Goal: Information Seeking & Learning: Learn about a topic

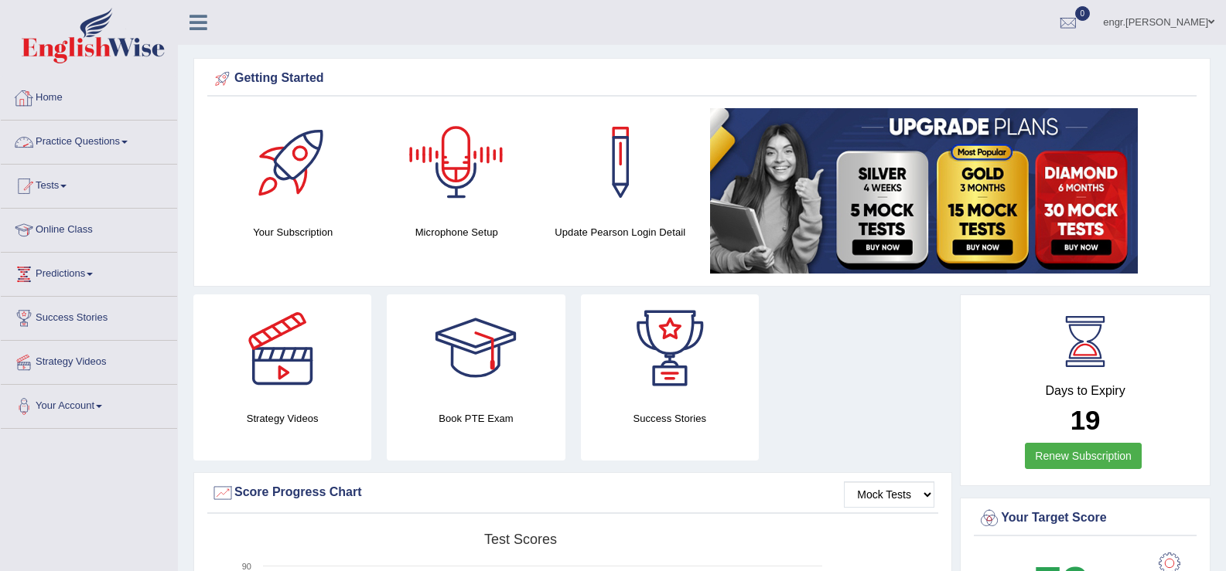
click at [121, 150] on link "Practice Questions" at bounding box center [89, 140] width 176 height 39
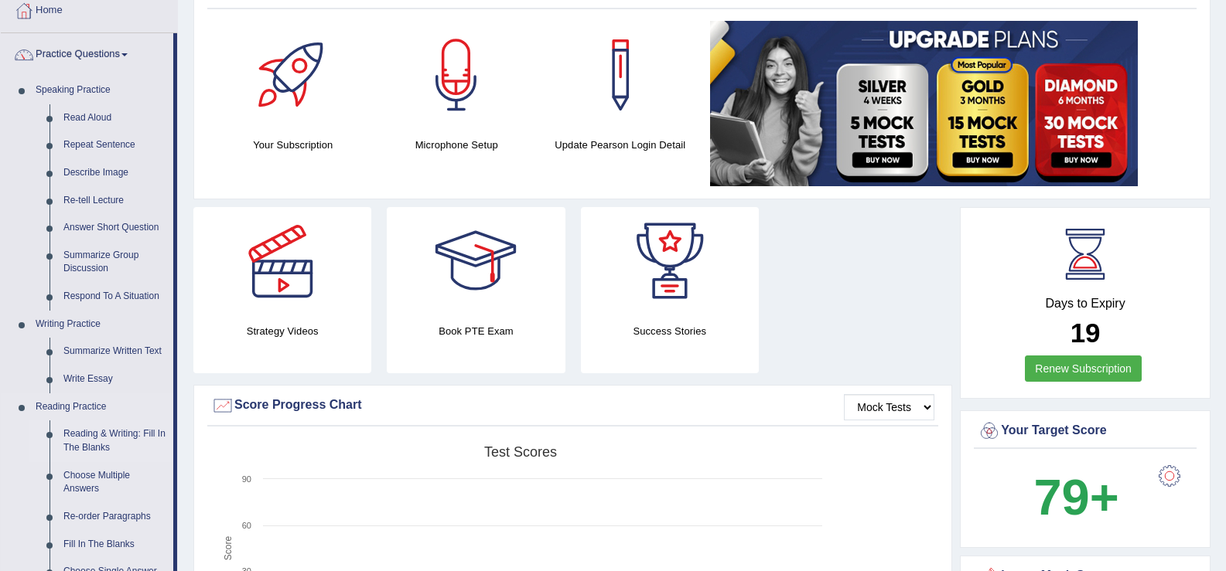
scroll to position [79, 0]
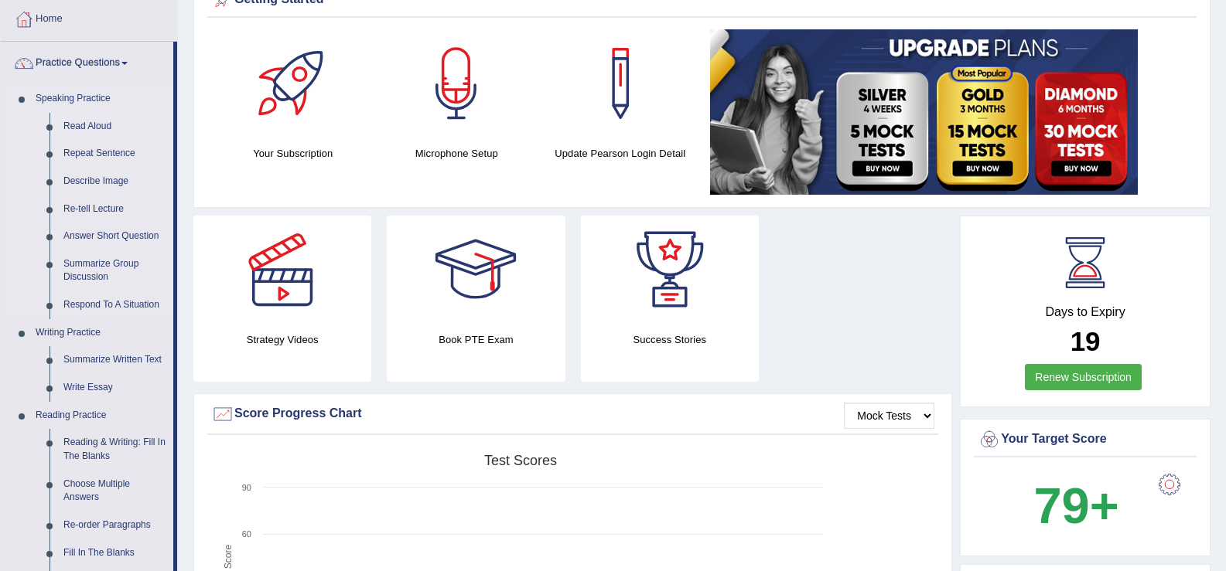
click at [83, 116] on link "Read Aloud" at bounding box center [114, 127] width 117 height 28
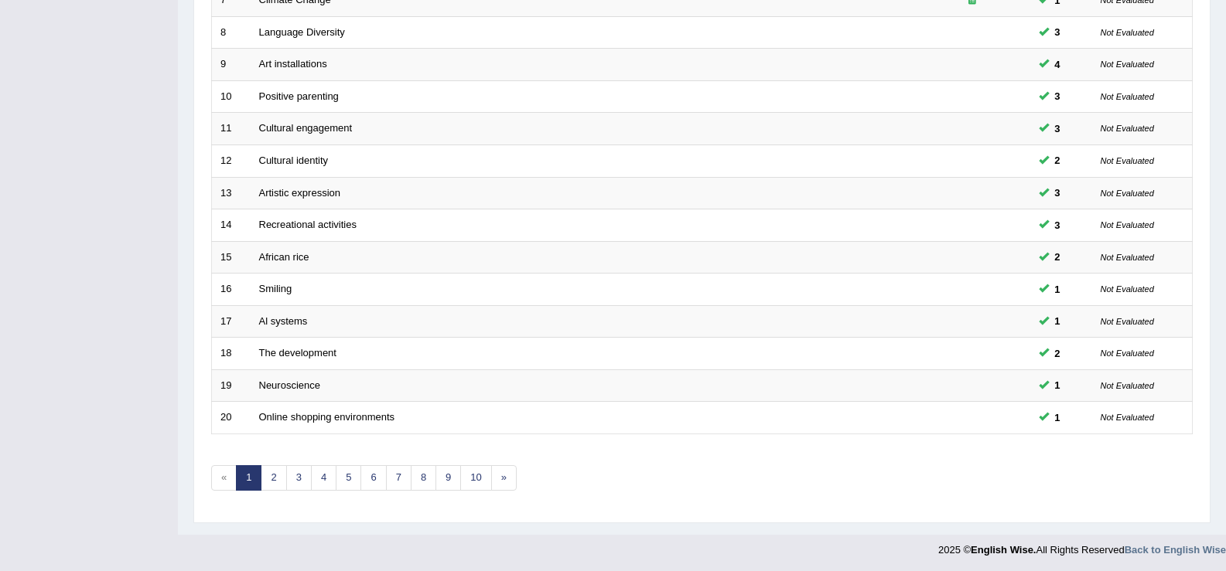
scroll to position [452, 0]
click at [402, 473] on link "7" at bounding box center [399, 476] width 26 height 26
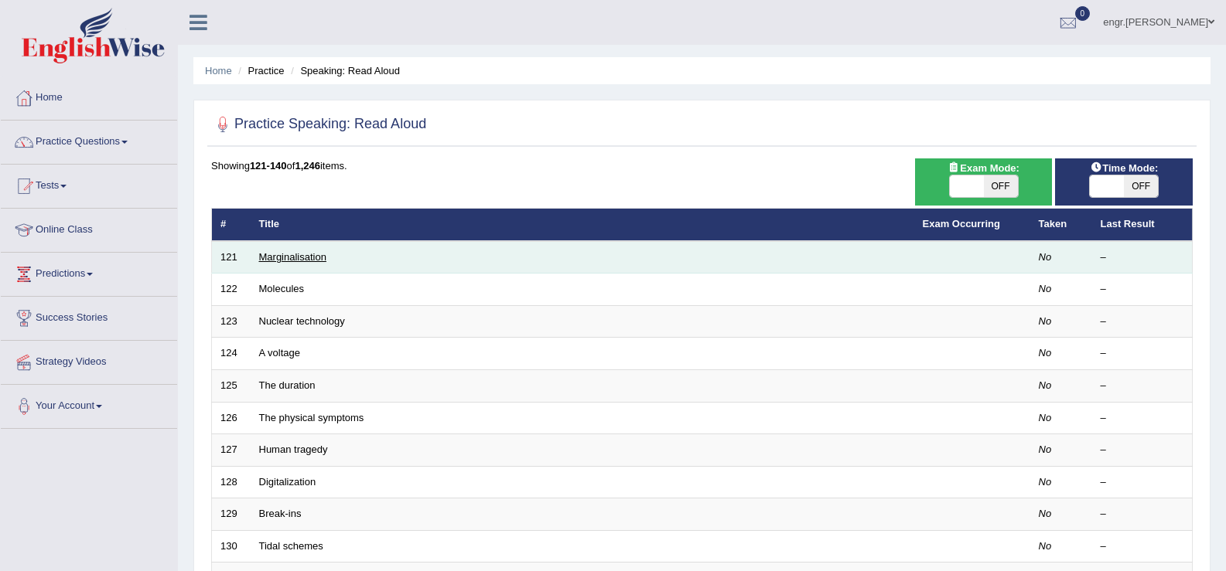
click at [274, 259] on link "Marginalisation" at bounding box center [292, 257] width 67 height 12
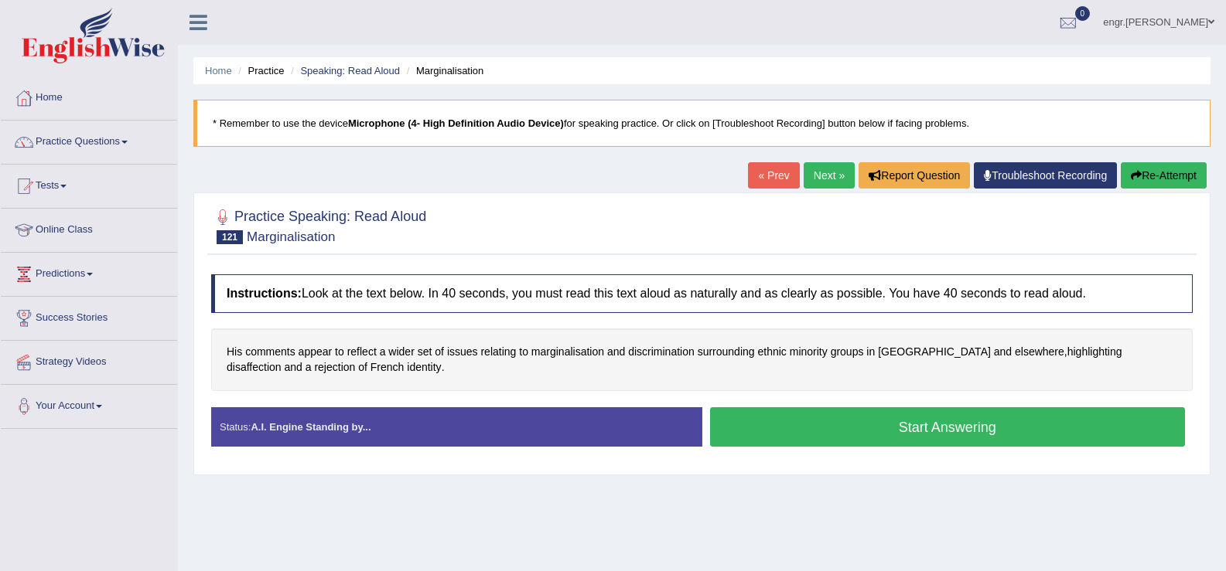
click at [801, 428] on button "Start Answering" at bounding box center [948, 426] width 476 height 39
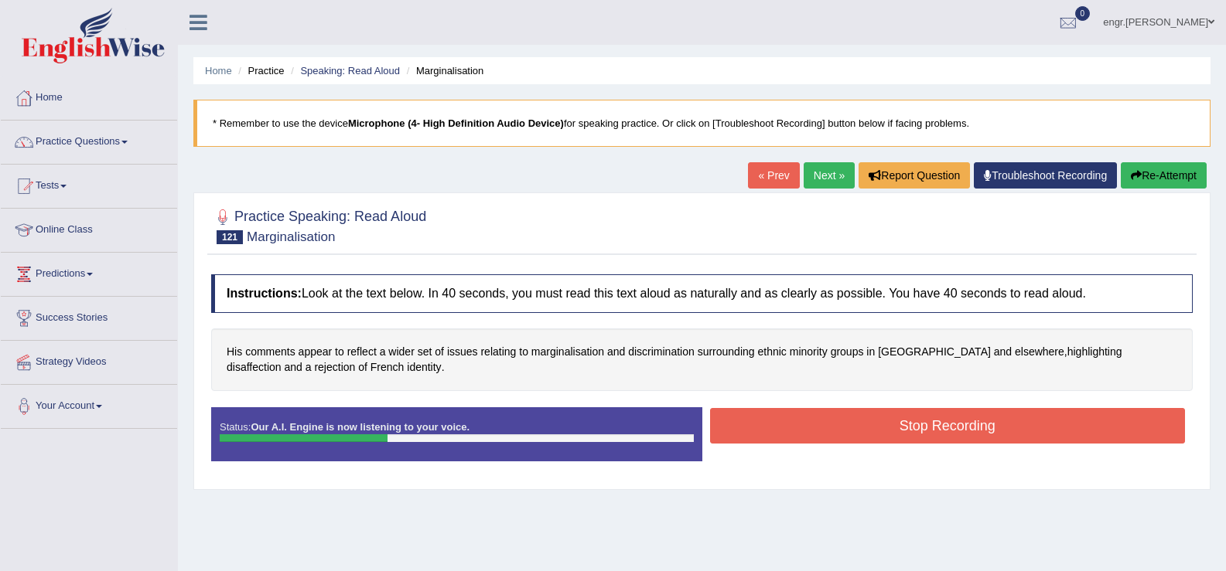
click at [772, 424] on button "Stop Recording" at bounding box center [948, 426] width 476 height 36
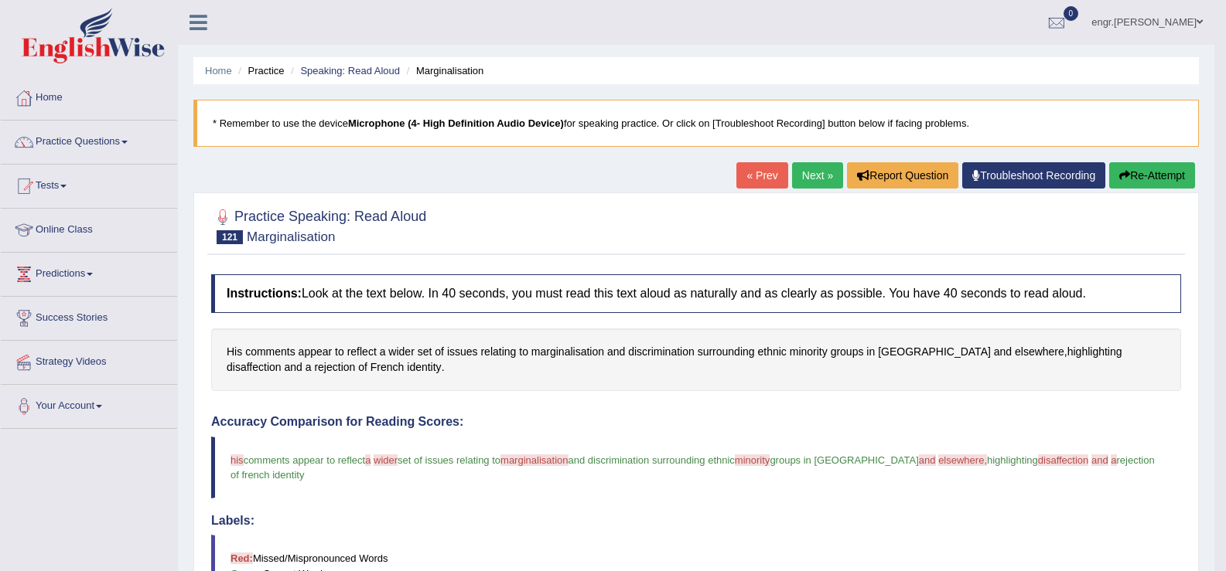
click at [808, 175] on link "Next »" at bounding box center [817, 175] width 51 height 26
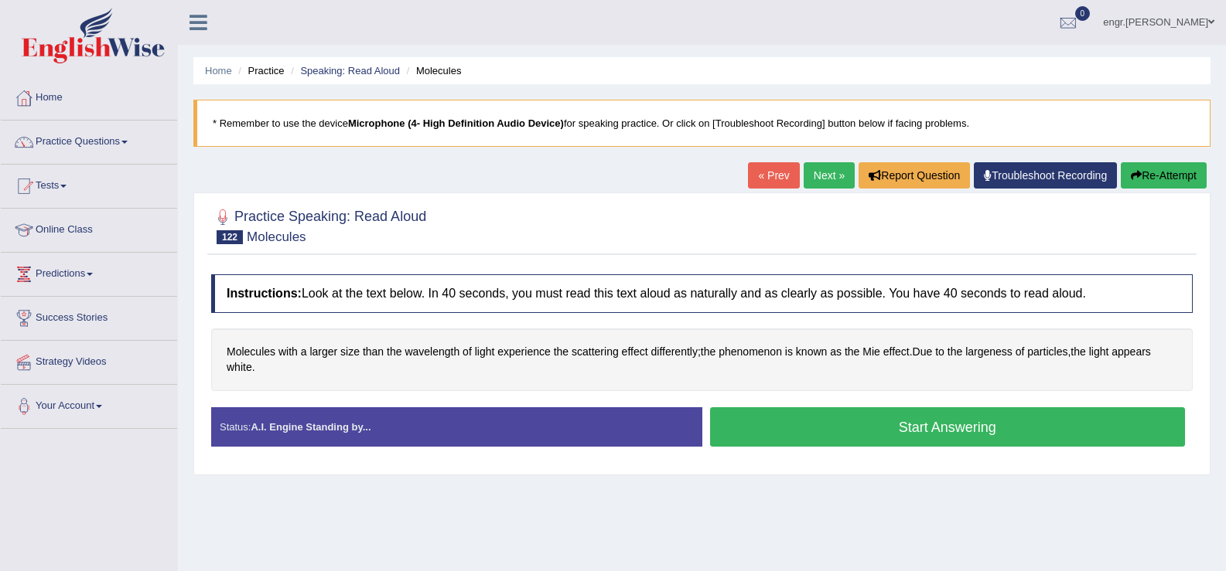
click at [869, 439] on button "Start Answering" at bounding box center [948, 426] width 476 height 39
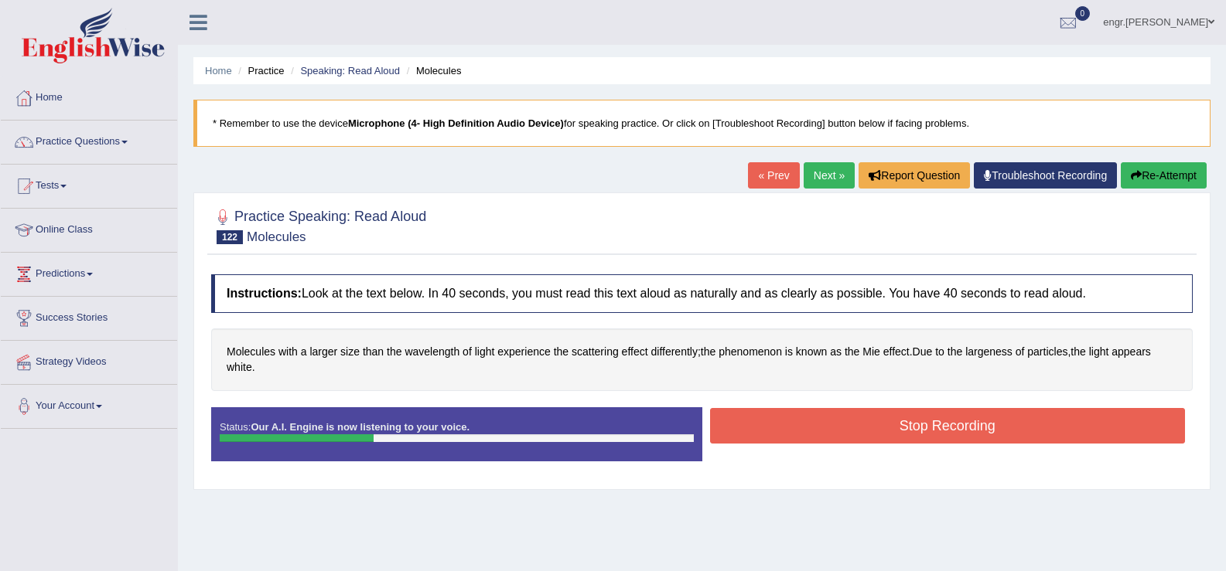
click at [858, 431] on button "Stop Recording" at bounding box center [948, 426] width 476 height 36
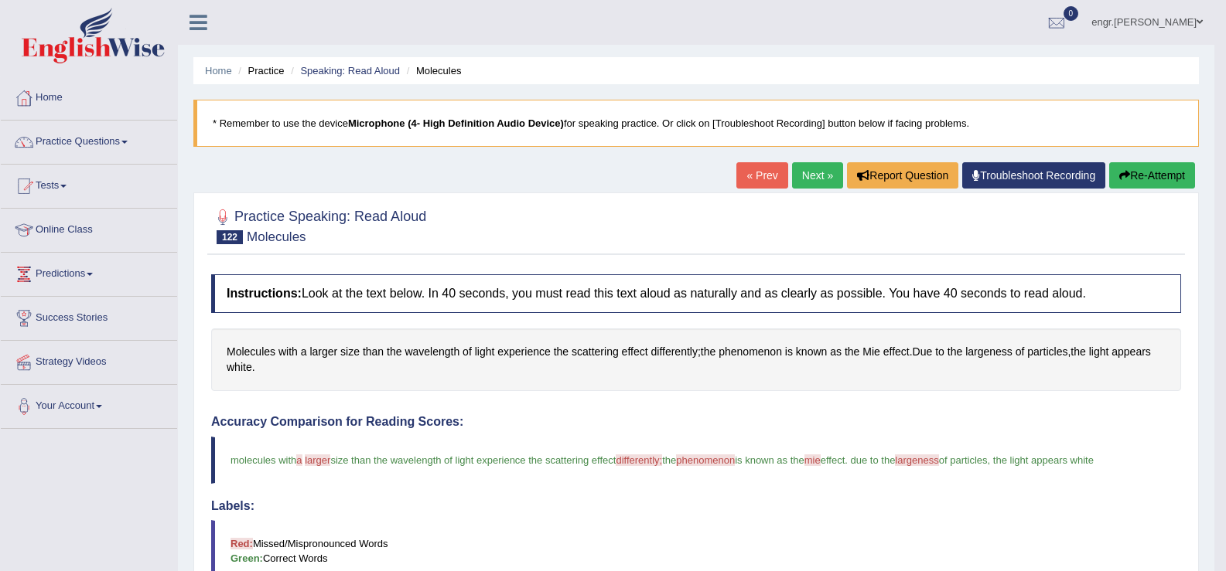
click at [820, 171] on link "Next »" at bounding box center [817, 175] width 51 height 26
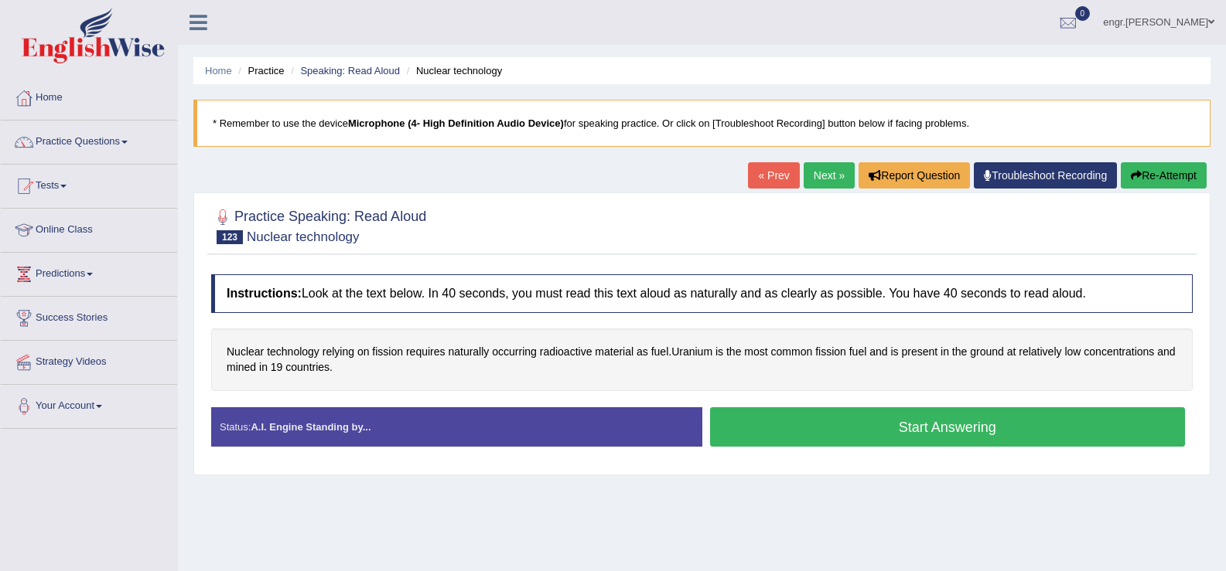
click at [793, 426] on button "Start Answering" at bounding box center [948, 426] width 476 height 39
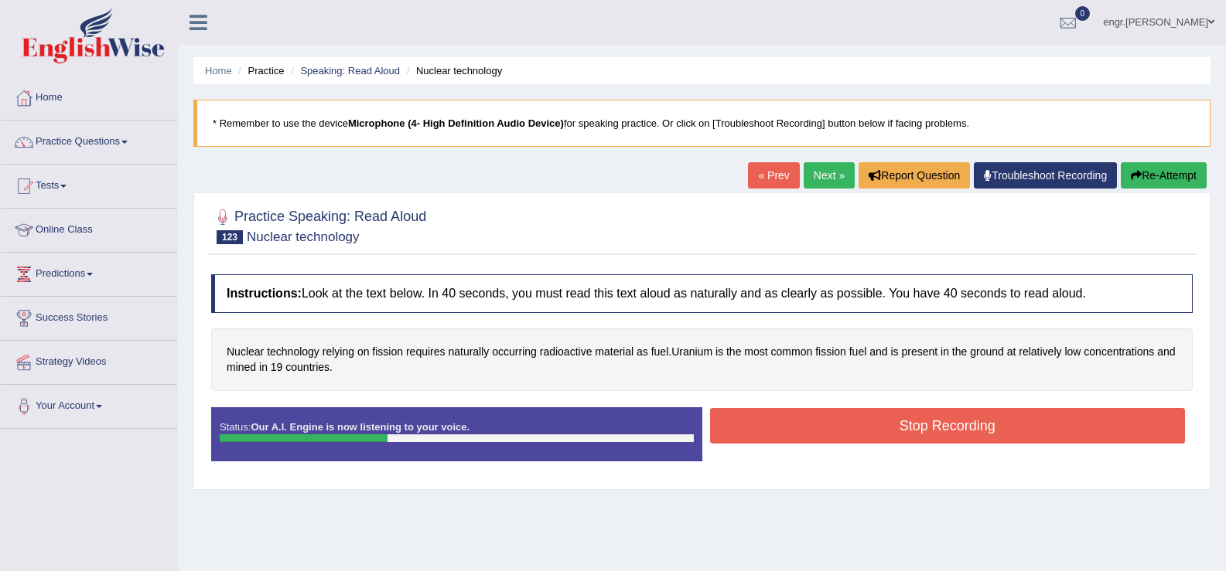
click at [818, 438] on button "Stop Recording" at bounding box center [948, 426] width 476 height 36
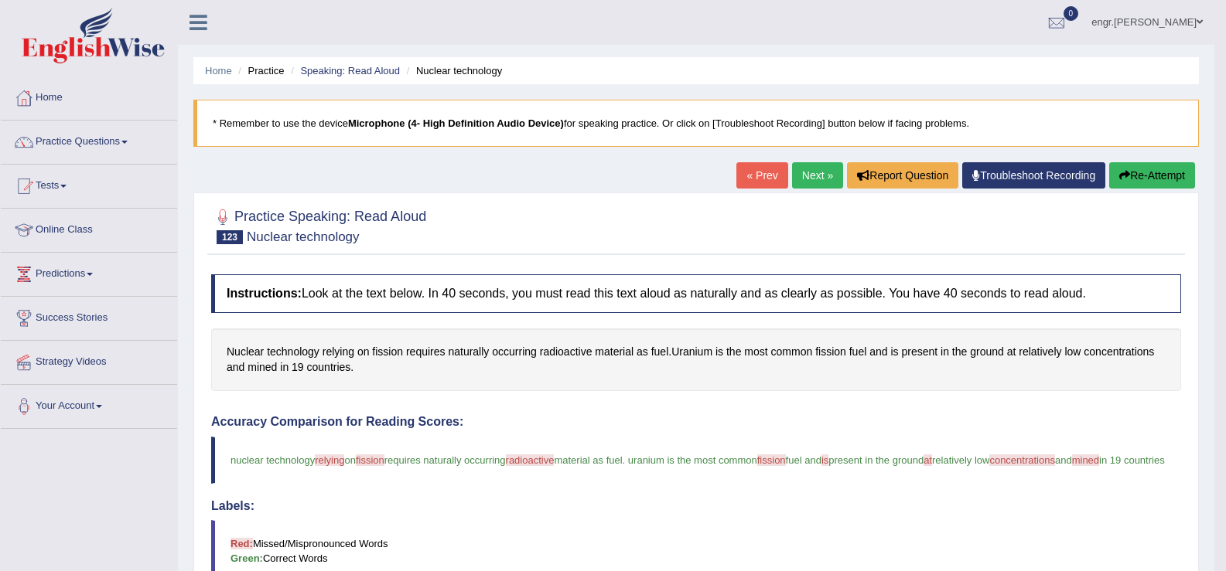
click at [816, 176] on link "Next »" at bounding box center [817, 175] width 51 height 26
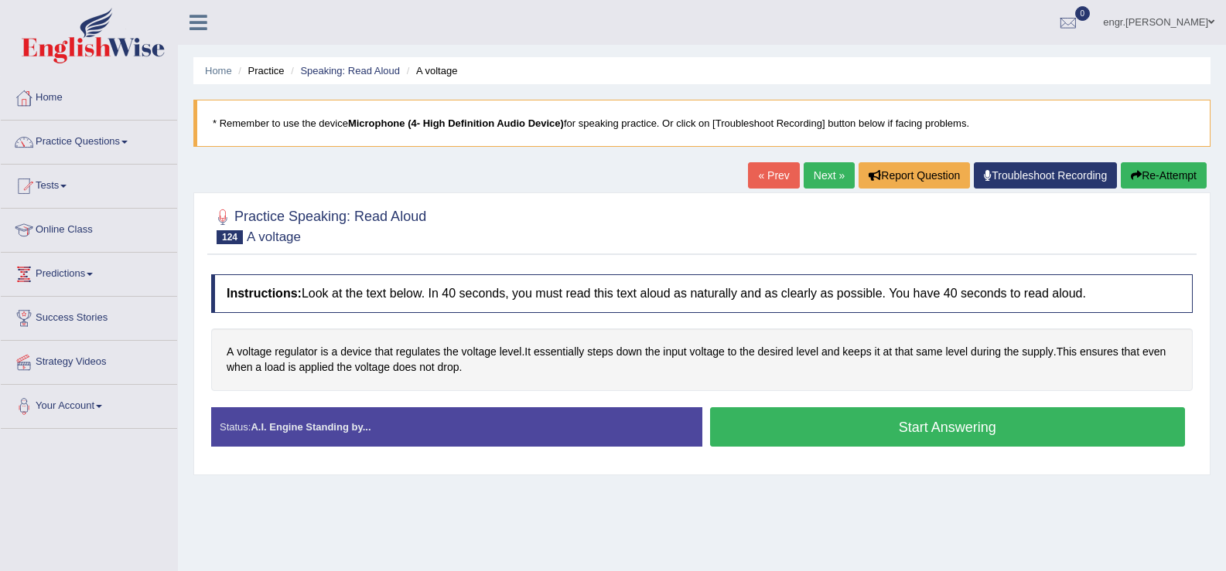
click at [830, 420] on button "Start Answering" at bounding box center [948, 426] width 476 height 39
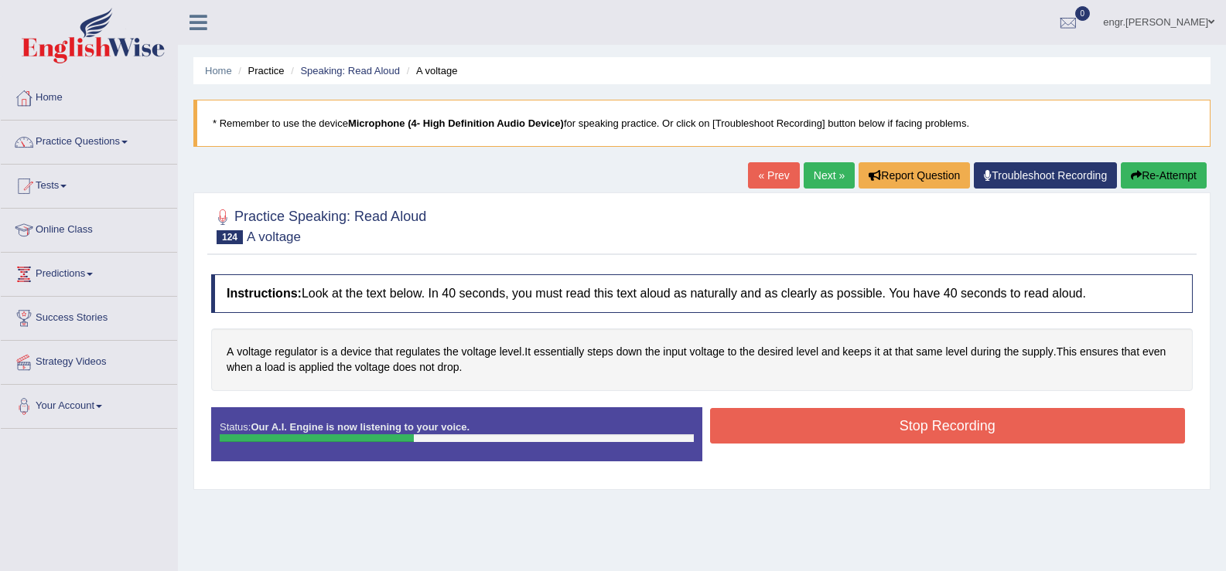
click at [831, 431] on button "Stop Recording" at bounding box center [948, 426] width 476 height 36
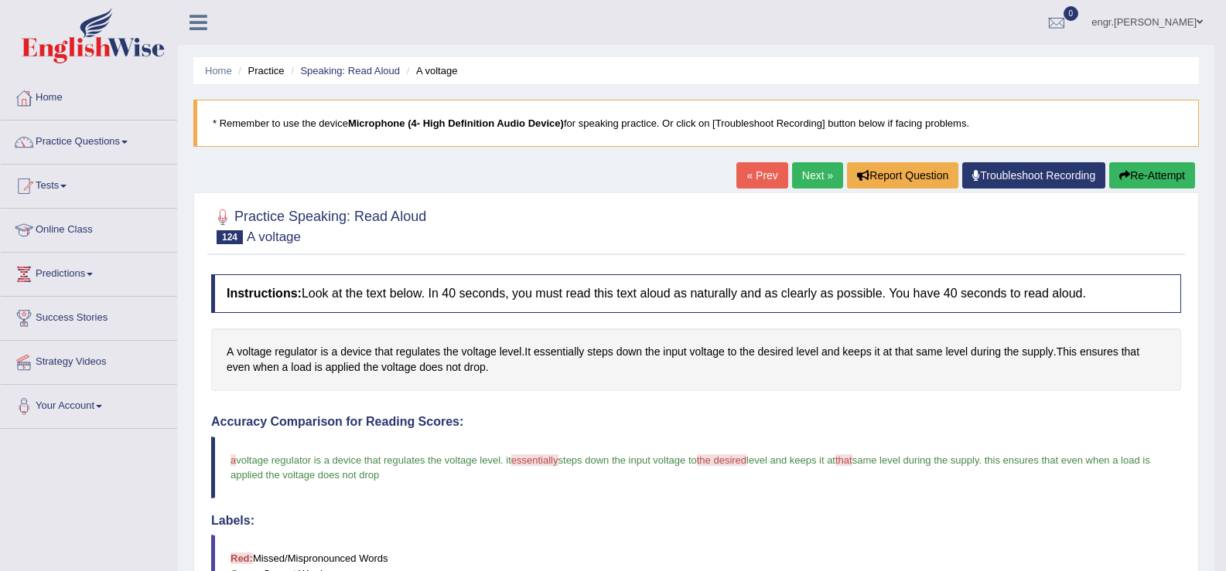
click at [817, 176] on link "Next »" at bounding box center [817, 175] width 51 height 26
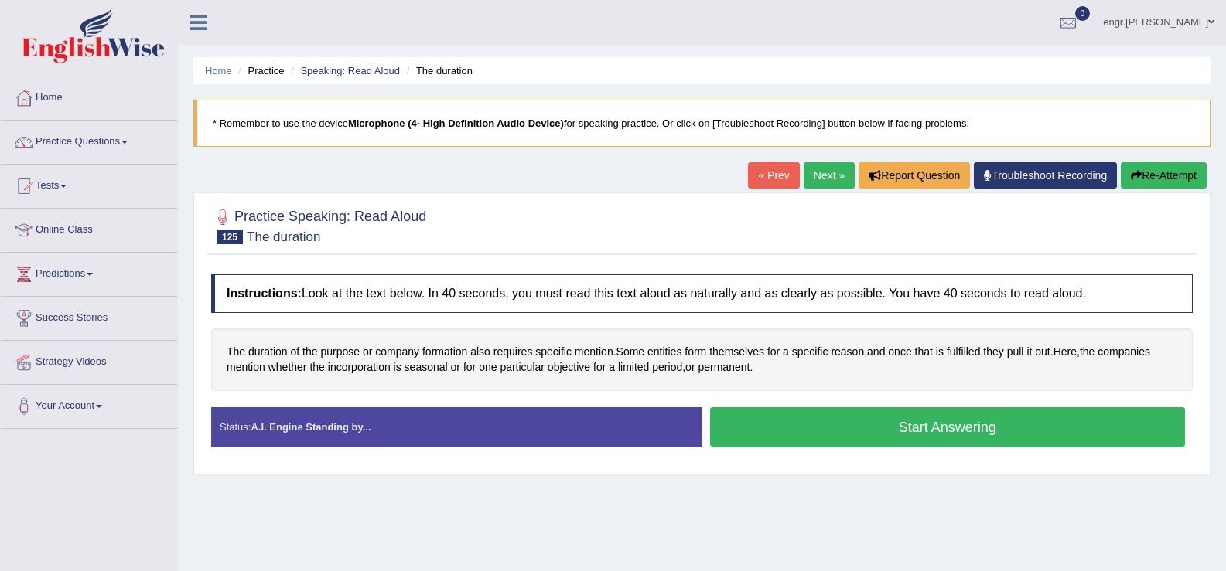
click at [854, 426] on button "Start Answering" at bounding box center [948, 426] width 476 height 39
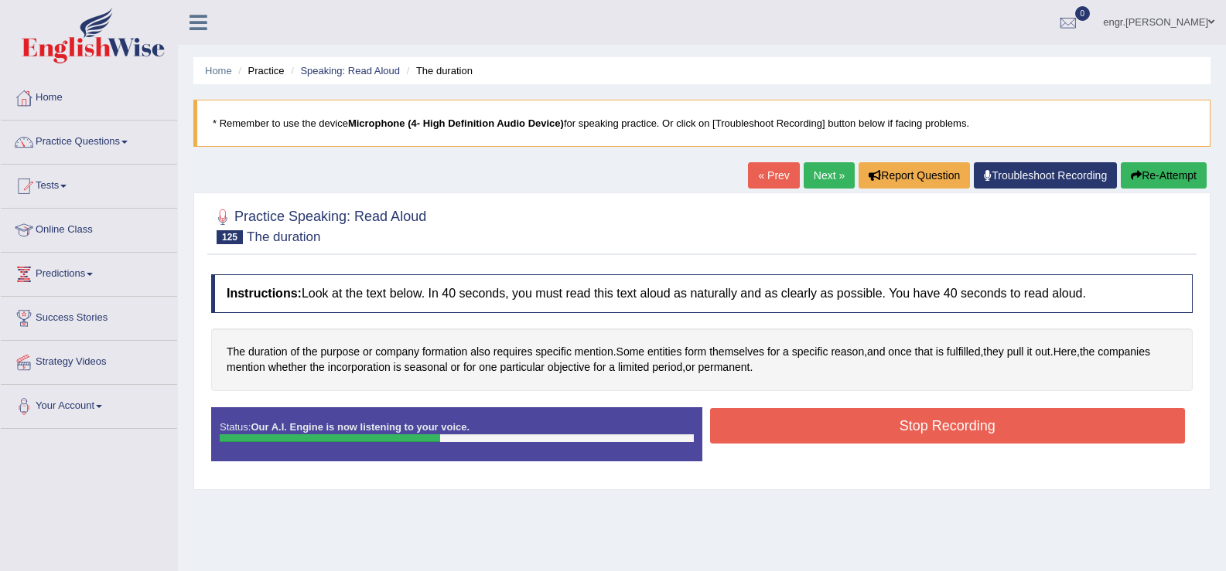
click at [755, 424] on button "Stop Recording" at bounding box center [948, 426] width 476 height 36
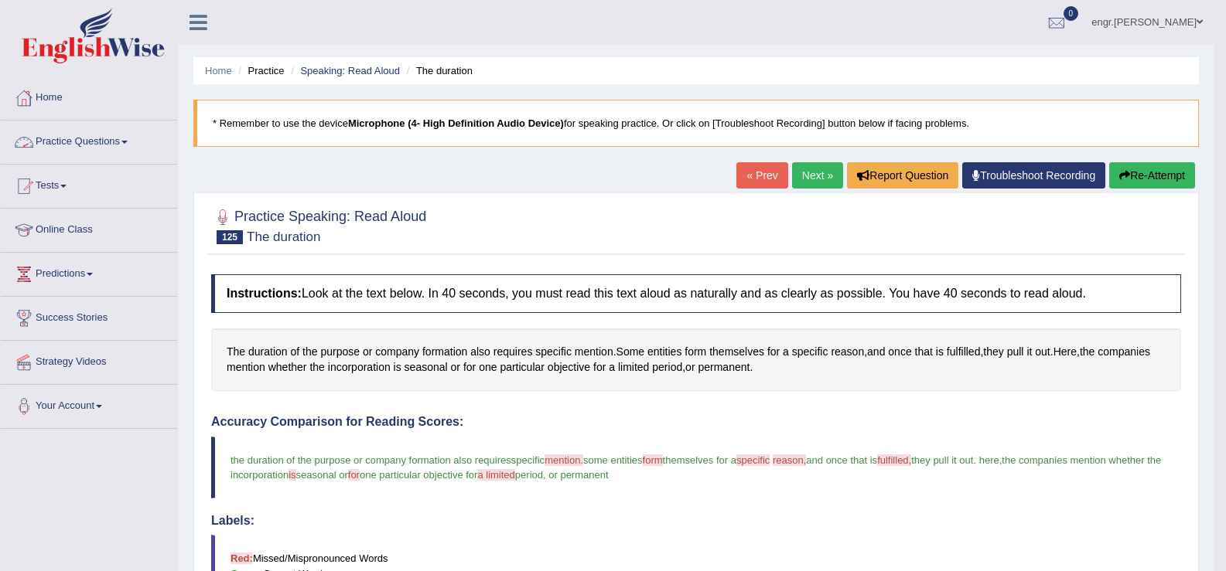
click at [131, 155] on link "Practice Questions" at bounding box center [89, 140] width 176 height 39
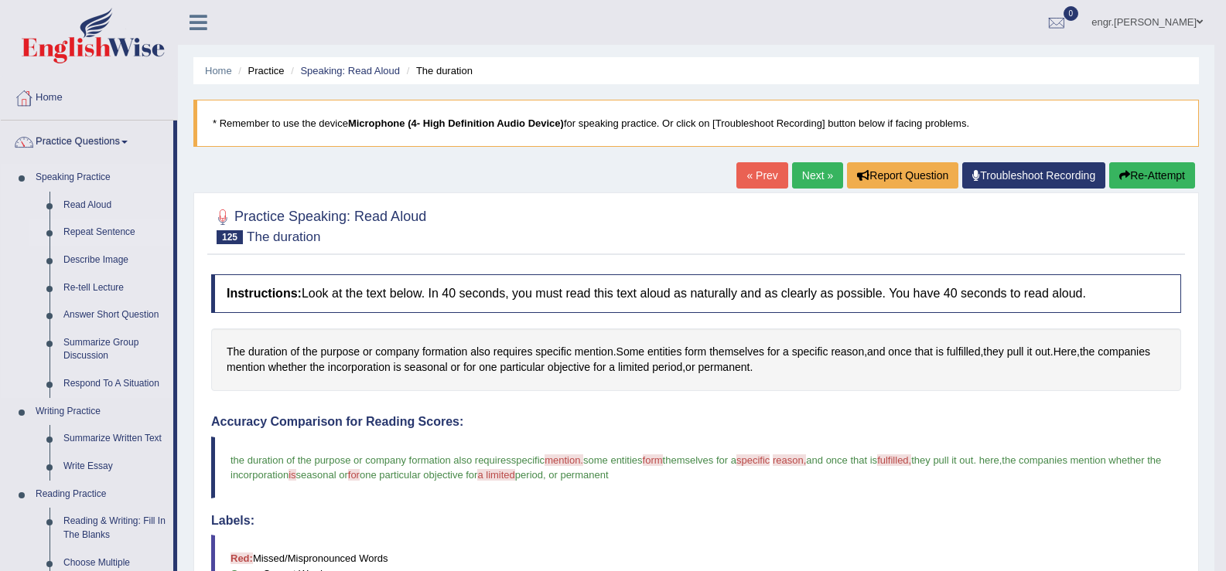
click at [96, 226] on link "Repeat Sentence" at bounding box center [114, 233] width 117 height 28
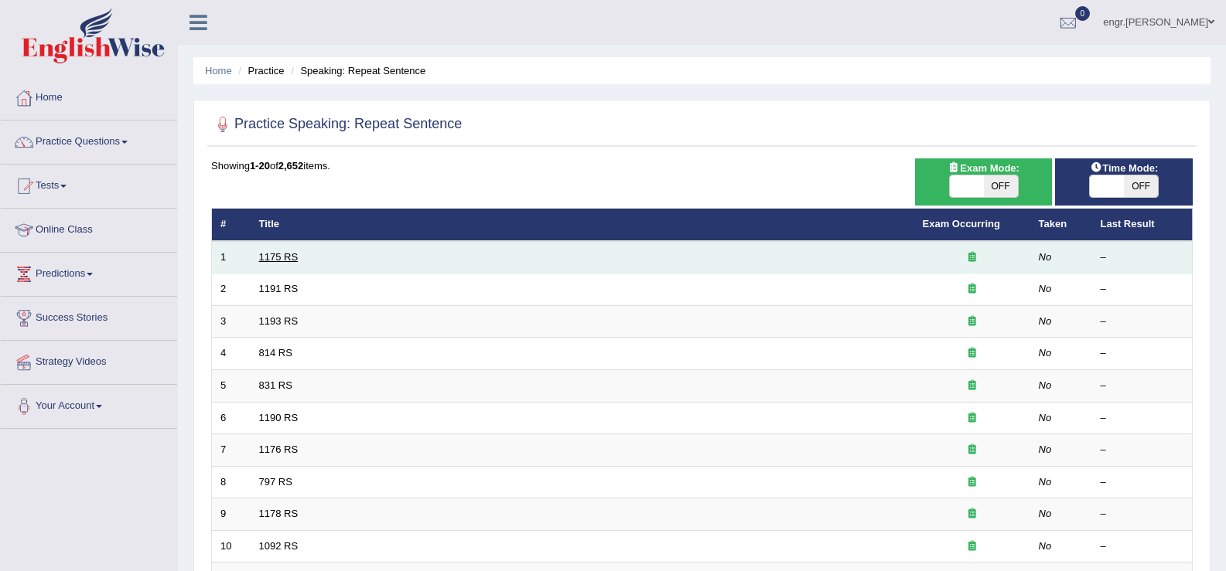
click at [292, 261] on link "1175 RS" at bounding box center [278, 257] width 39 height 12
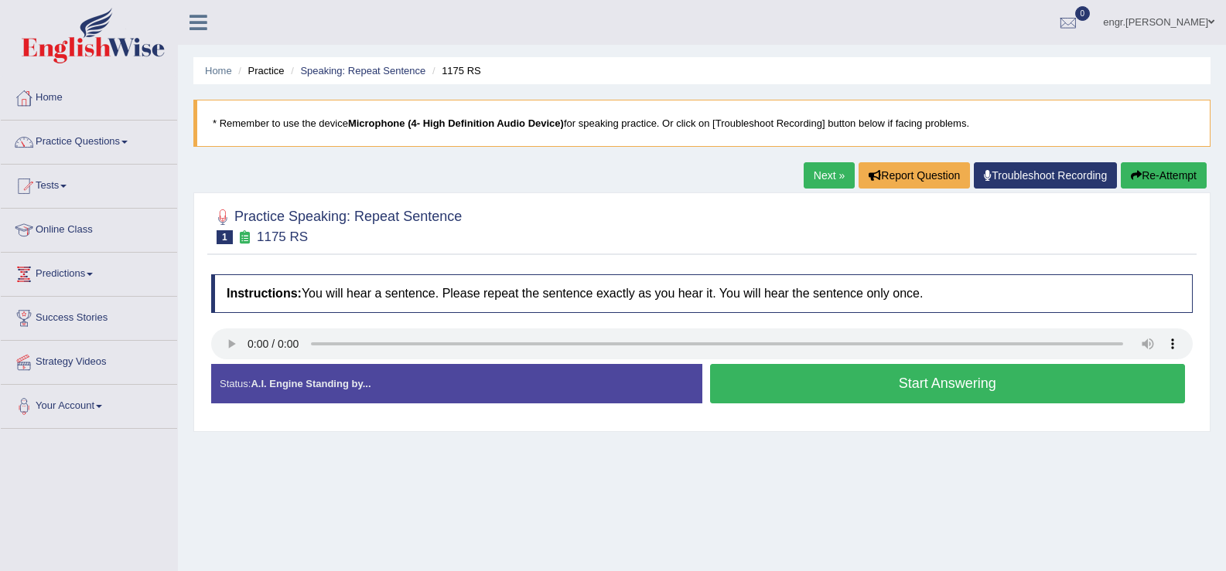
click at [773, 385] on button "Start Answering" at bounding box center [948, 383] width 476 height 39
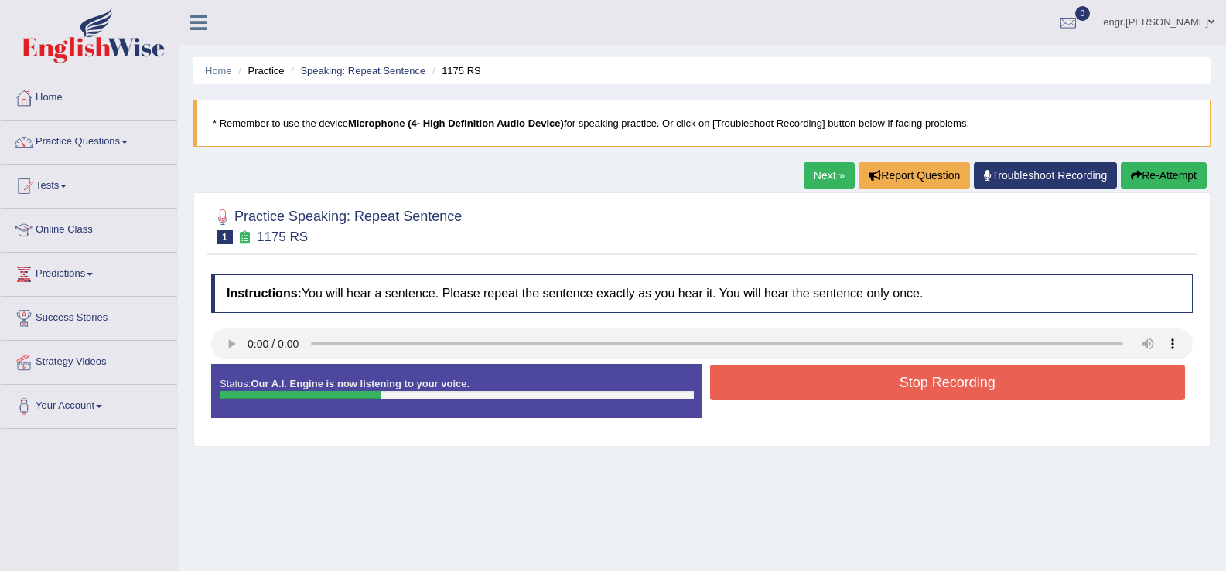
click at [807, 369] on button "Stop Recording" at bounding box center [948, 383] width 476 height 36
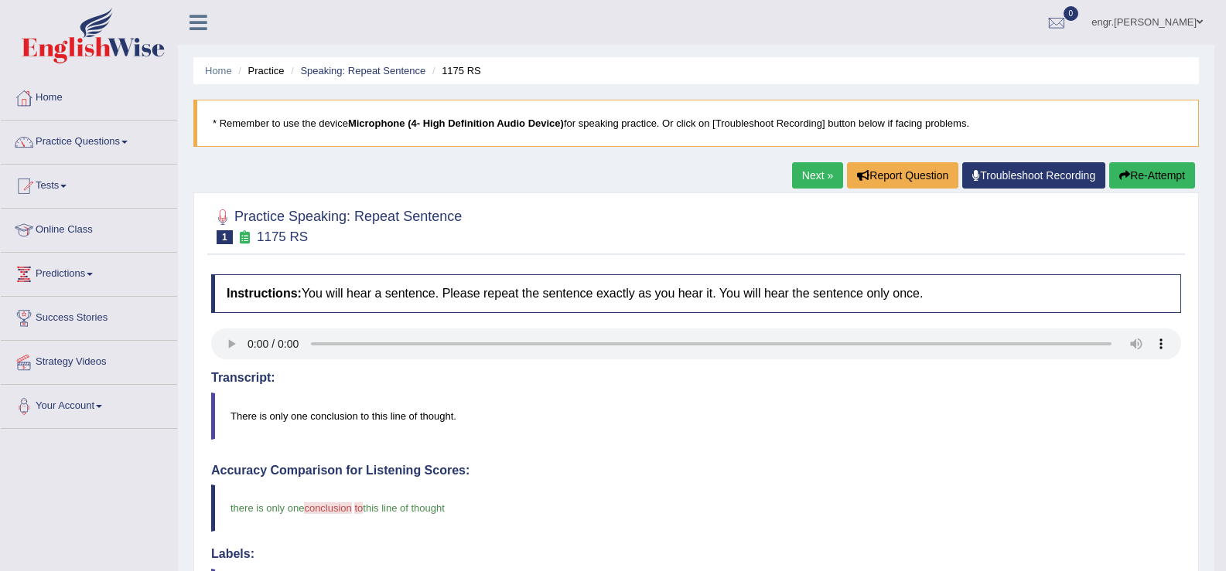
click at [811, 179] on link "Next »" at bounding box center [817, 175] width 51 height 26
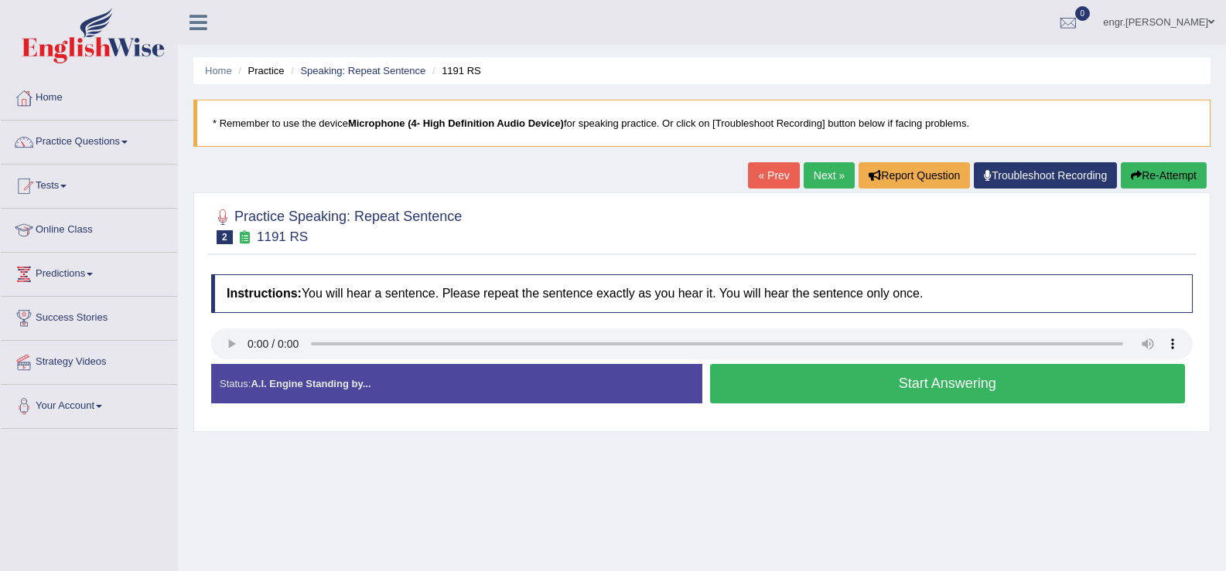
click at [797, 380] on button "Start Answering" at bounding box center [948, 383] width 476 height 39
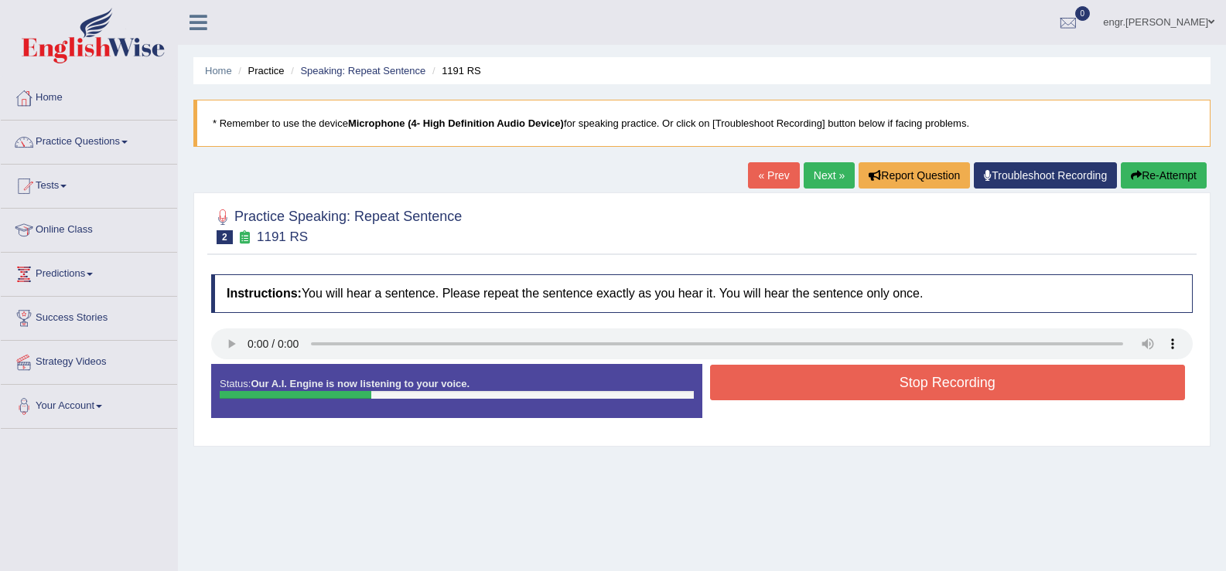
click at [1127, 177] on button "Re-Attempt" at bounding box center [1163, 175] width 86 height 26
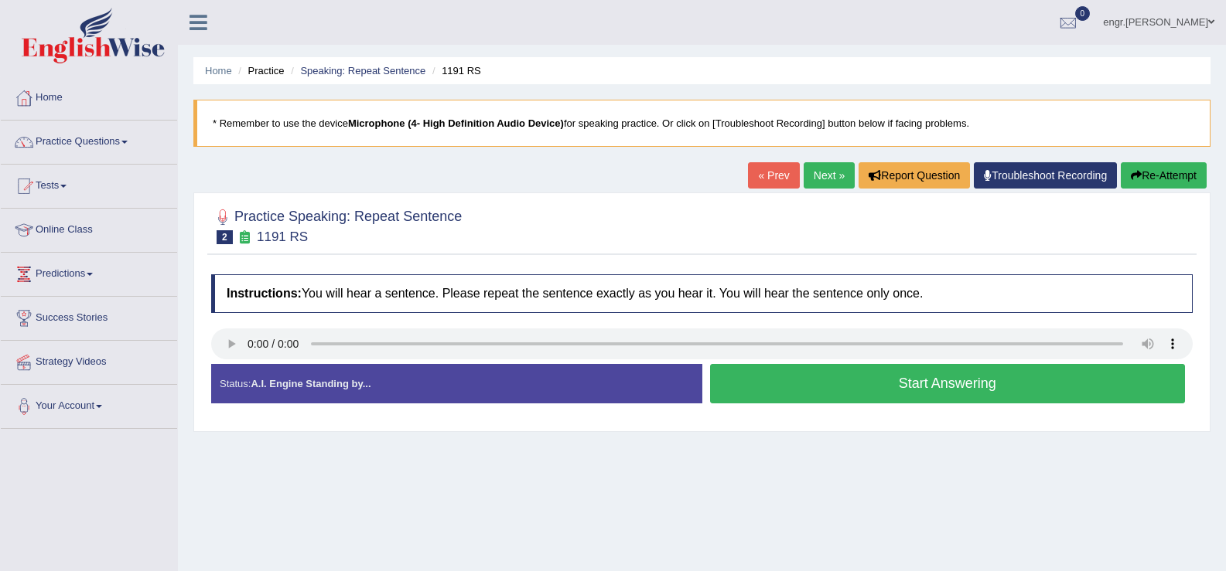
click at [769, 383] on button "Start Answering" at bounding box center [948, 383] width 476 height 39
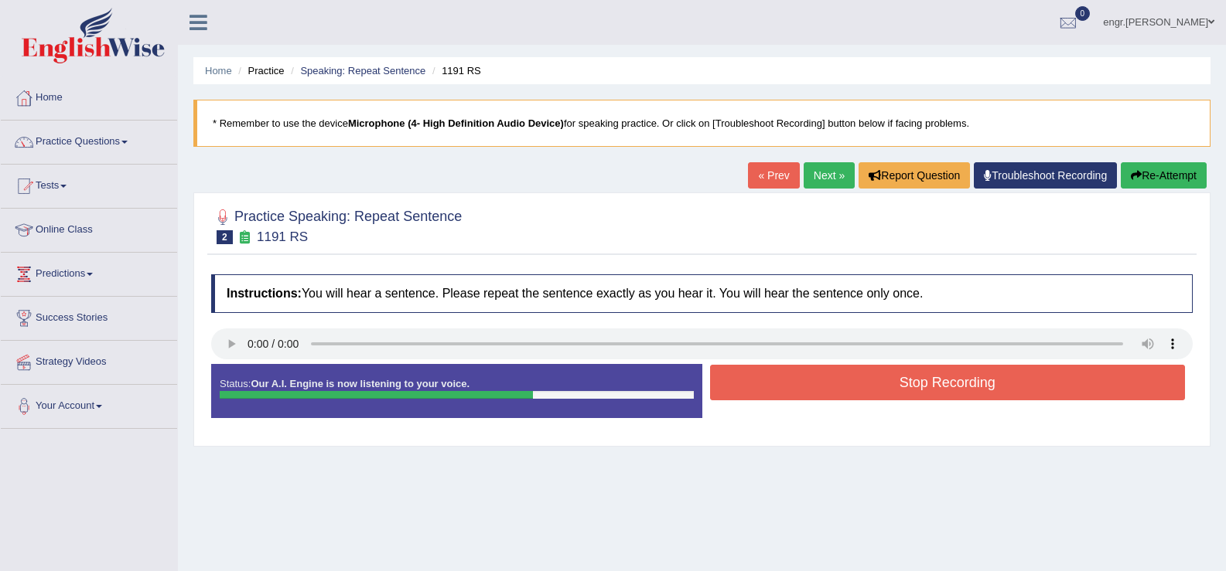
click at [735, 378] on button "Stop Recording" at bounding box center [948, 383] width 476 height 36
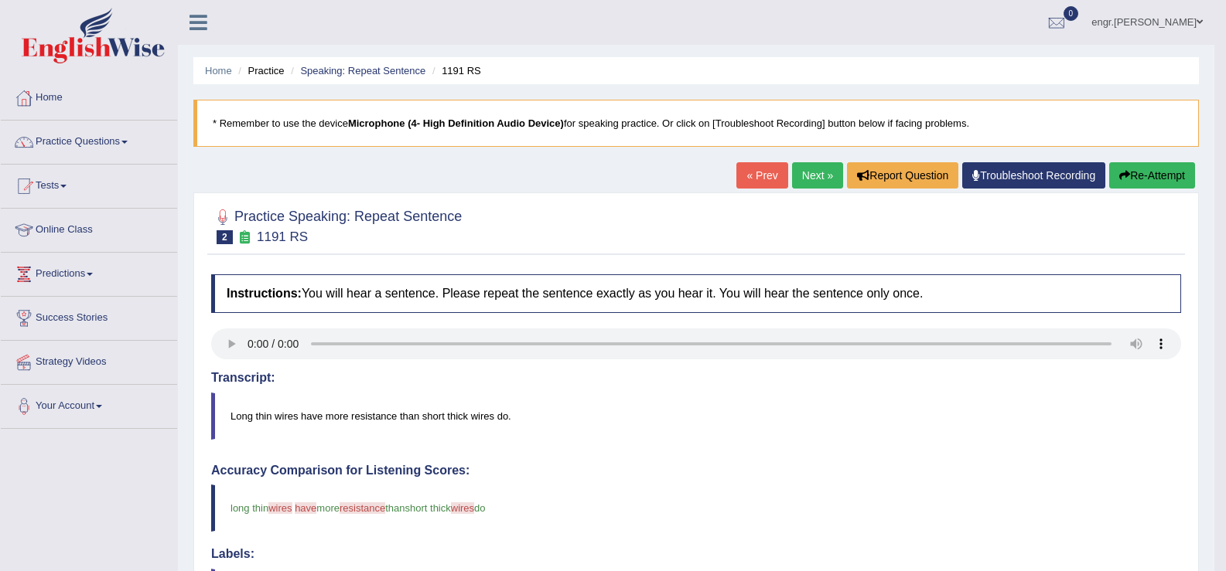
click at [794, 176] on link "Next »" at bounding box center [817, 175] width 51 height 26
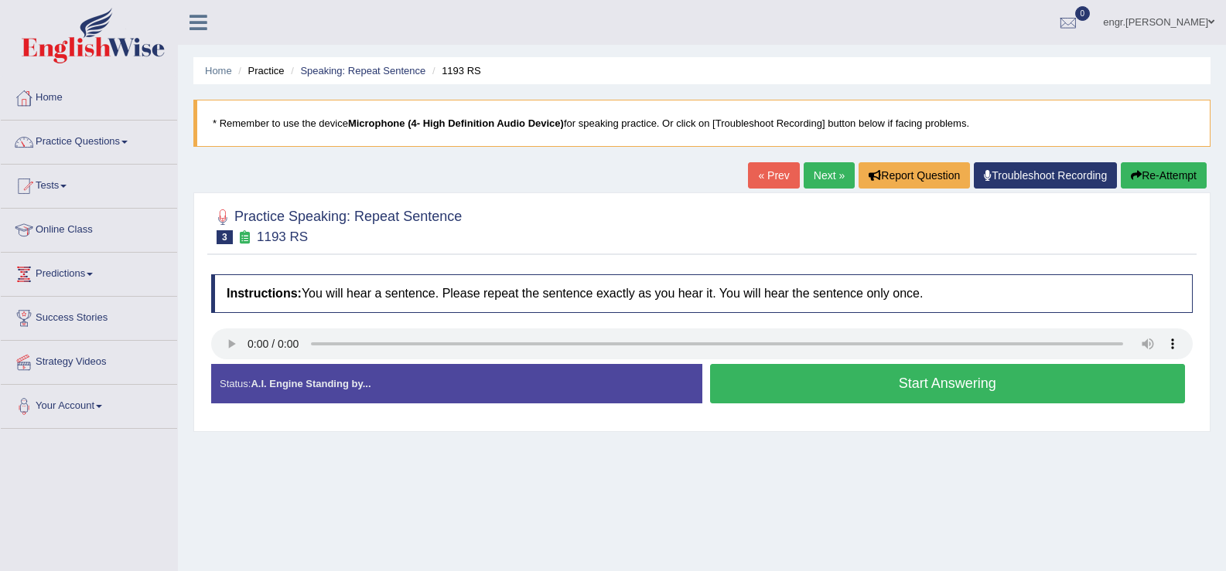
click at [799, 386] on button "Start Answering" at bounding box center [948, 383] width 476 height 39
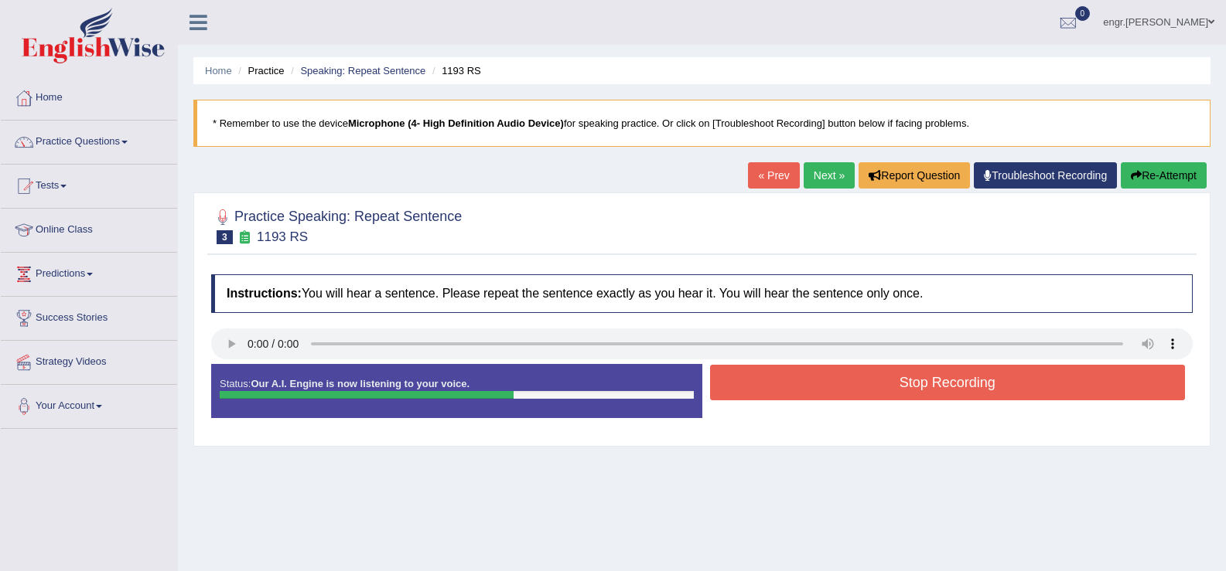
click at [796, 379] on button "Stop Recording" at bounding box center [948, 383] width 476 height 36
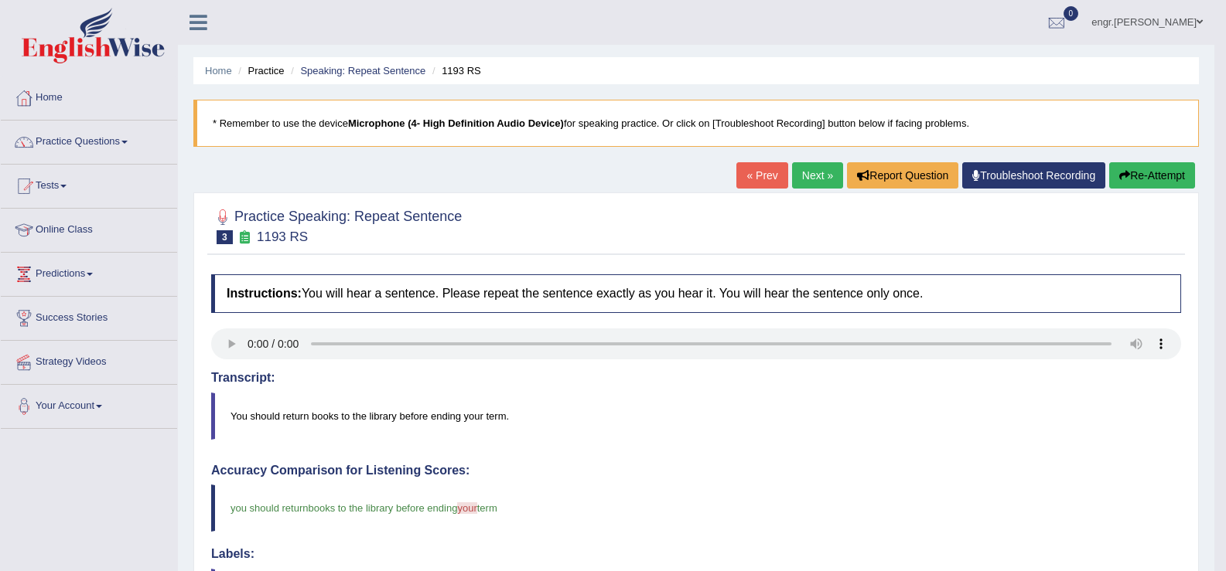
click at [815, 174] on link "Next »" at bounding box center [817, 175] width 51 height 26
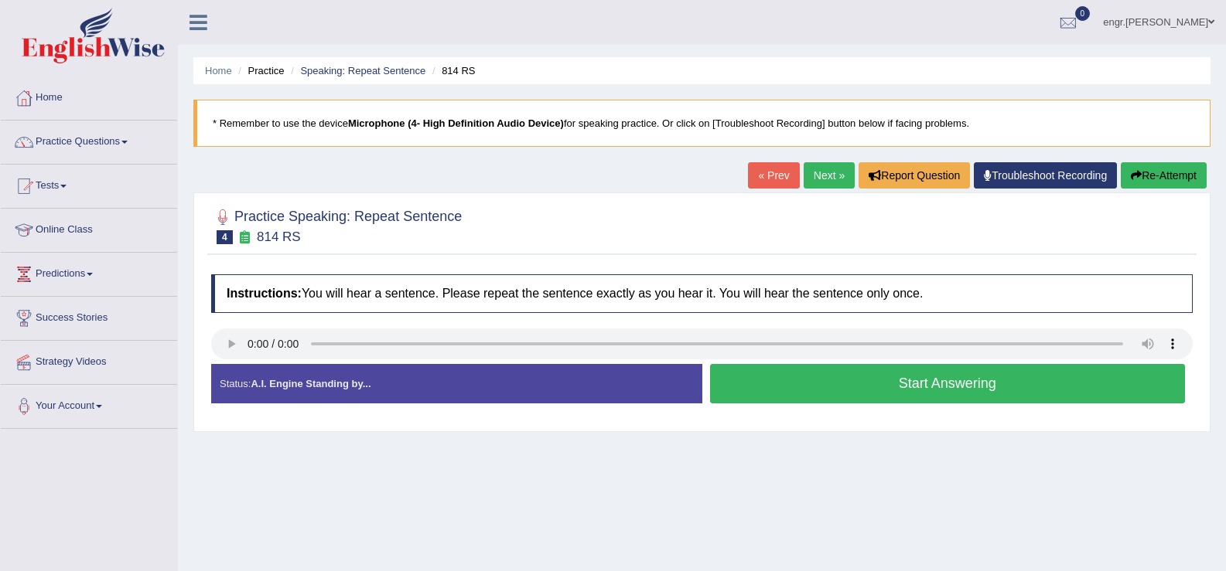
click at [773, 380] on button "Start Answering" at bounding box center [948, 383] width 476 height 39
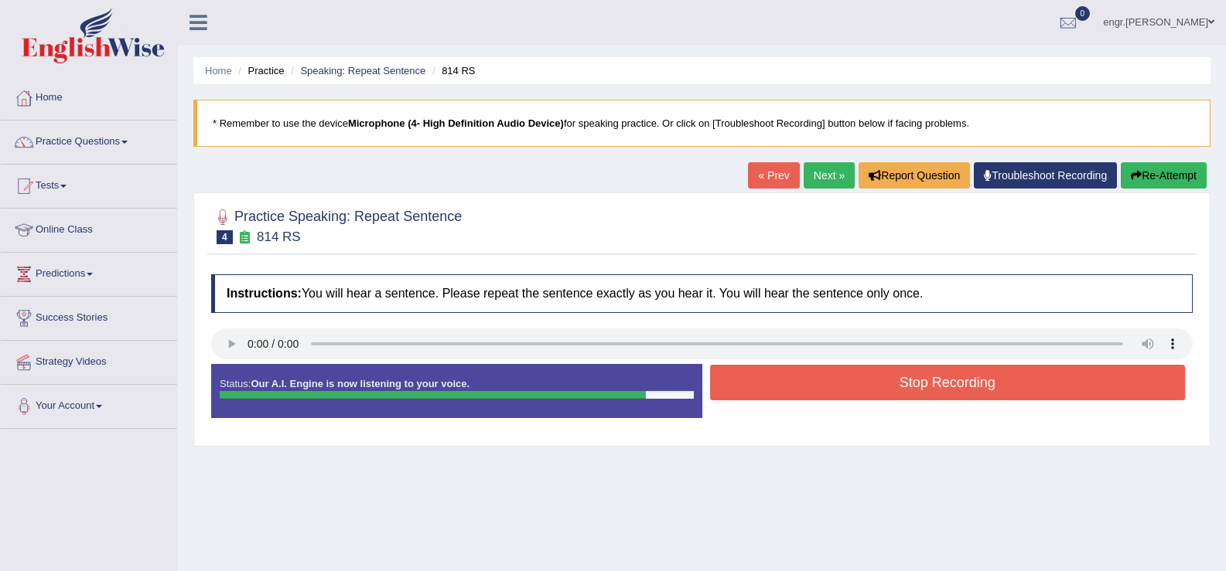
click at [768, 382] on button "Stop Recording" at bounding box center [948, 383] width 476 height 36
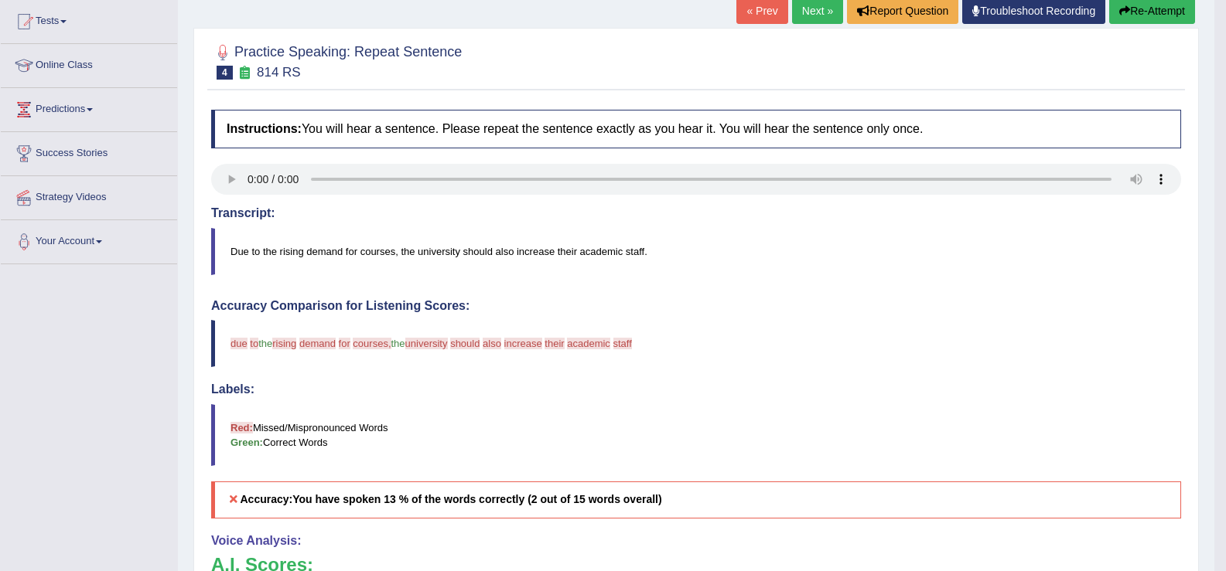
scroll to position [58, 0]
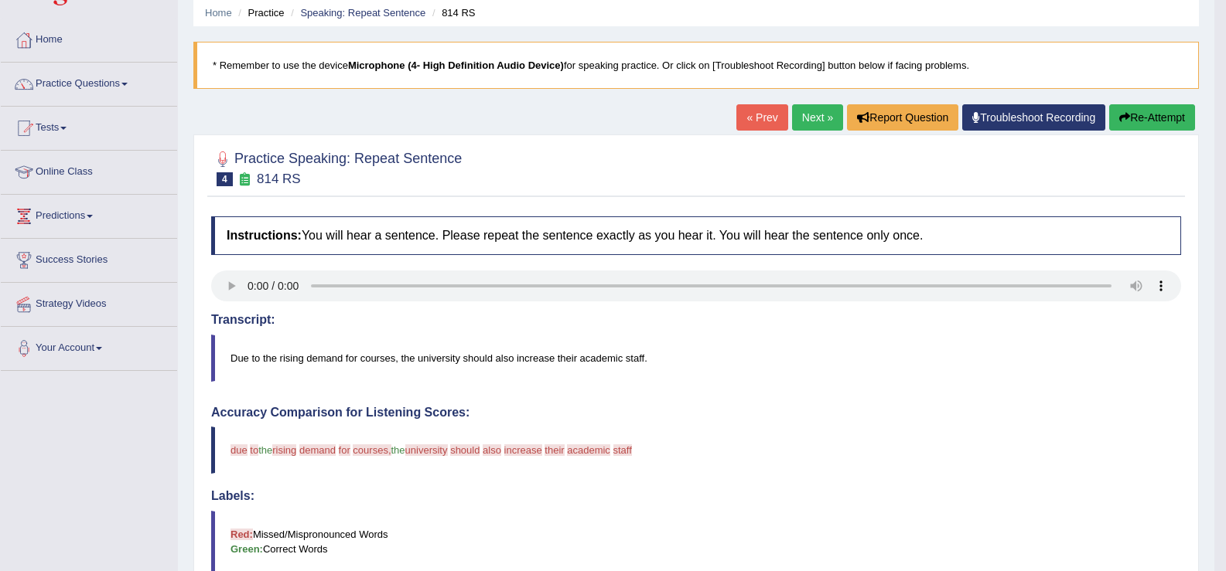
click at [1137, 115] on button "Re-Attempt" at bounding box center [1152, 117] width 86 height 26
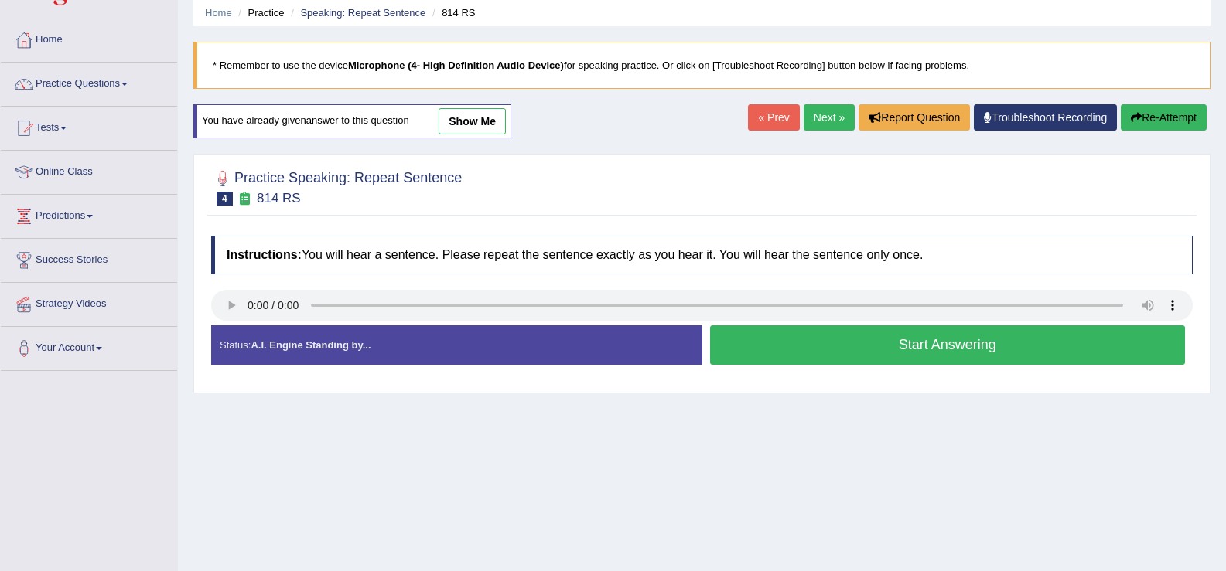
click at [854, 346] on button "Start Answering" at bounding box center [948, 345] width 476 height 39
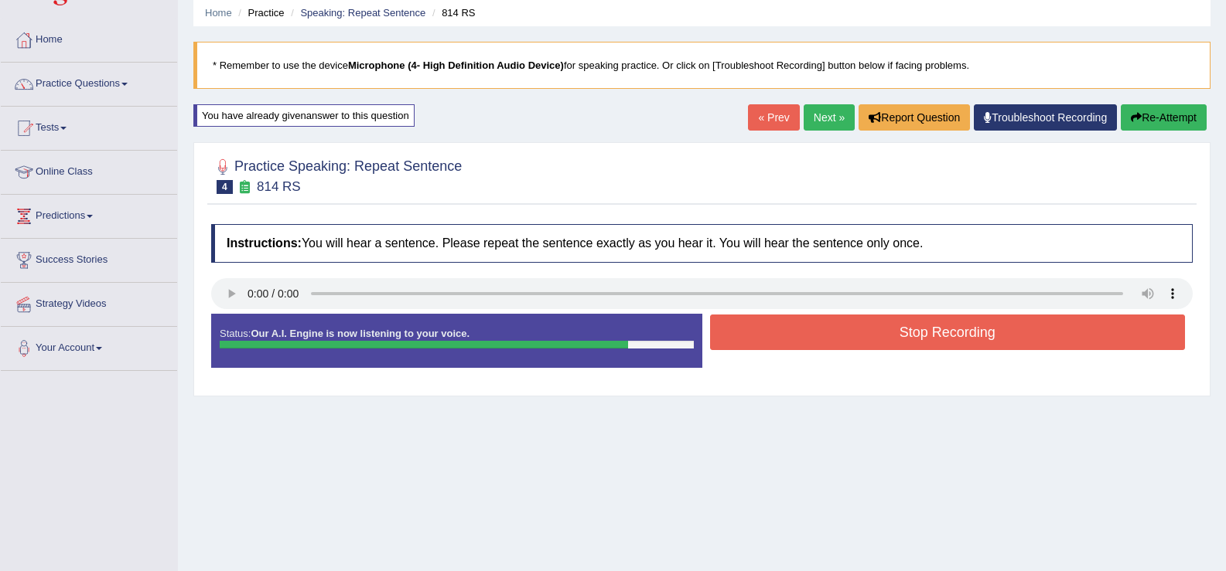
click at [762, 313] on div "Created with Highcharts 7.1.2 Great Too slow Too fast Time Speech pace meter: 0…" at bounding box center [951, 313] width 499 height 1
click at [762, 323] on button "Stop Recording" at bounding box center [948, 333] width 476 height 36
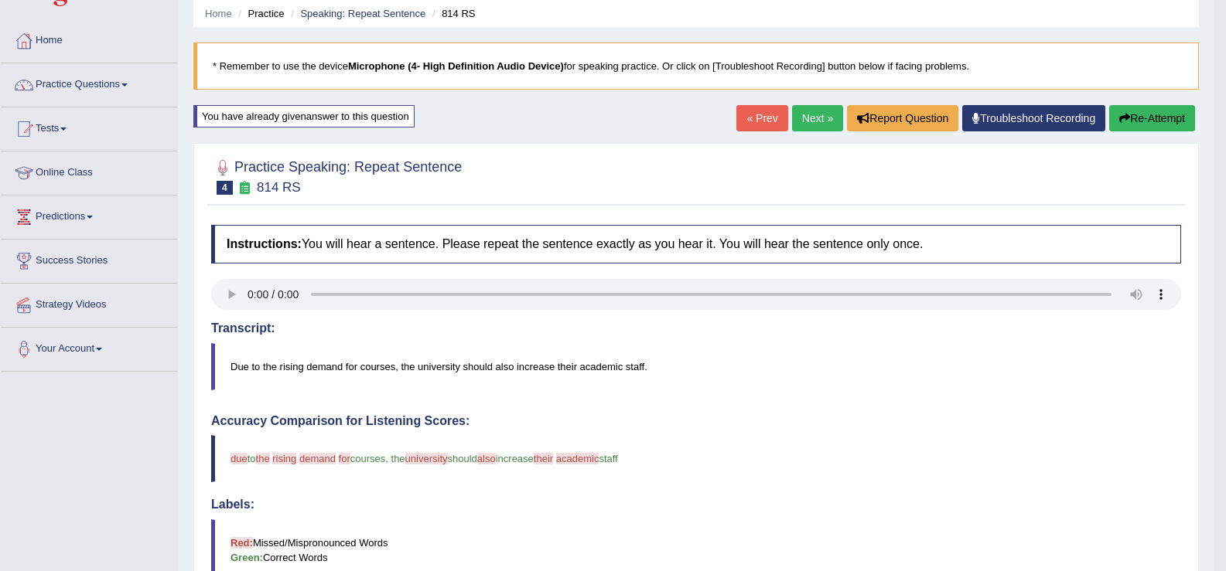
scroll to position [8, 0]
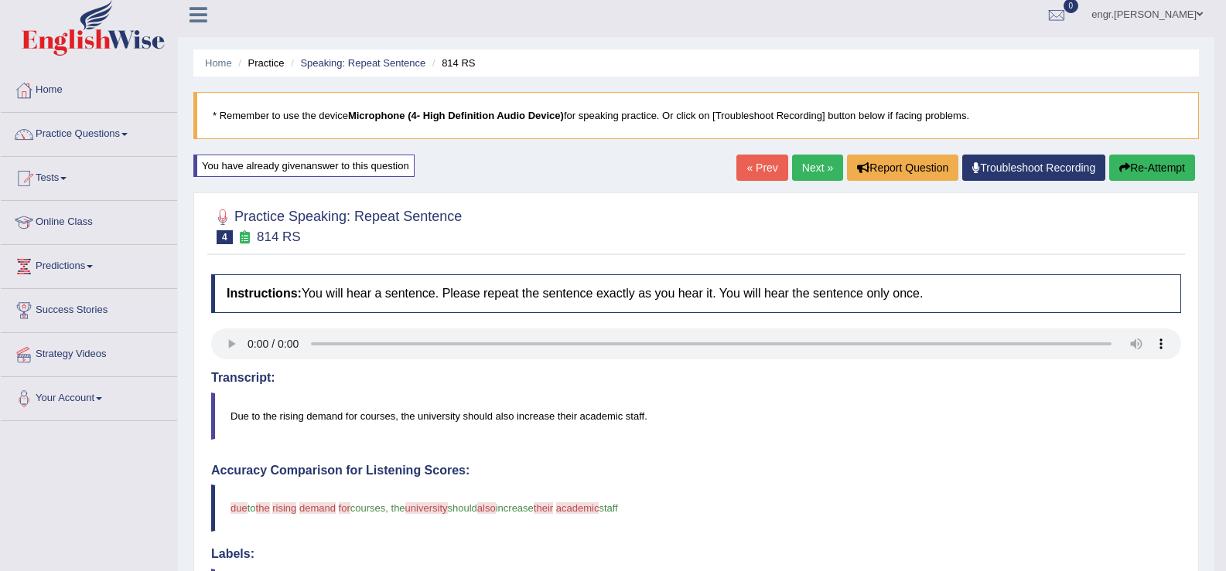
click at [830, 168] on link "Next »" at bounding box center [817, 168] width 51 height 26
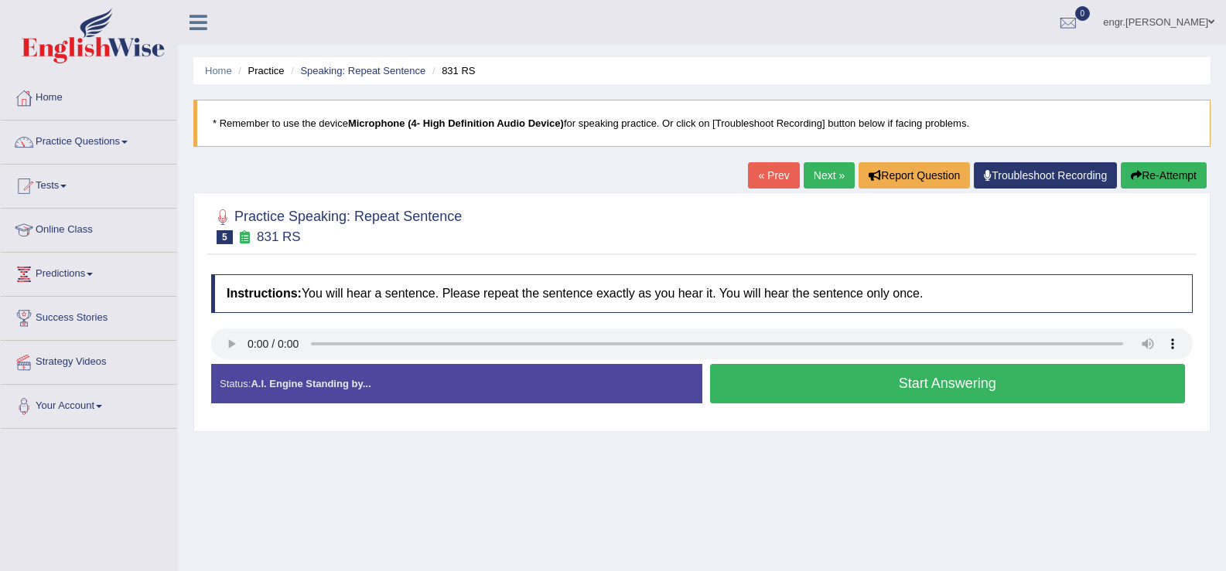
click at [761, 387] on button "Start Answering" at bounding box center [948, 383] width 476 height 39
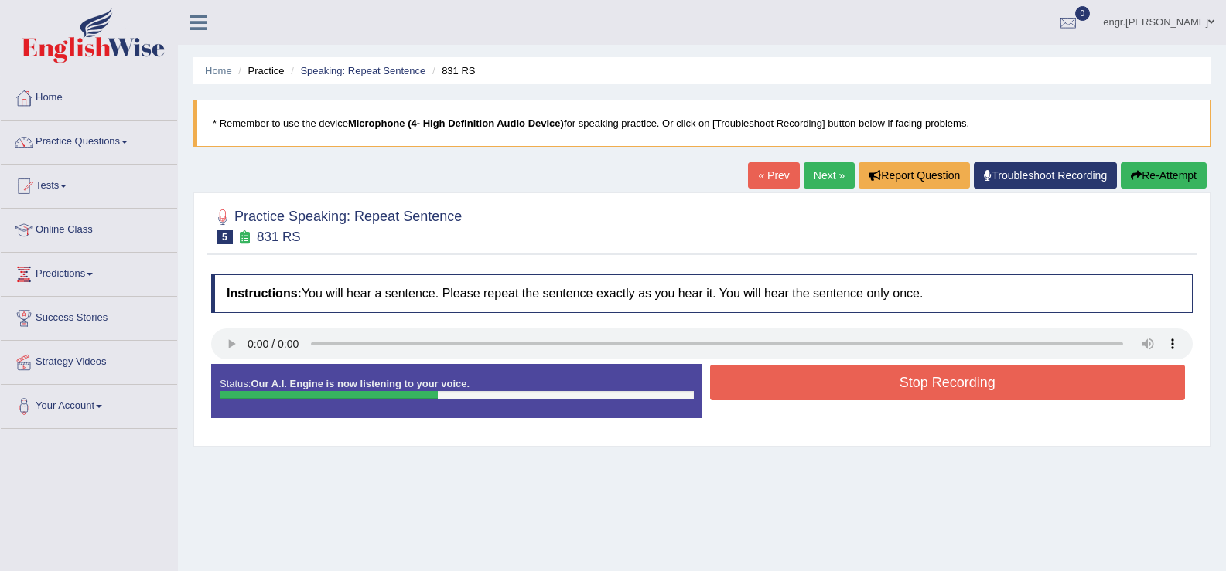
click at [741, 380] on button "Stop Recording" at bounding box center [948, 383] width 476 height 36
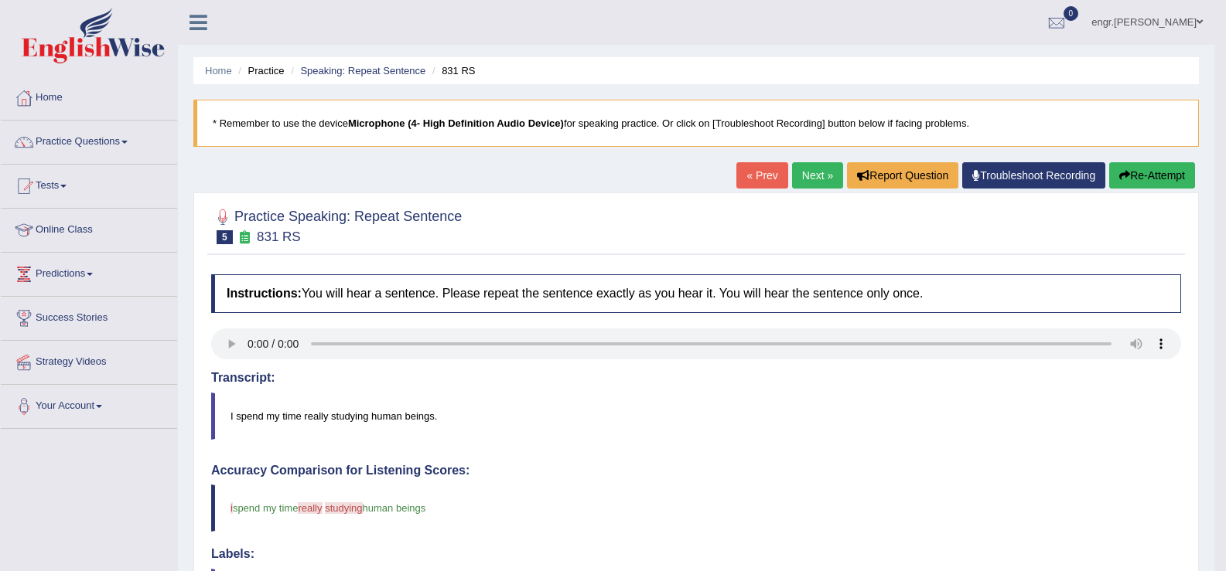
click at [792, 182] on link "Next »" at bounding box center [817, 175] width 51 height 26
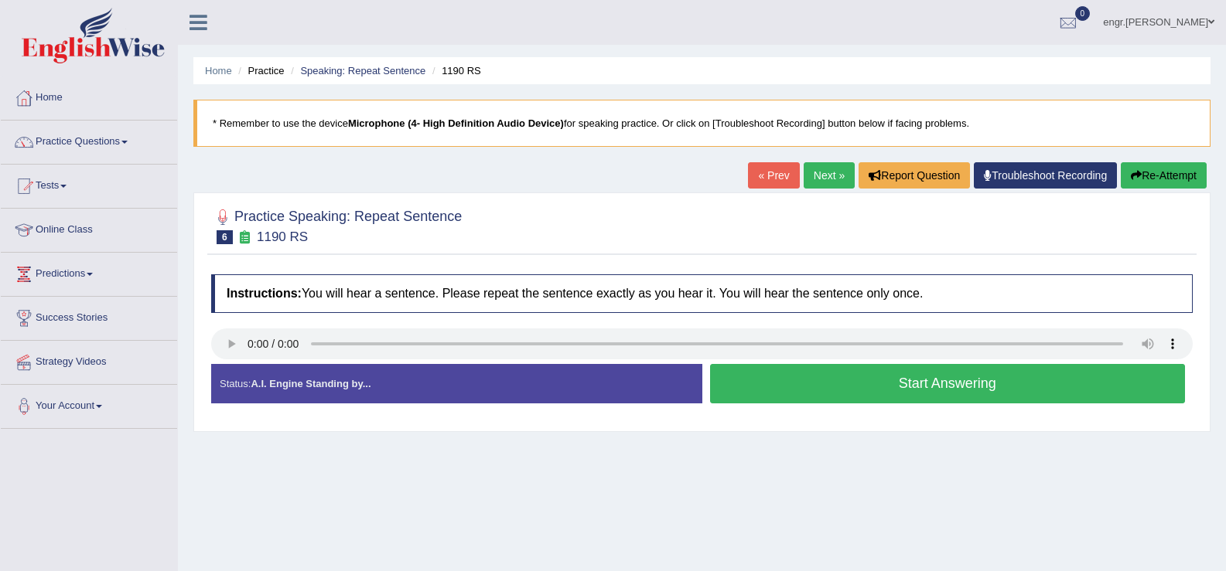
click at [764, 382] on button "Start Answering" at bounding box center [948, 383] width 476 height 39
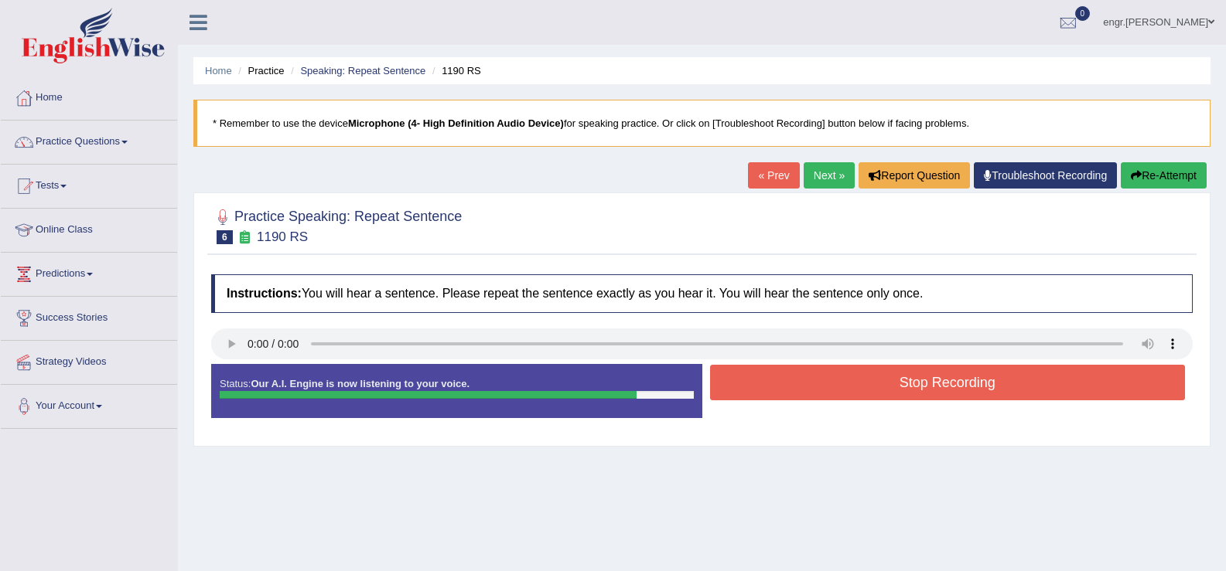
click at [748, 387] on button "Stop Recording" at bounding box center [948, 383] width 476 height 36
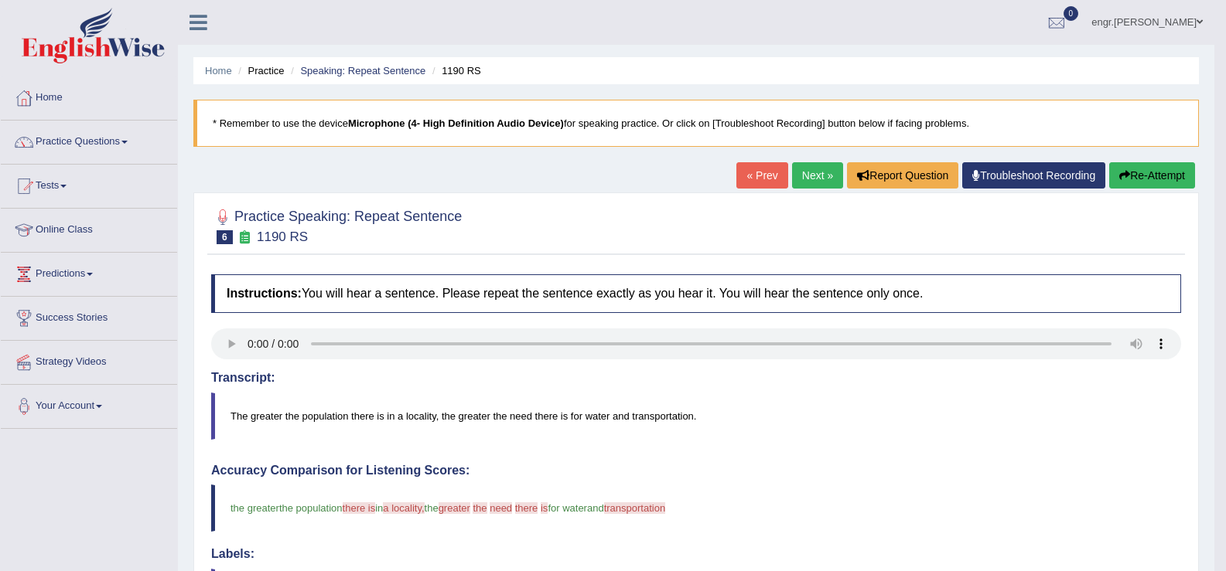
click at [796, 192] on div "« Prev Next » Report Question Troubleshoot Recording Re-Attempt" at bounding box center [967, 177] width 462 height 30
click at [796, 182] on link "Next »" at bounding box center [817, 175] width 51 height 26
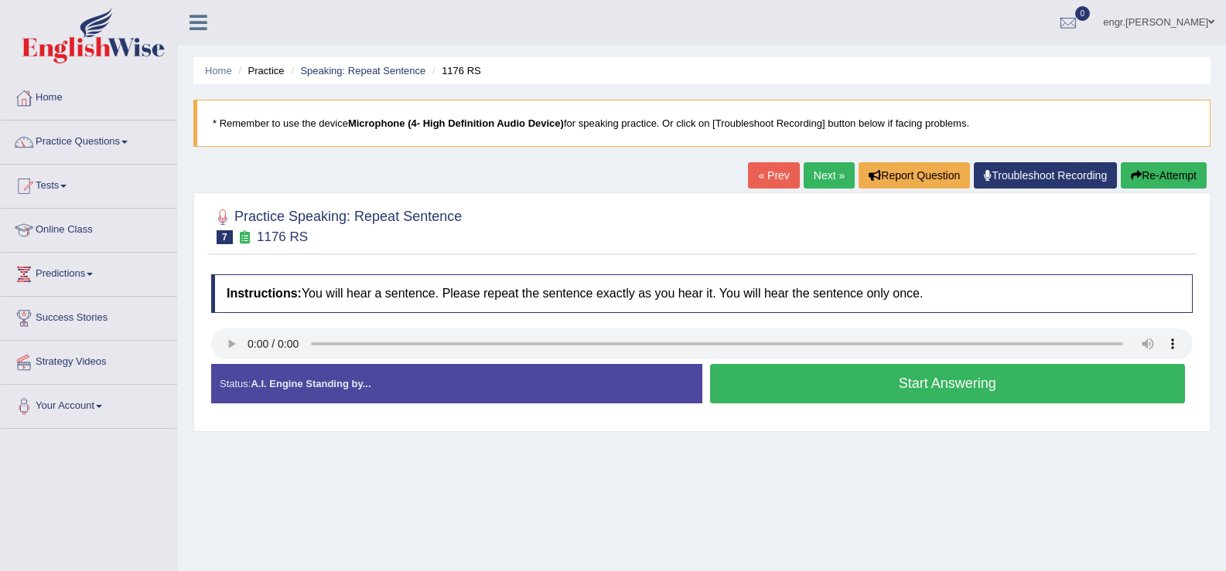
click at [768, 384] on button "Start Answering" at bounding box center [948, 383] width 476 height 39
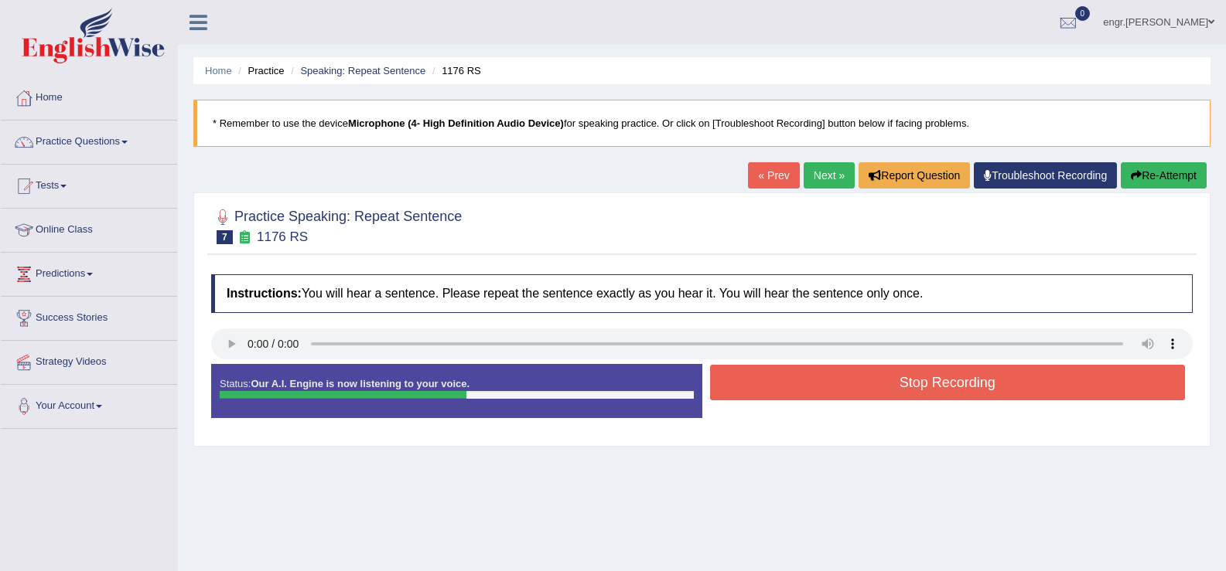
click at [831, 373] on button "Stop Recording" at bounding box center [948, 383] width 476 height 36
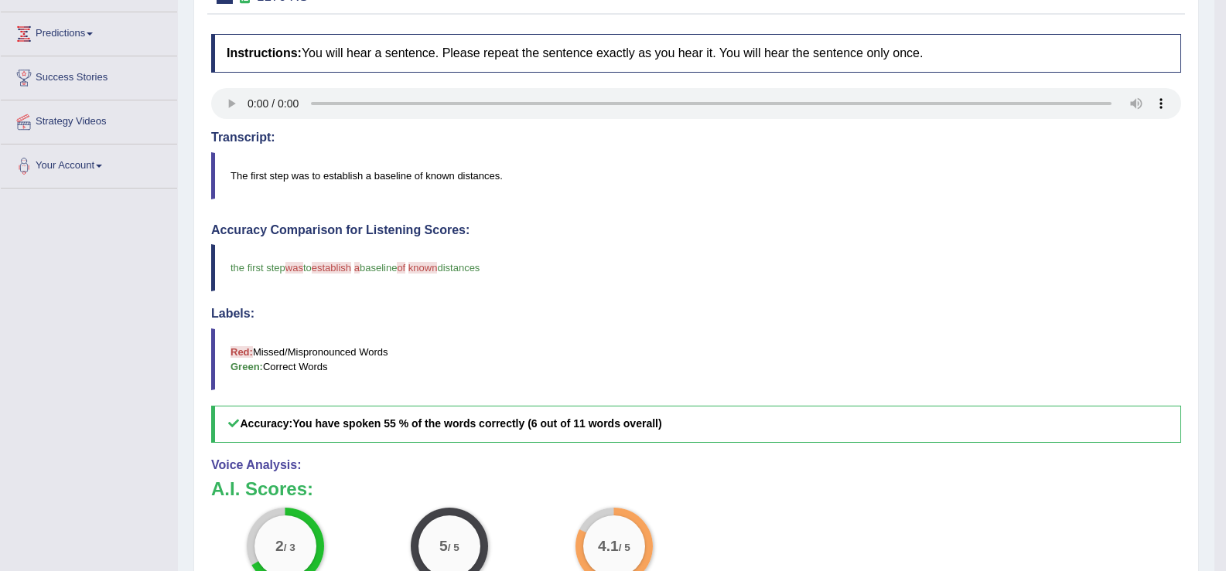
scroll to position [54, 0]
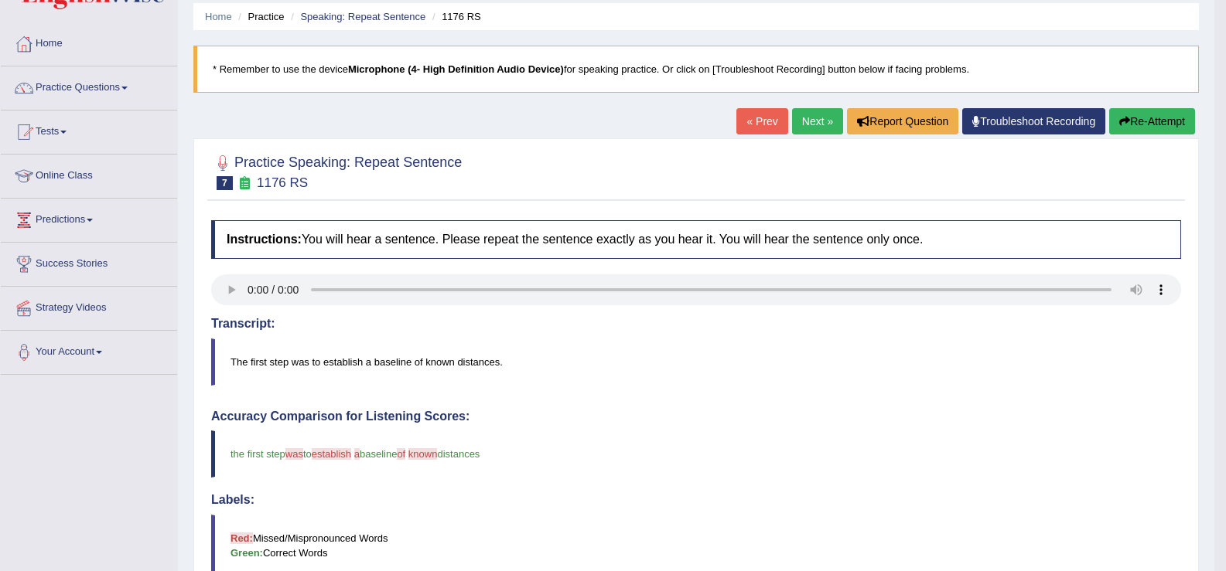
click at [801, 127] on link "Next »" at bounding box center [817, 121] width 51 height 26
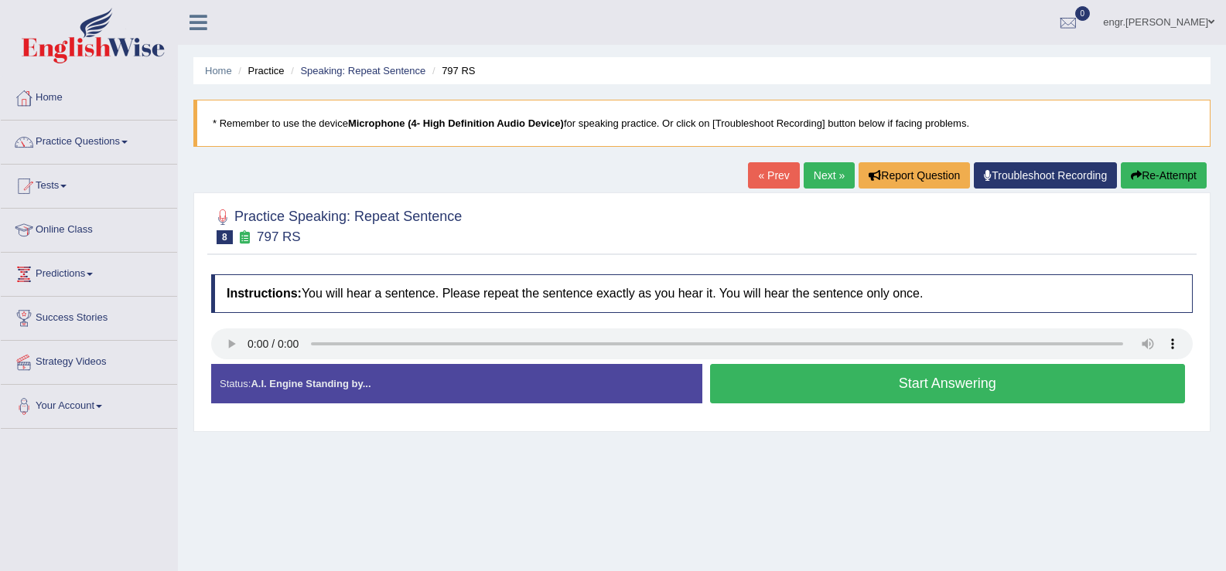
click at [768, 380] on button "Start Answering" at bounding box center [948, 383] width 476 height 39
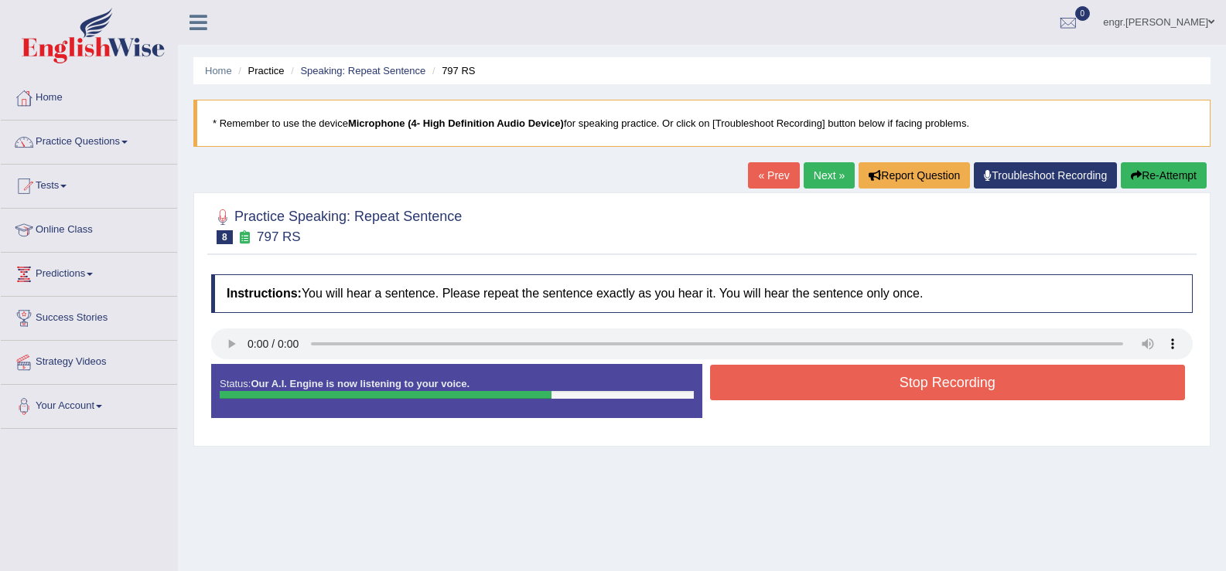
click at [764, 390] on button "Stop Recording" at bounding box center [948, 383] width 476 height 36
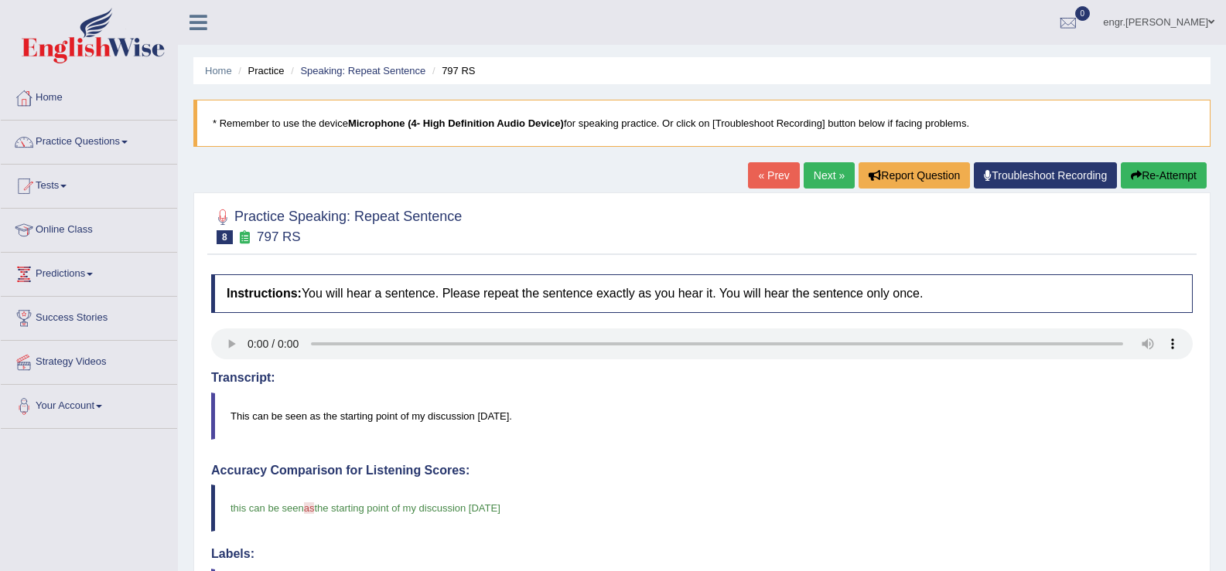
click at [811, 175] on link "Next »" at bounding box center [828, 175] width 51 height 26
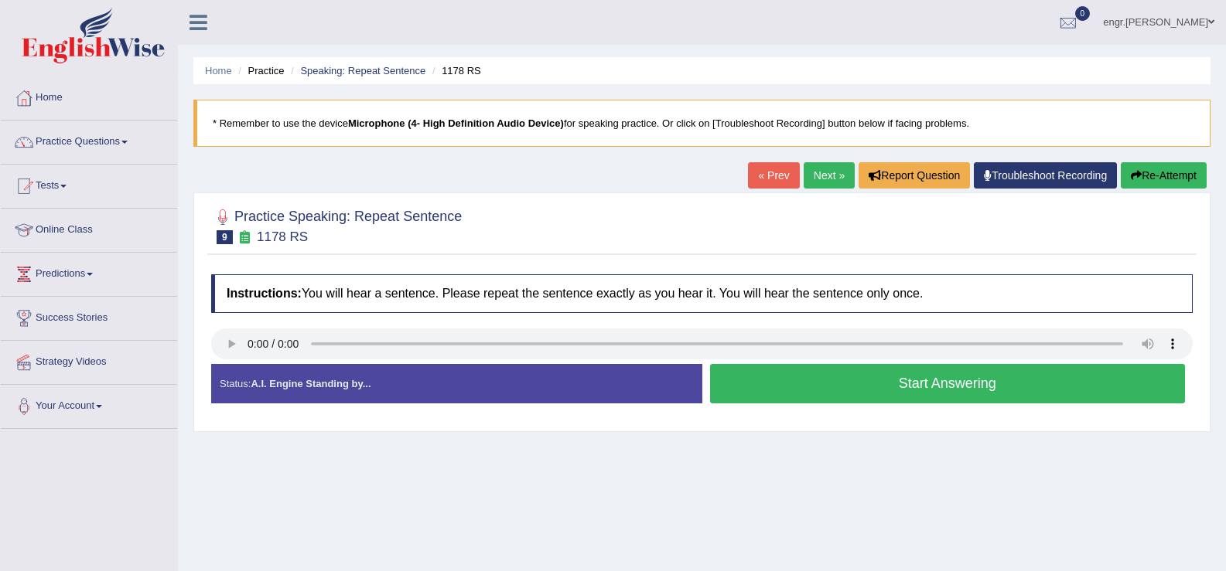
click at [789, 380] on button "Start Answering" at bounding box center [948, 383] width 476 height 39
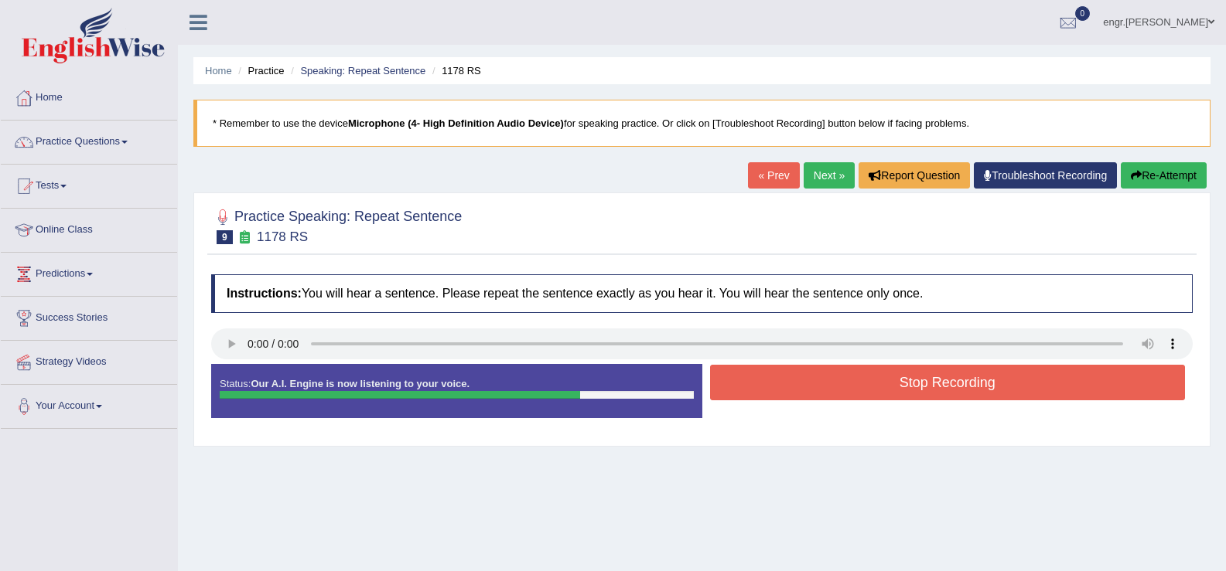
click at [761, 370] on button "Stop Recording" at bounding box center [948, 383] width 476 height 36
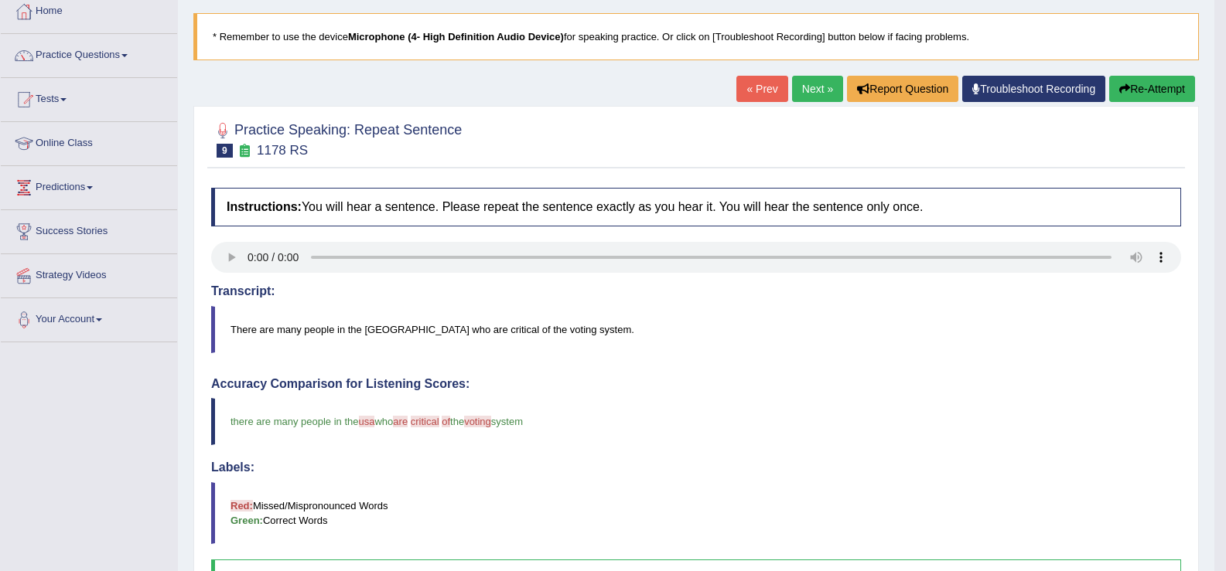
scroll to position [33, 0]
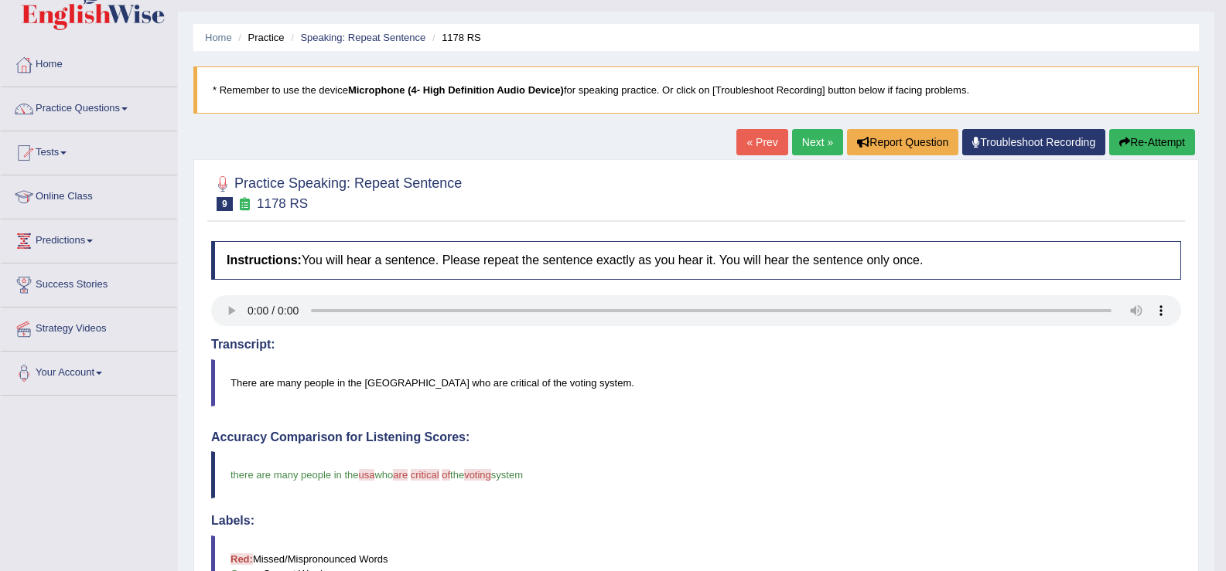
click at [812, 152] on link "Next »" at bounding box center [817, 142] width 51 height 26
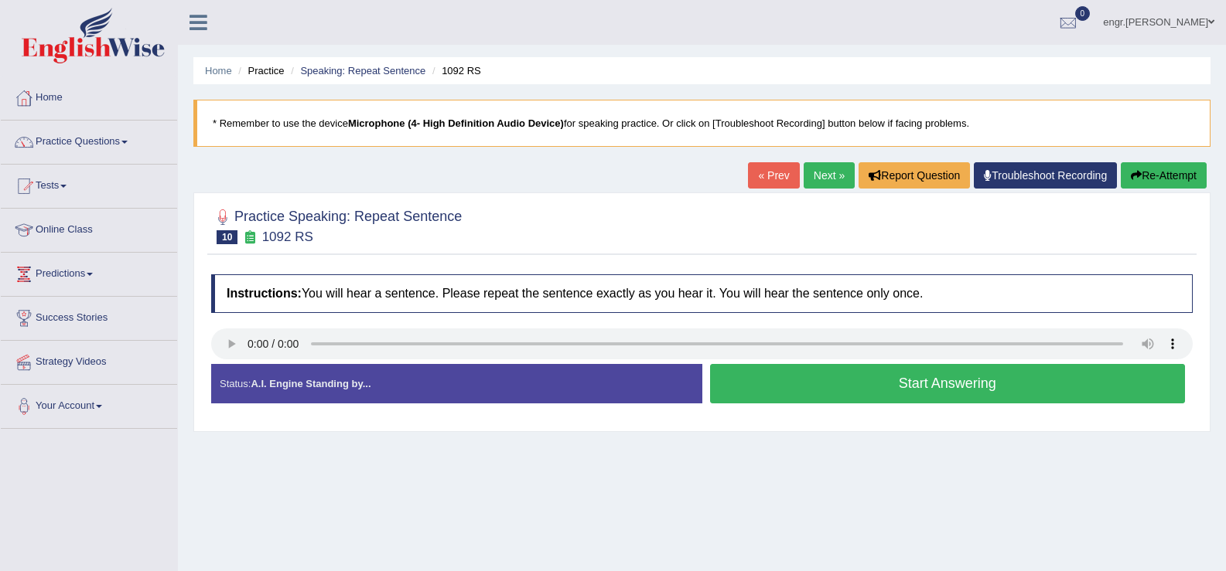
click at [786, 383] on button "Start Answering" at bounding box center [948, 383] width 476 height 39
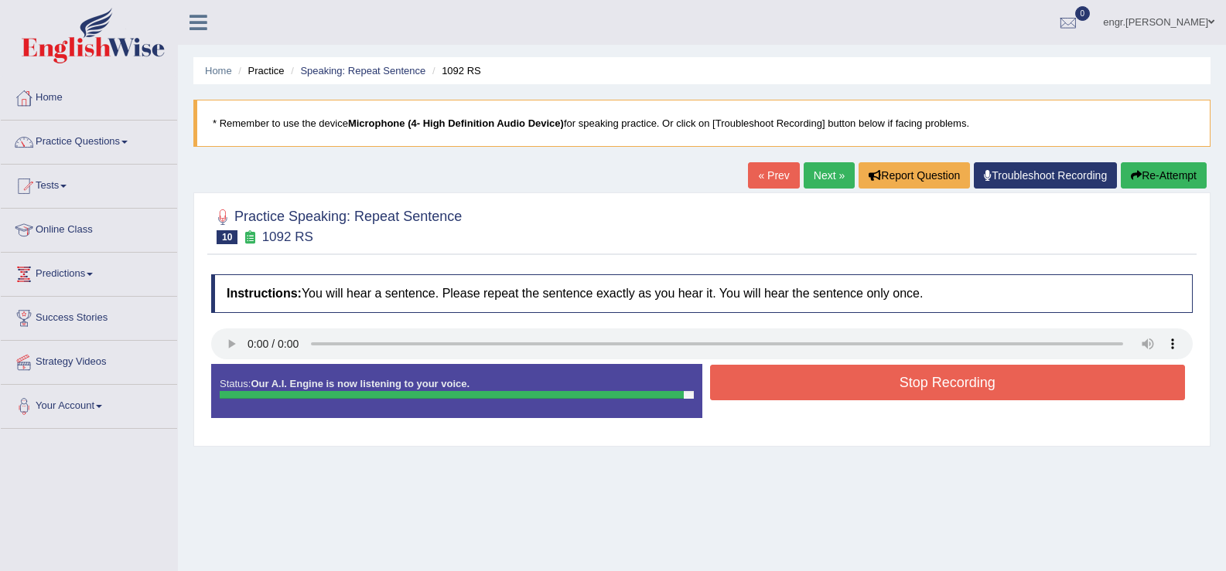
click at [807, 373] on button "Stop Recording" at bounding box center [948, 383] width 476 height 36
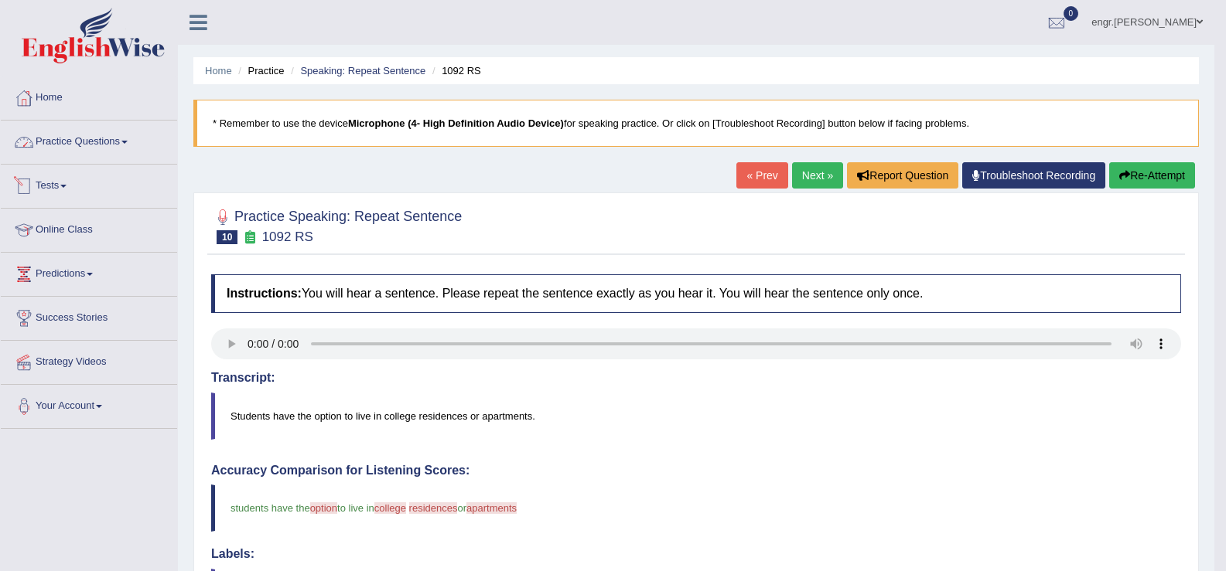
click at [104, 141] on link "Practice Questions" at bounding box center [89, 140] width 176 height 39
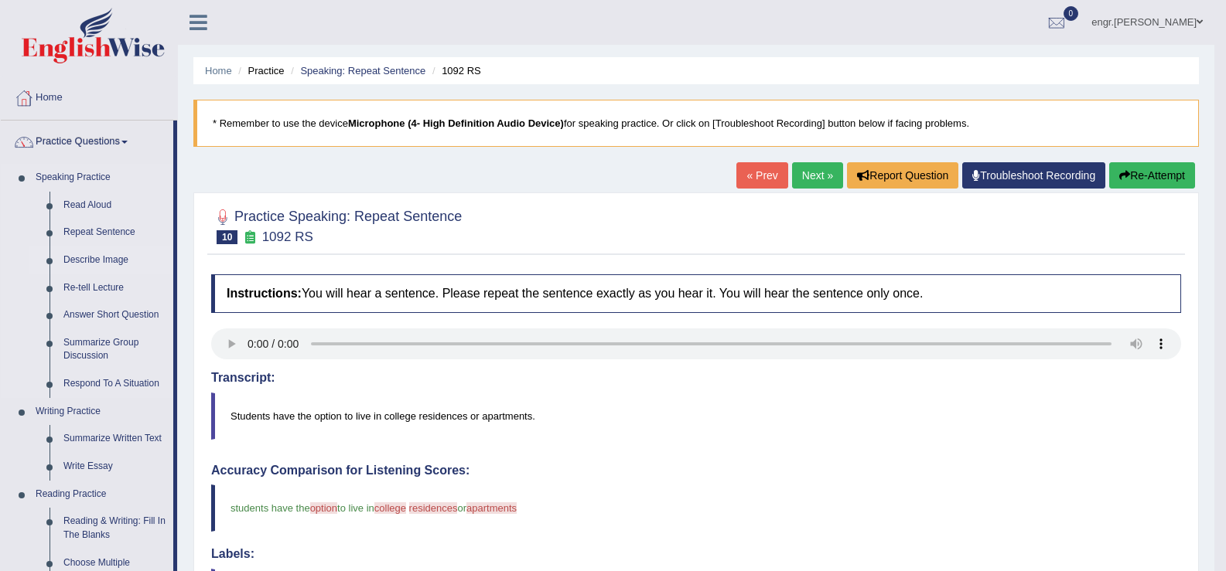
click at [102, 263] on link "Describe Image" at bounding box center [114, 261] width 117 height 28
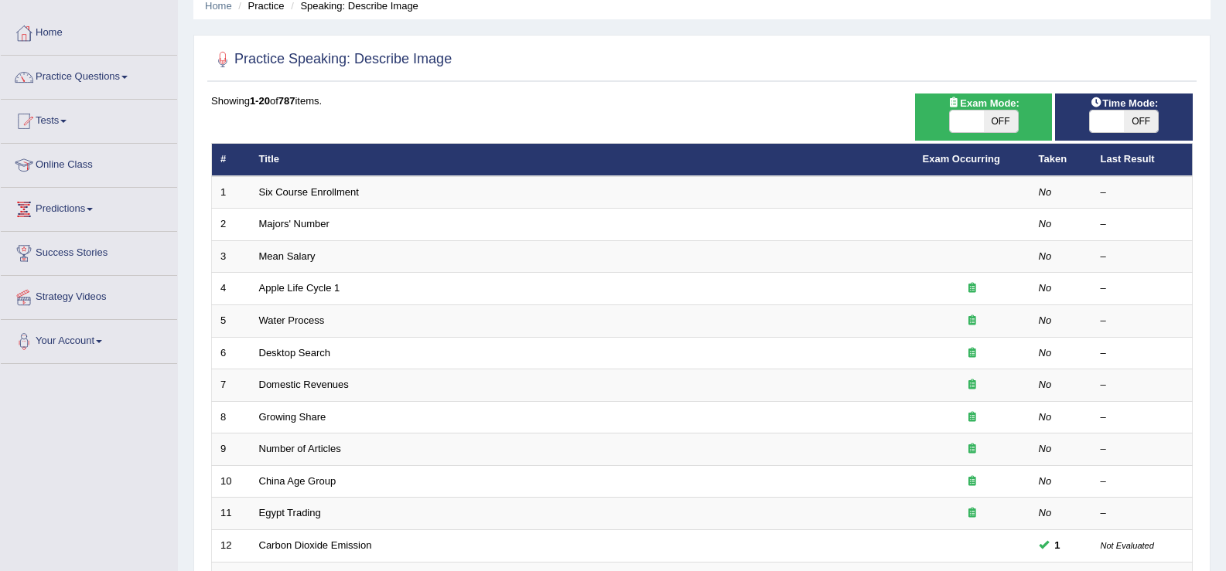
scroll to position [46, 0]
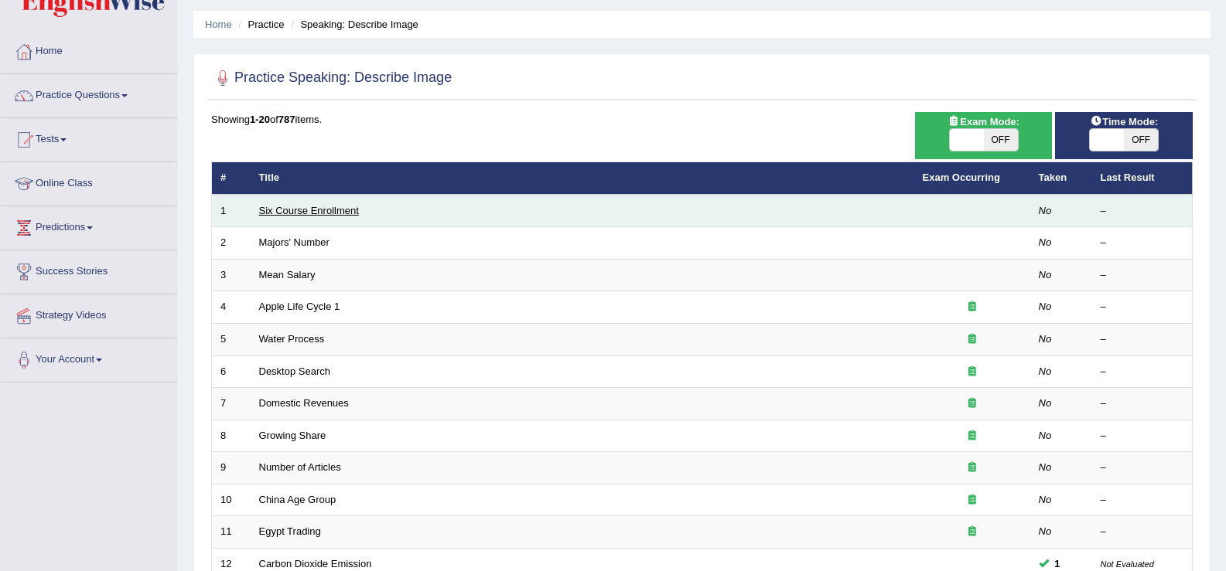
click at [288, 215] on link "Six Course Enrollment" at bounding box center [309, 211] width 100 height 12
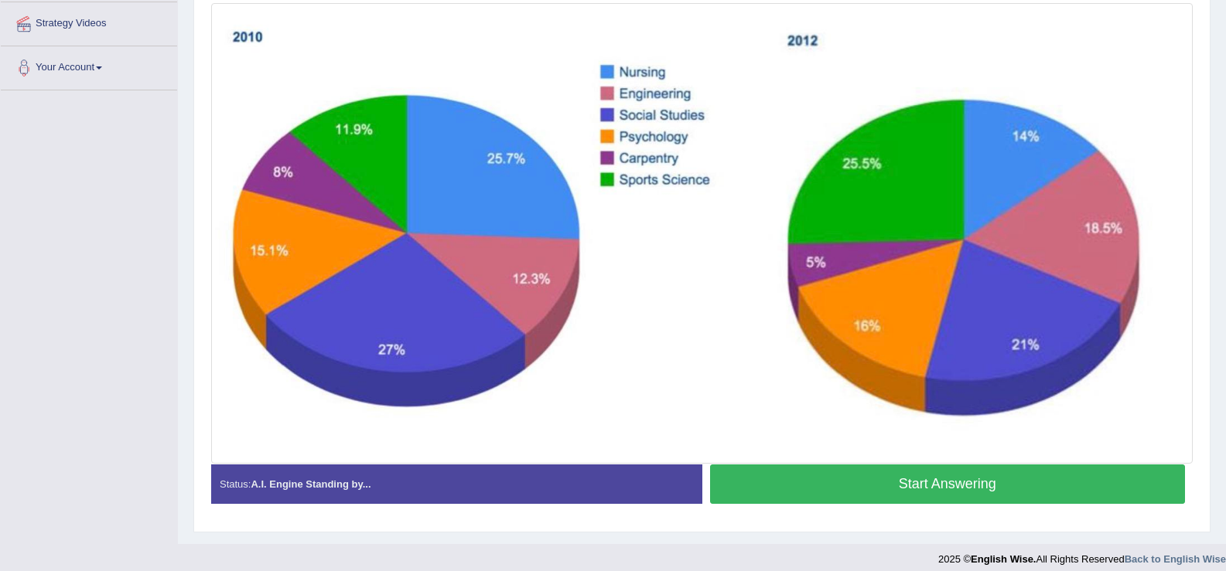
scroll to position [350, 0]
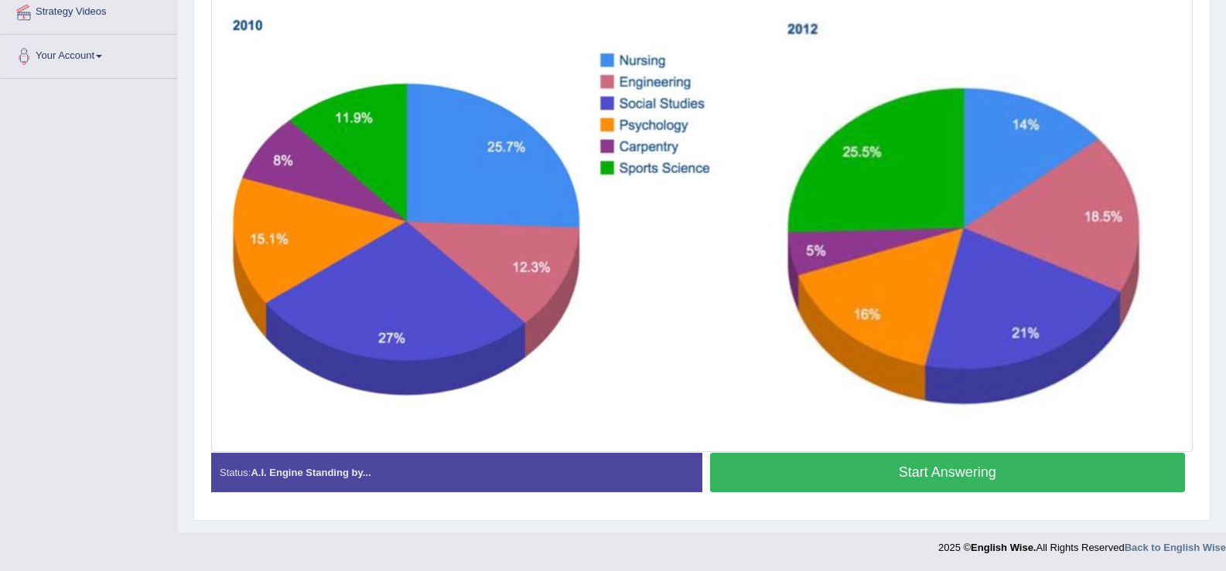
click at [823, 472] on button "Start Answering" at bounding box center [948, 472] width 476 height 39
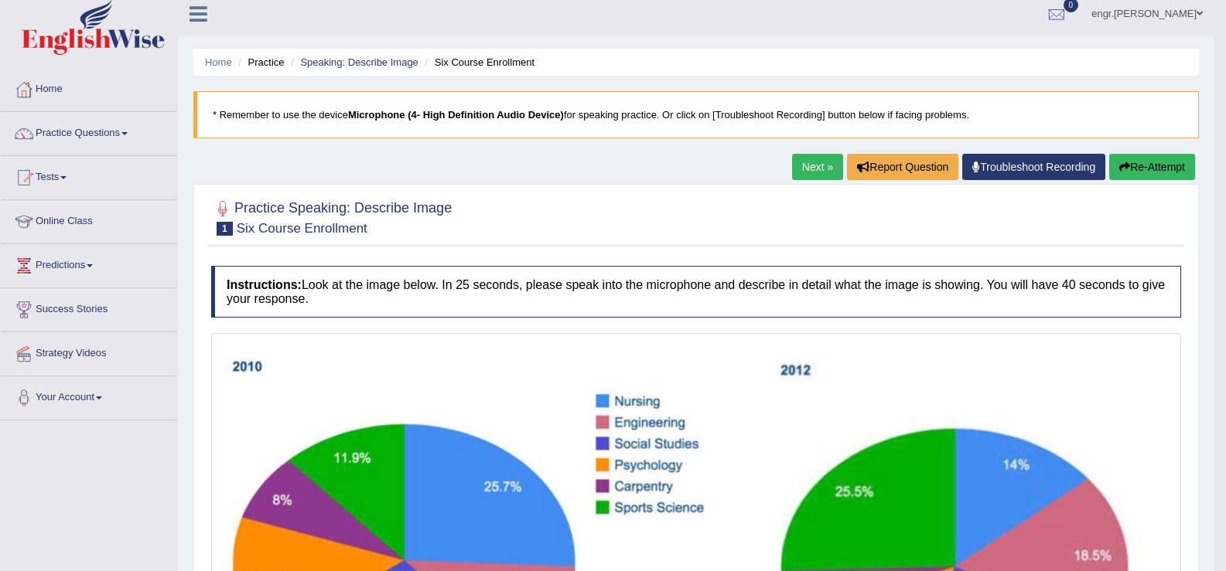
scroll to position [0, 0]
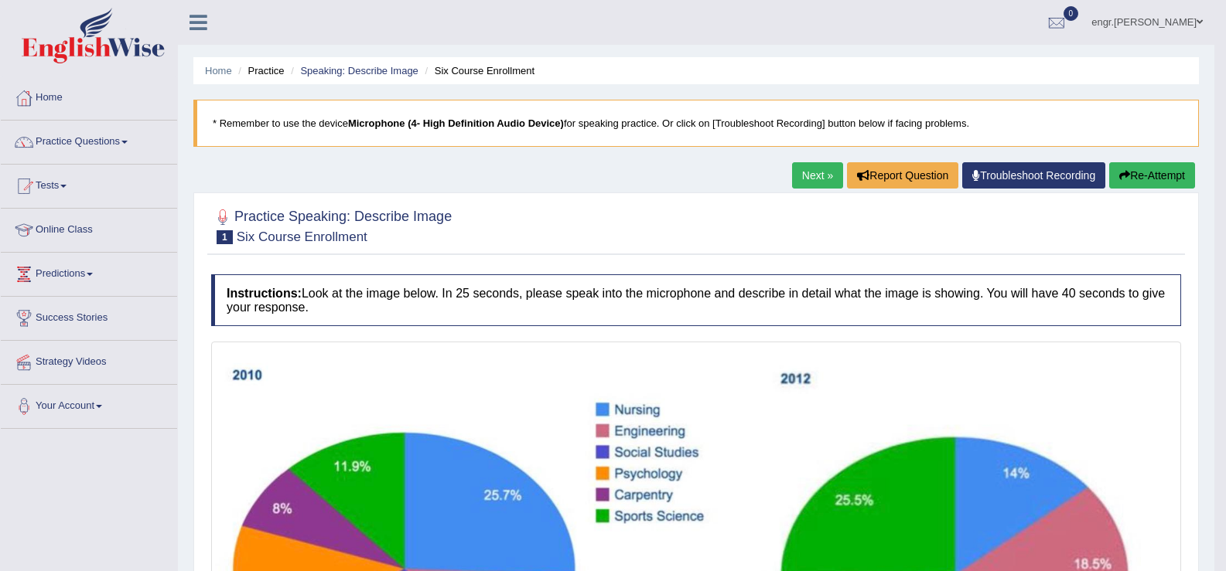
click at [811, 175] on link "Next »" at bounding box center [817, 175] width 51 height 26
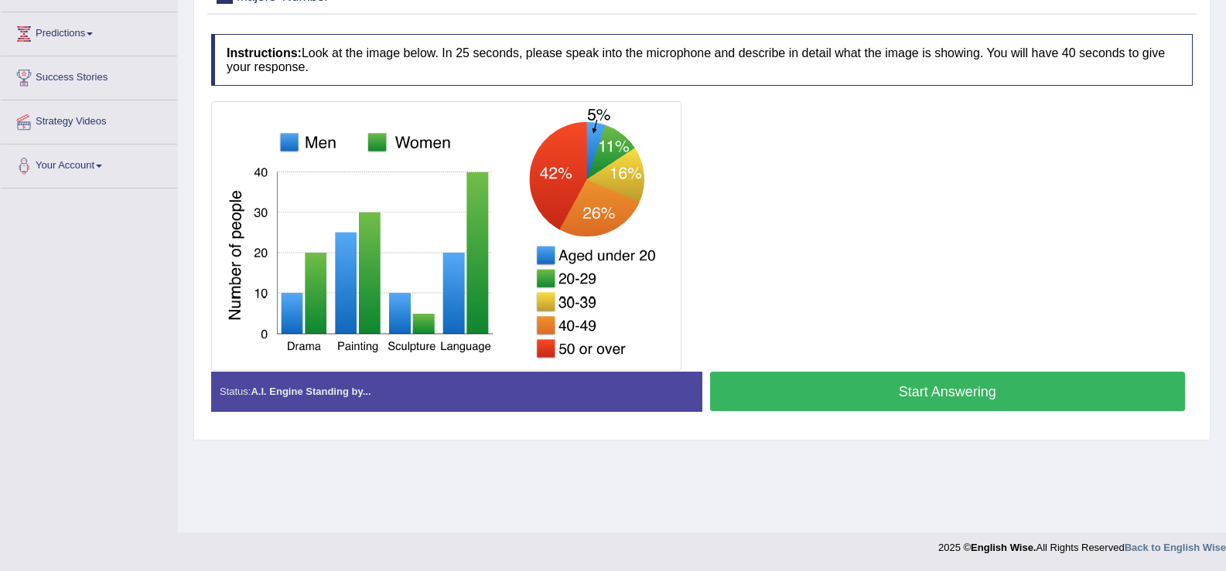
scroll to position [240, 0]
click at [830, 390] on button "Start Answering" at bounding box center [948, 391] width 476 height 39
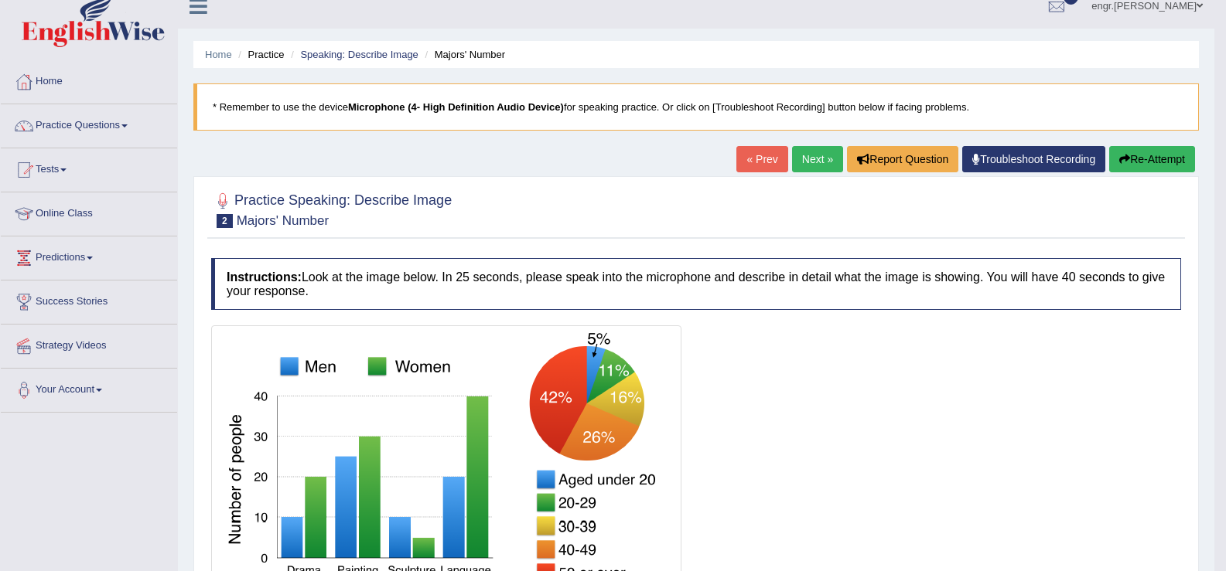
scroll to position [0, 0]
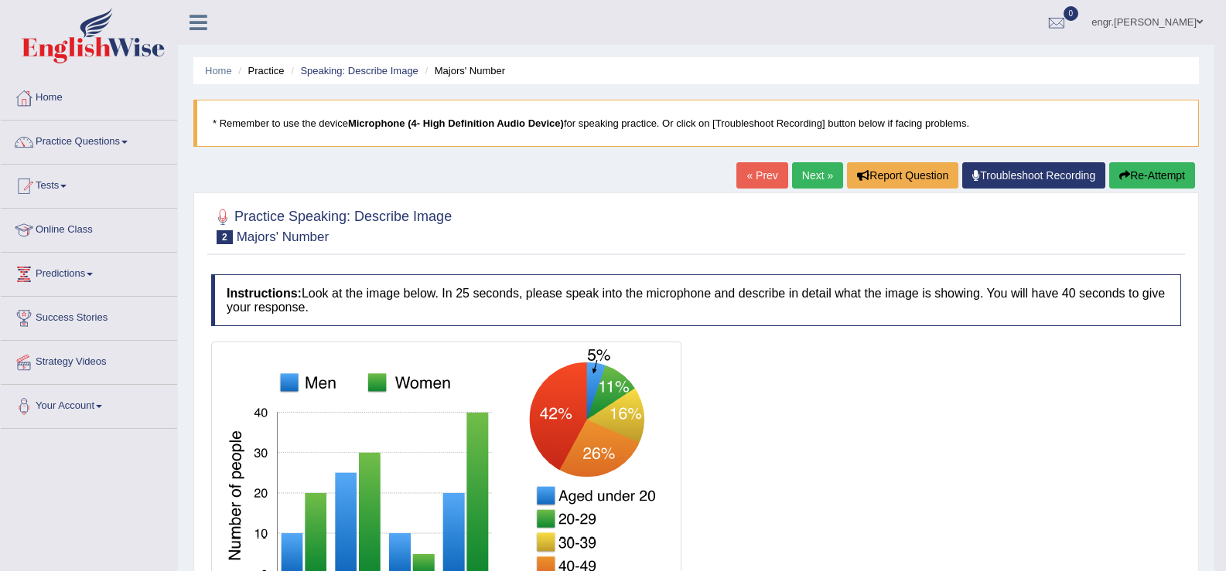
click at [799, 171] on link "Next »" at bounding box center [817, 175] width 51 height 26
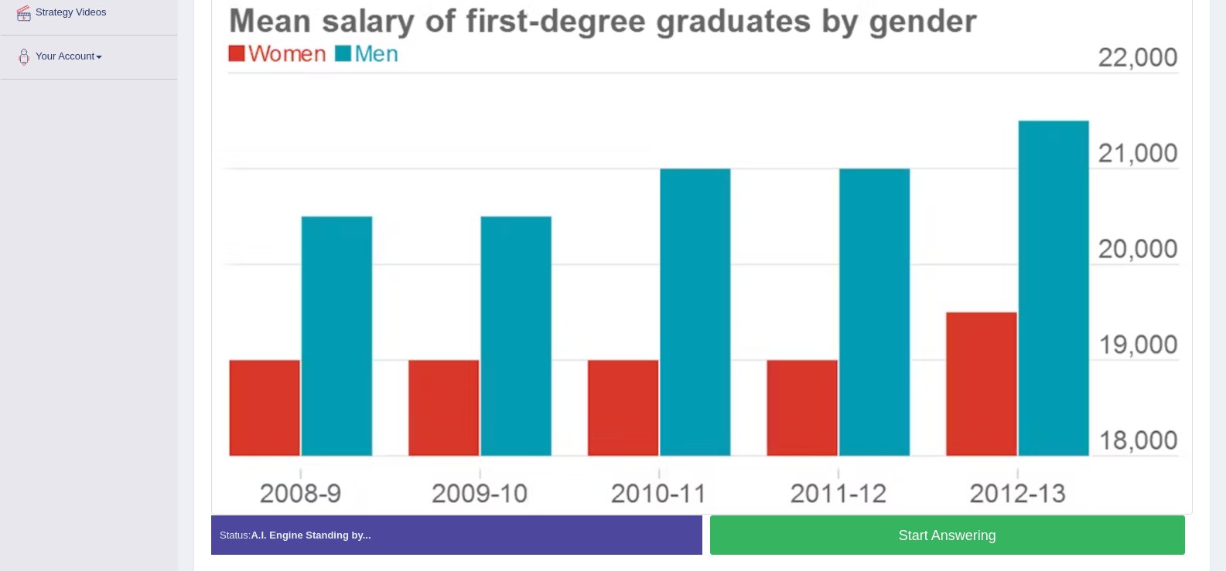
scroll to position [358, 0]
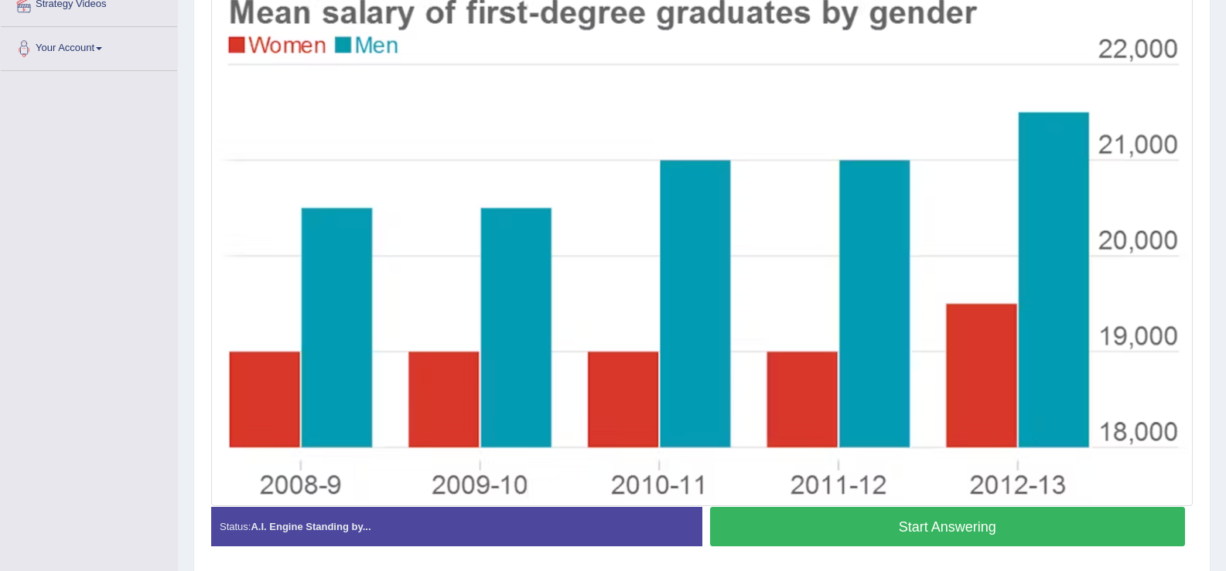
click at [847, 531] on button "Start Answering" at bounding box center [948, 526] width 476 height 39
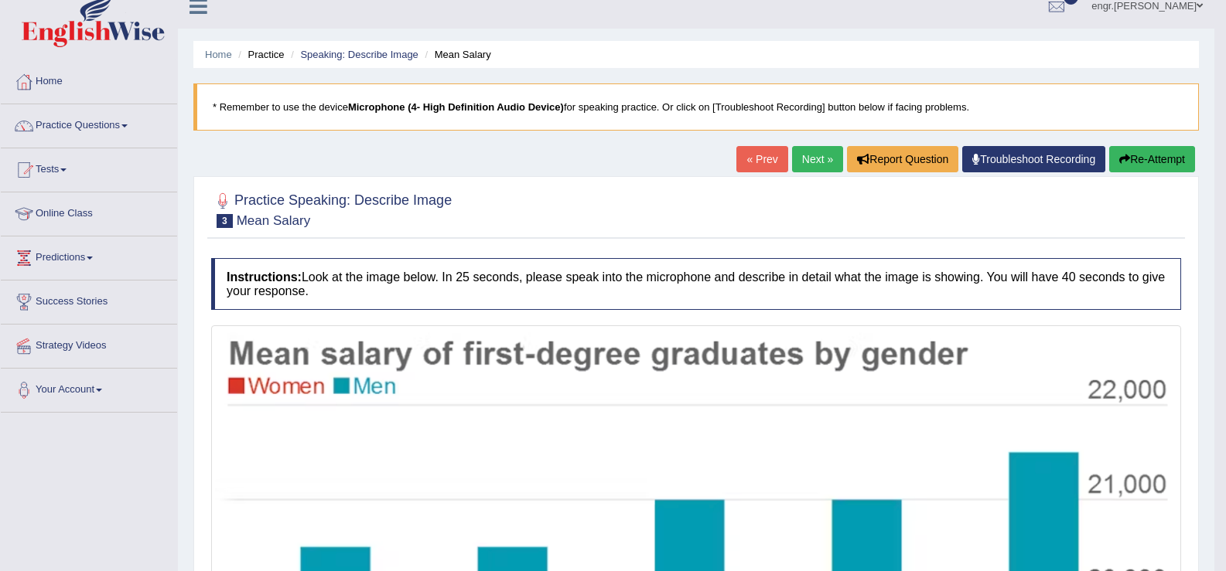
scroll to position [0, 0]
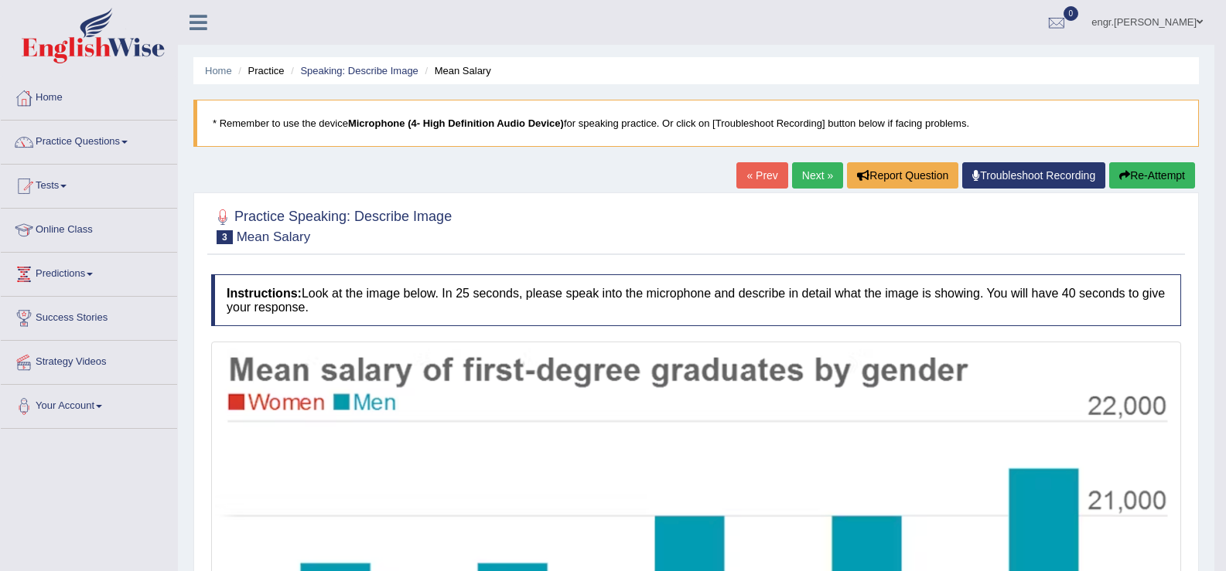
click at [800, 176] on link "Next »" at bounding box center [817, 175] width 51 height 26
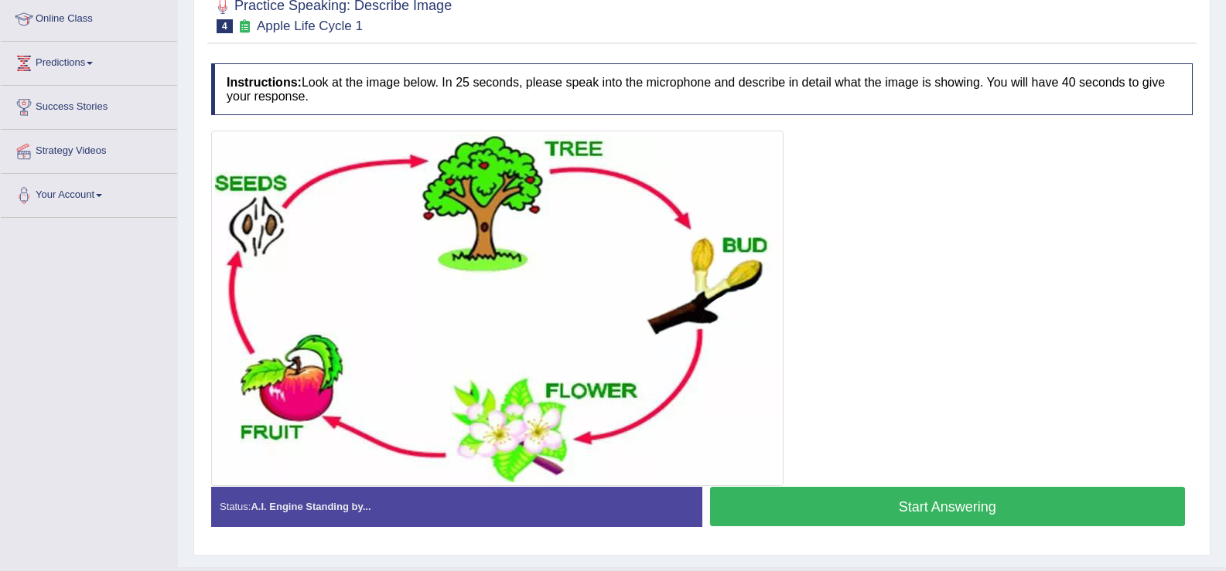
scroll to position [213, 0]
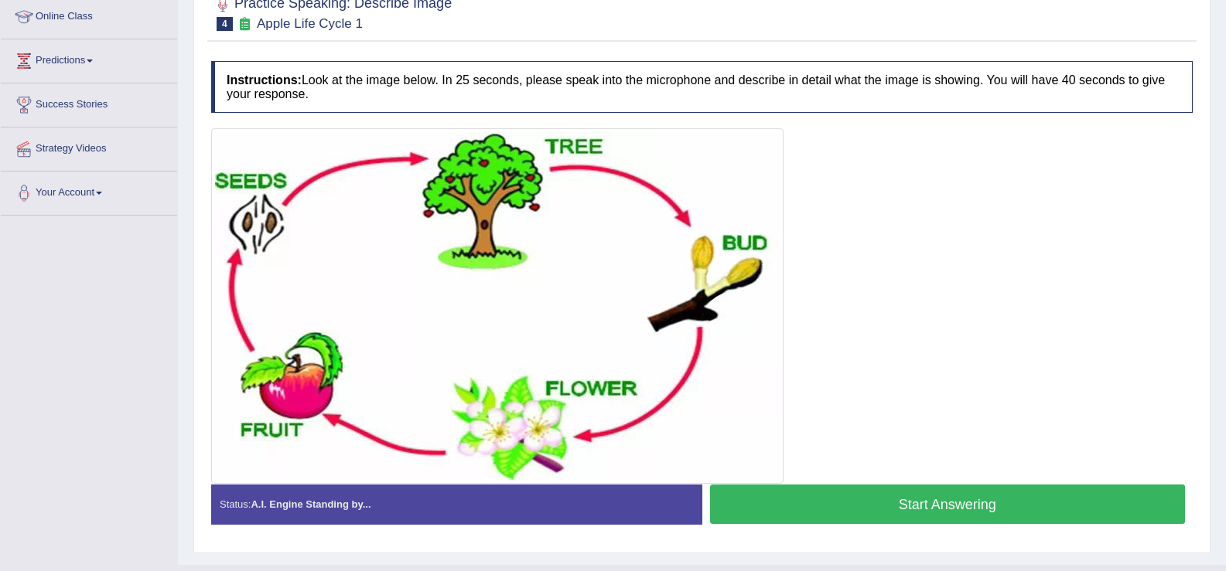
click at [807, 510] on button "Start Answering" at bounding box center [948, 504] width 476 height 39
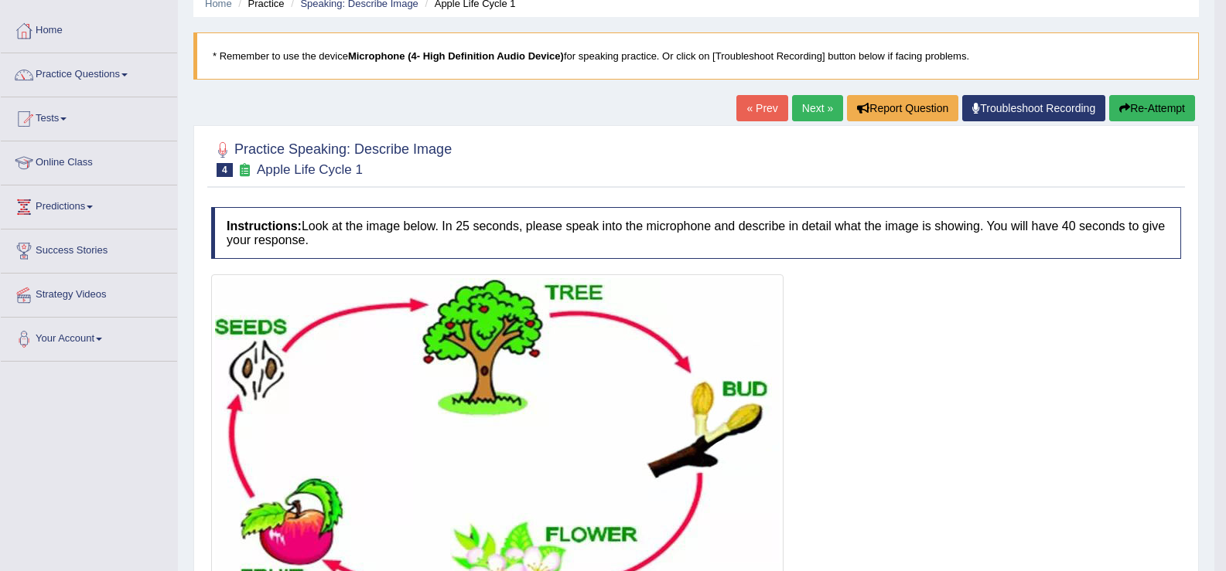
scroll to position [0, 0]
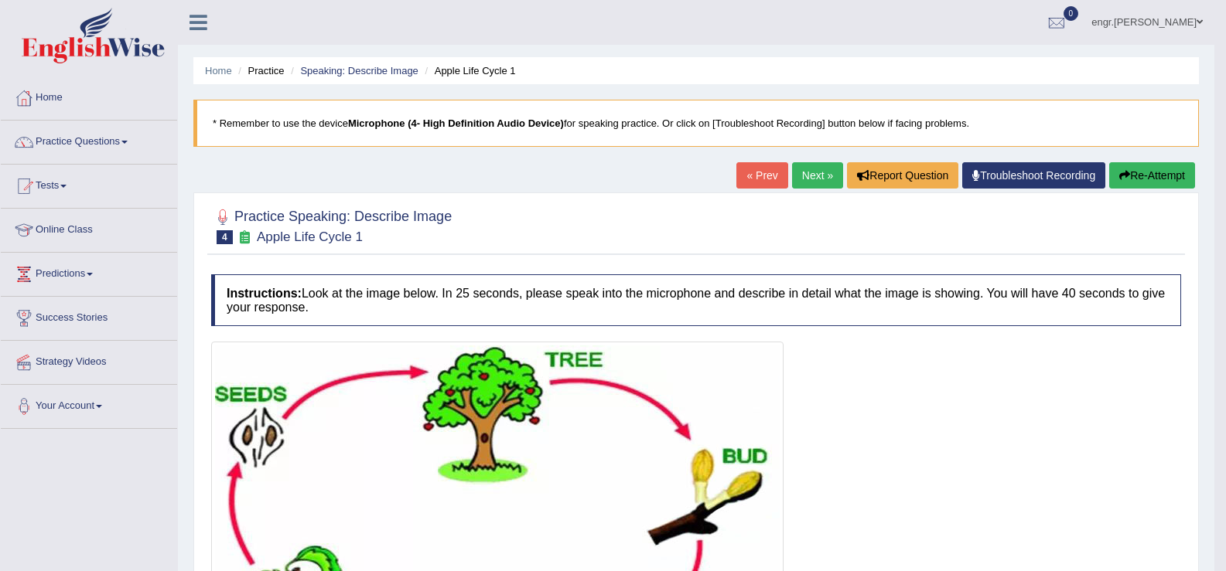
click at [813, 172] on link "Next »" at bounding box center [817, 175] width 51 height 26
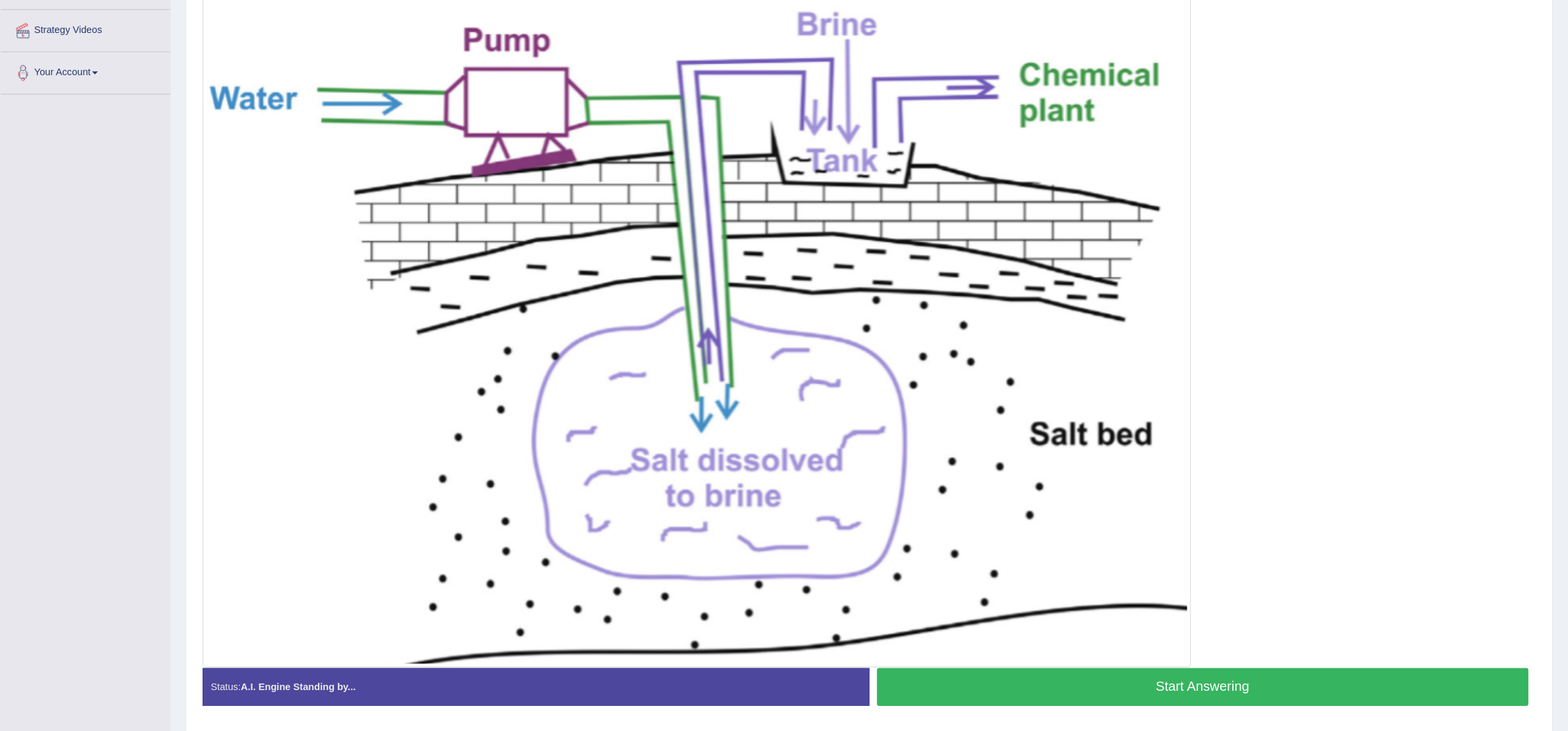
scroll to position [250, 0]
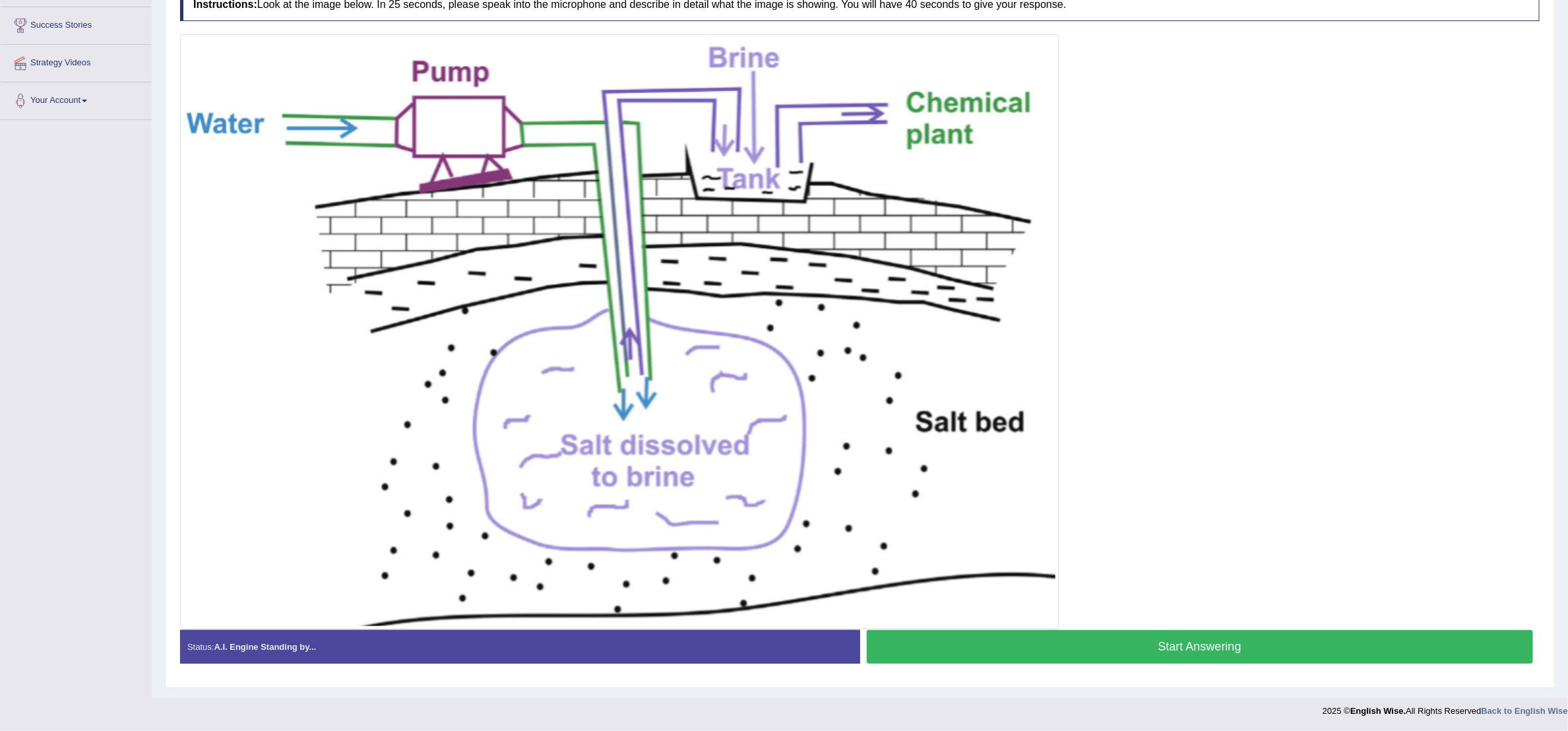
click at [1045, 487] on button "Start Answering" at bounding box center [1200, 646] width 667 height 33
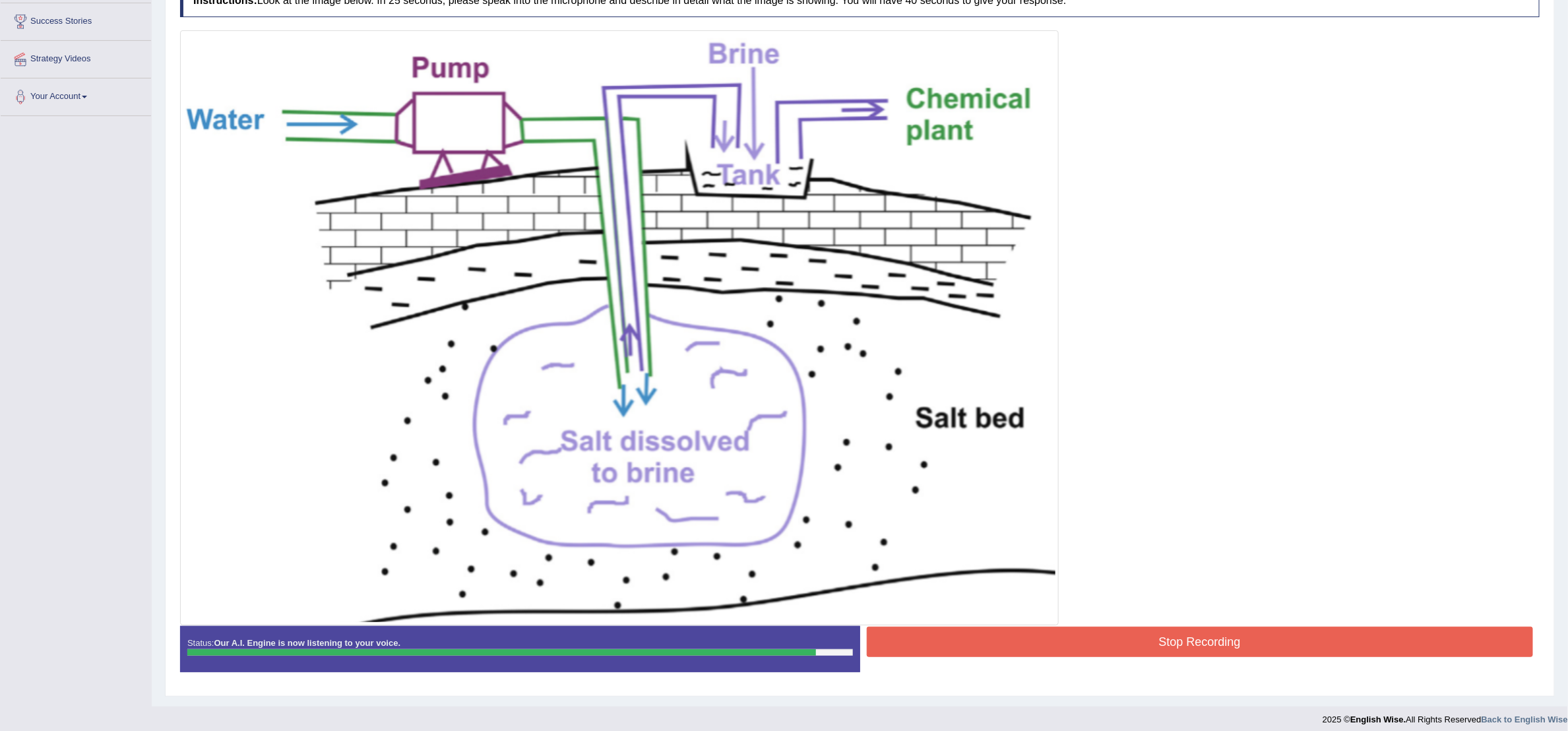
click at [1045, 487] on button "Stop Recording" at bounding box center [1200, 642] width 667 height 31
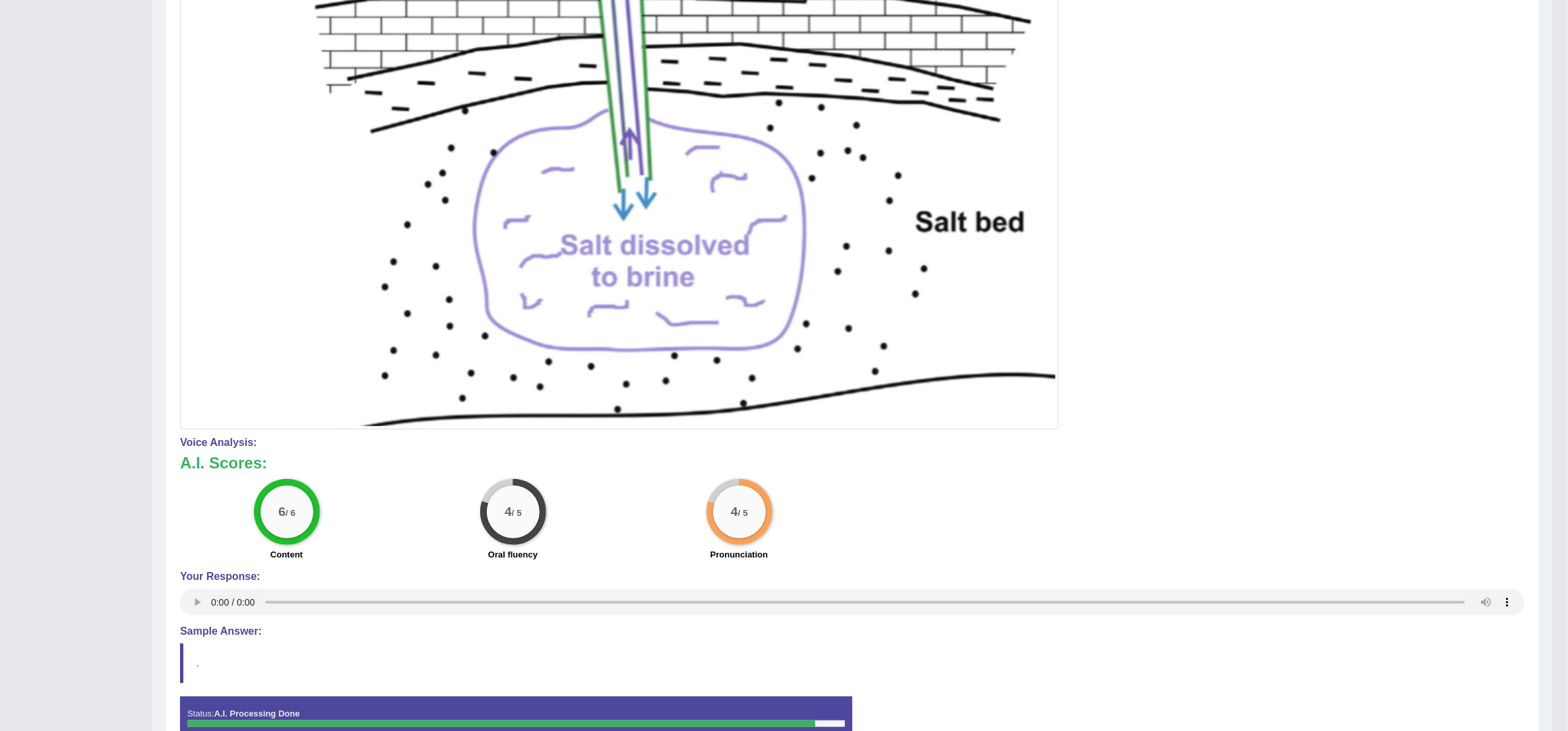
scroll to position [0, 0]
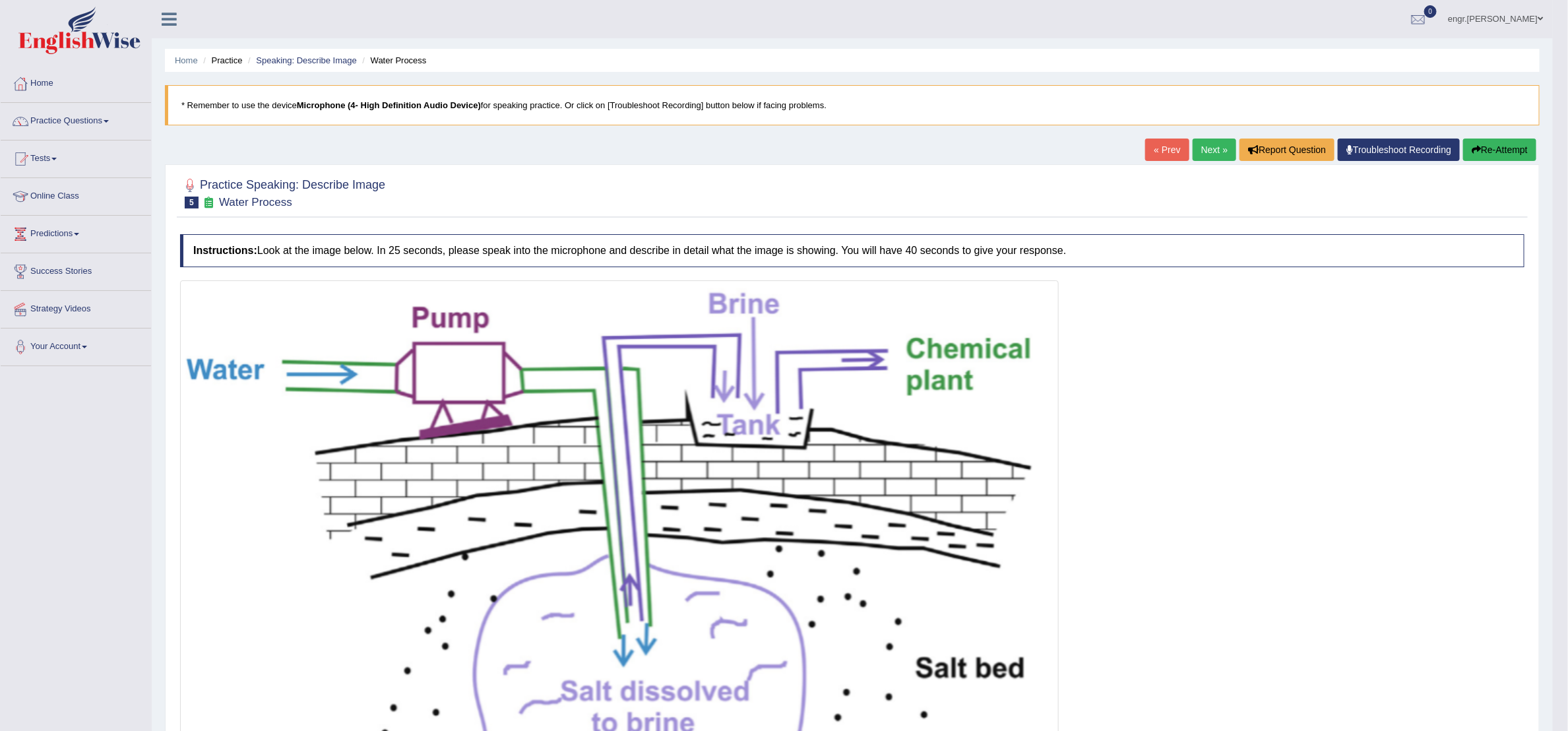
click at [1045, 144] on link "Next »" at bounding box center [1214, 149] width 44 height 22
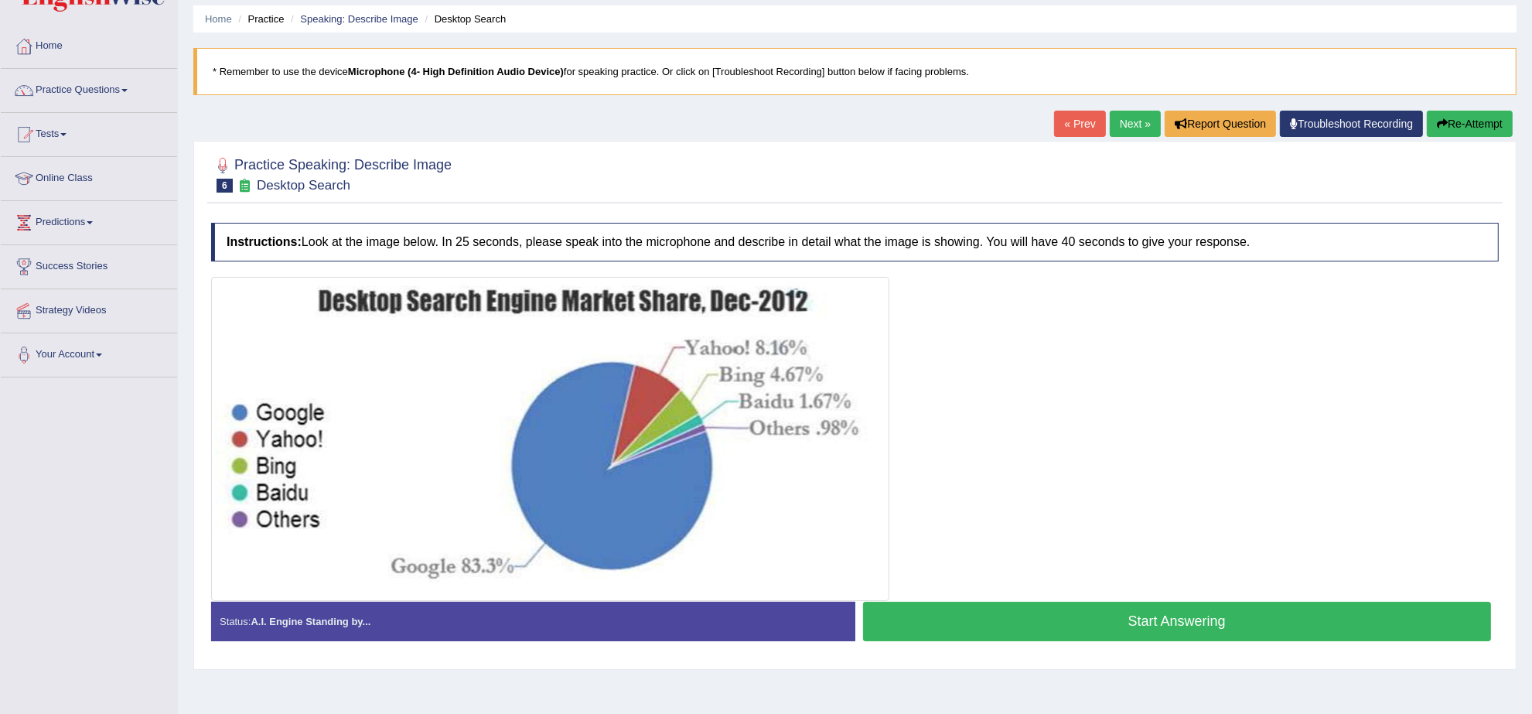
scroll to position [97, 0]
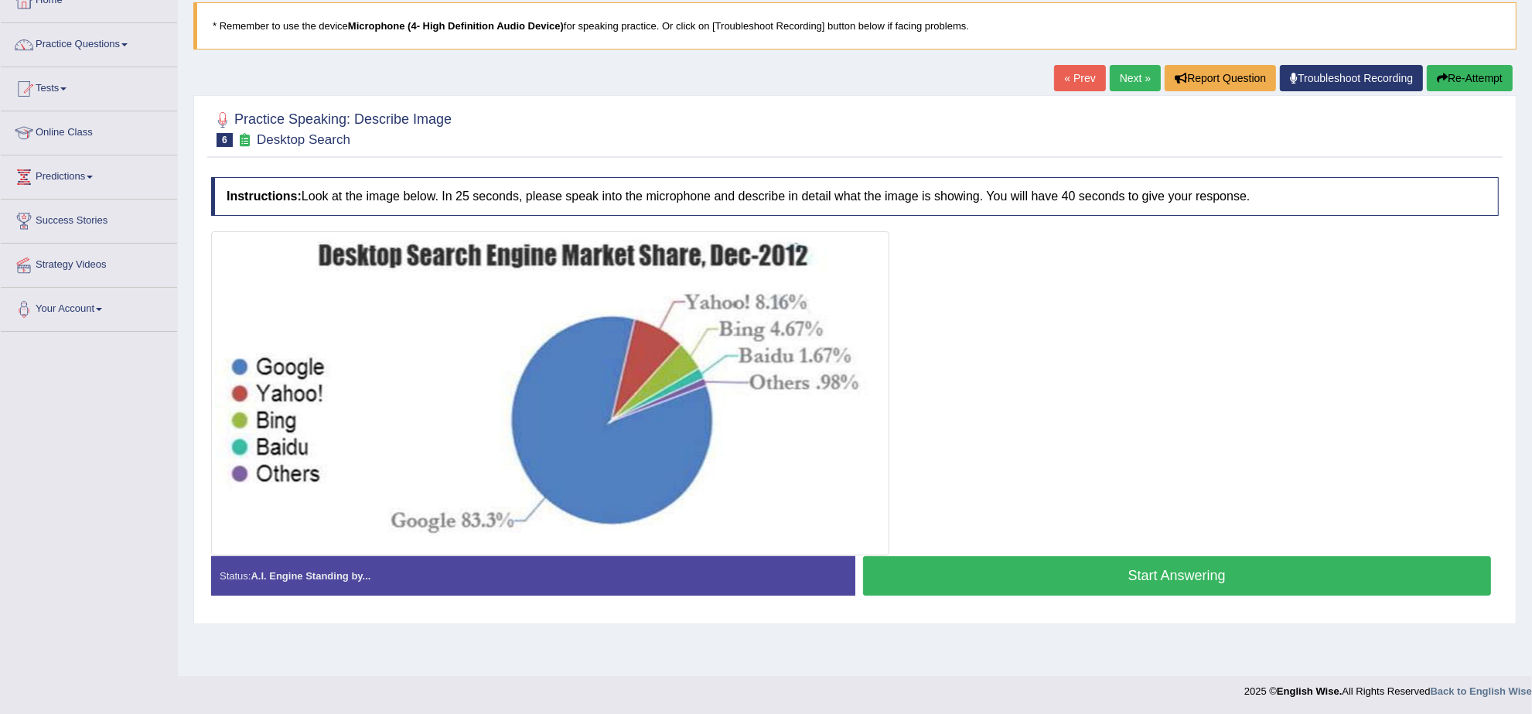
click at [1141, 584] on button "Start Answering" at bounding box center [1177, 575] width 629 height 39
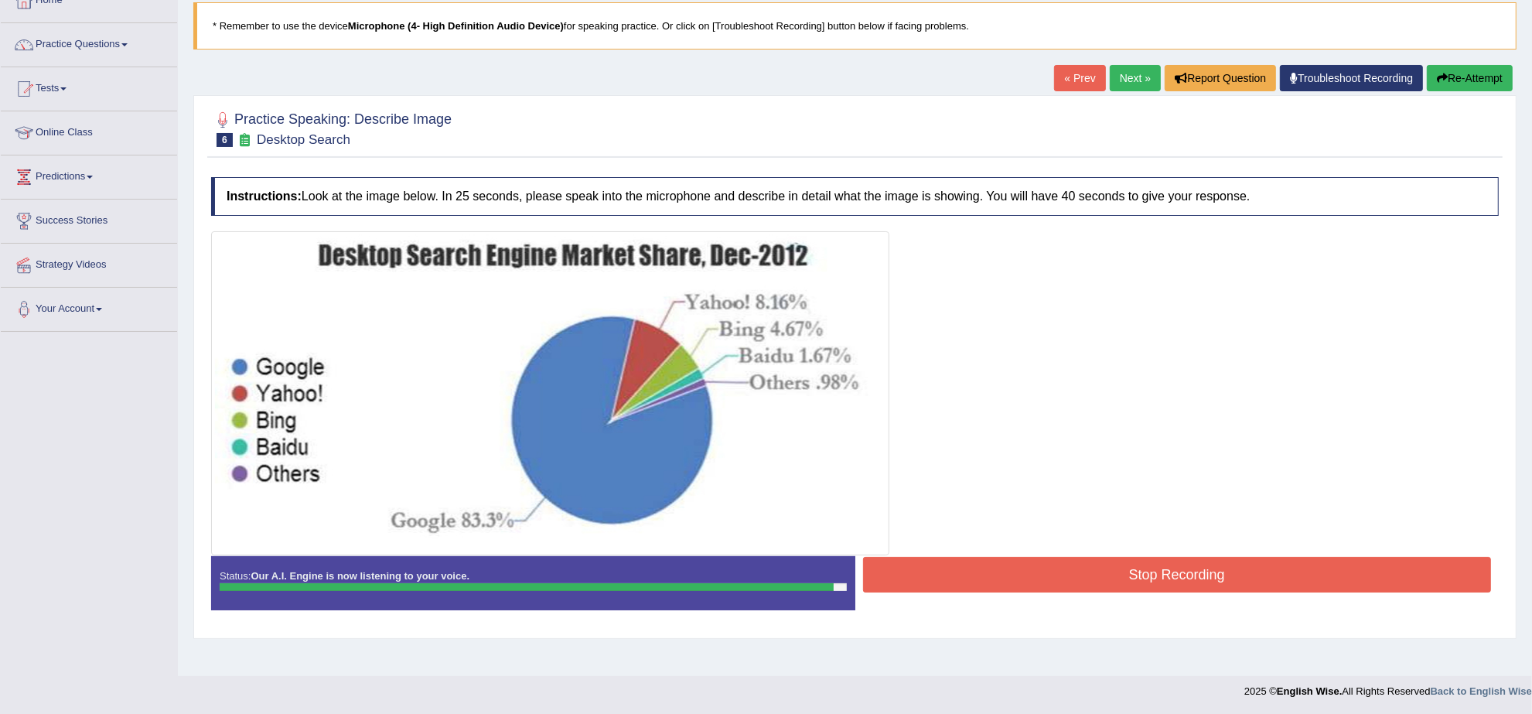
click at [1038, 557] on button "Stop Recording" at bounding box center [1177, 575] width 629 height 36
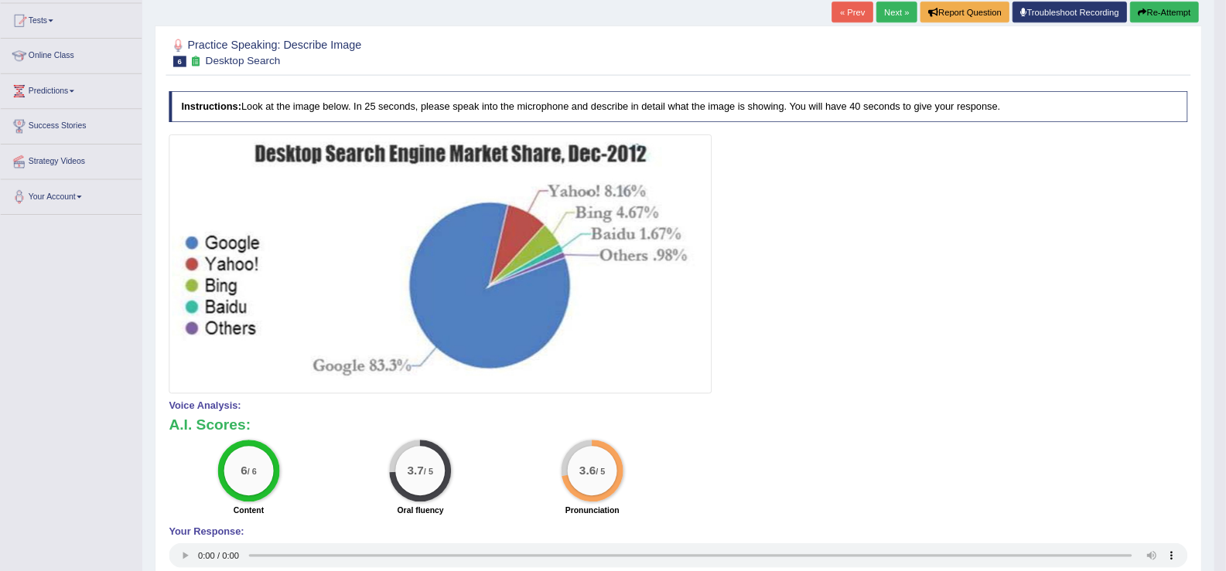
scroll to position [0, 0]
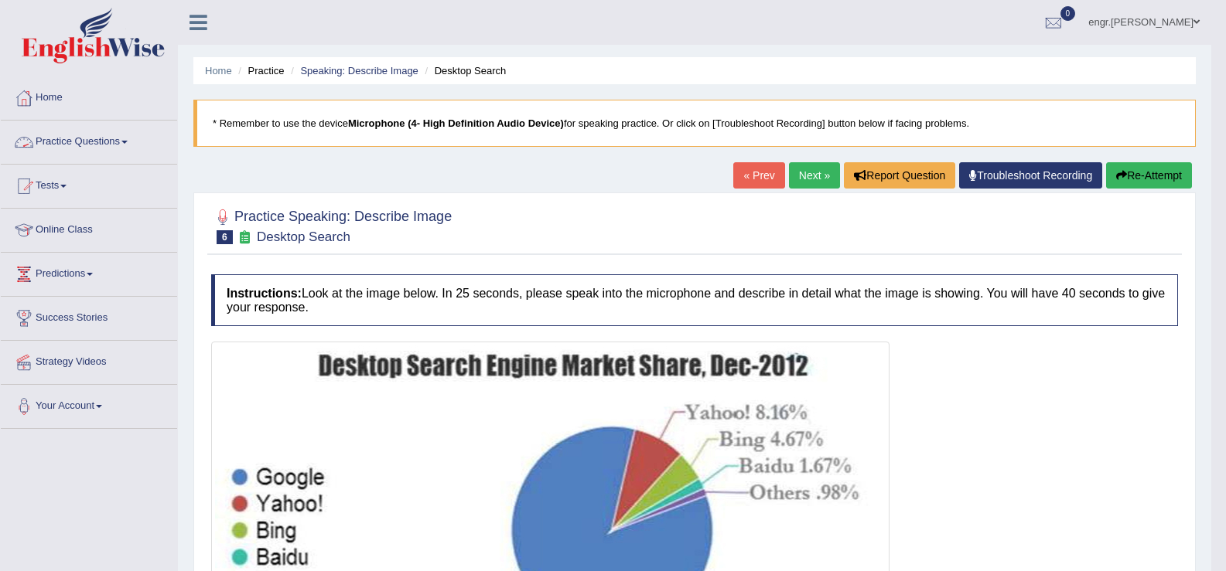
click at [81, 146] on link "Practice Questions" at bounding box center [89, 140] width 176 height 39
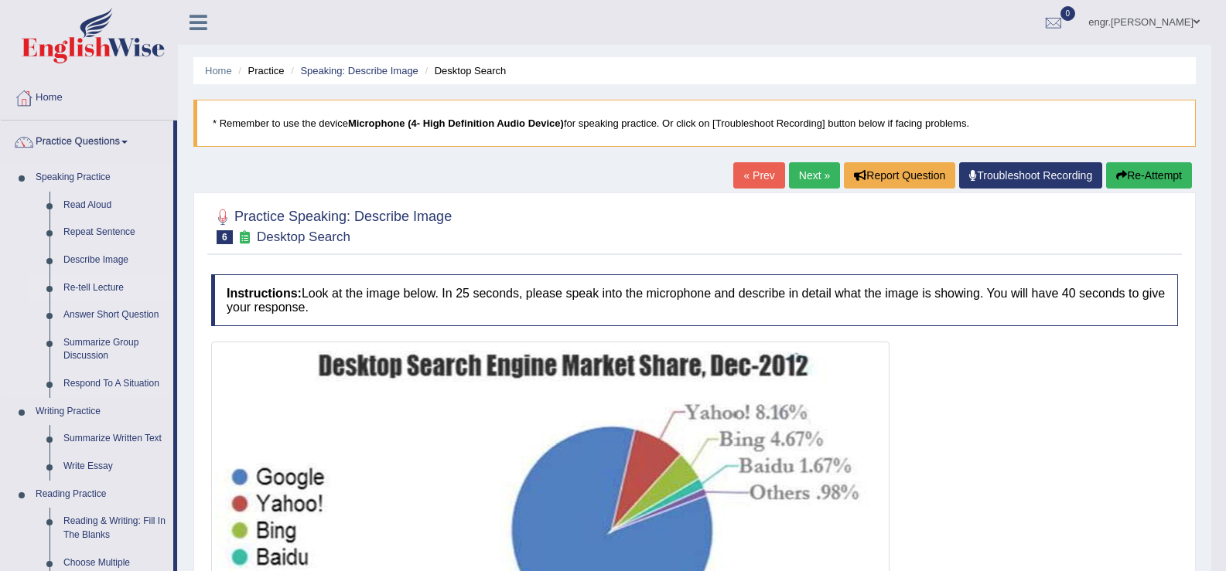
click at [102, 281] on link "Re-tell Lecture" at bounding box center [114, 288] width 117 height 28
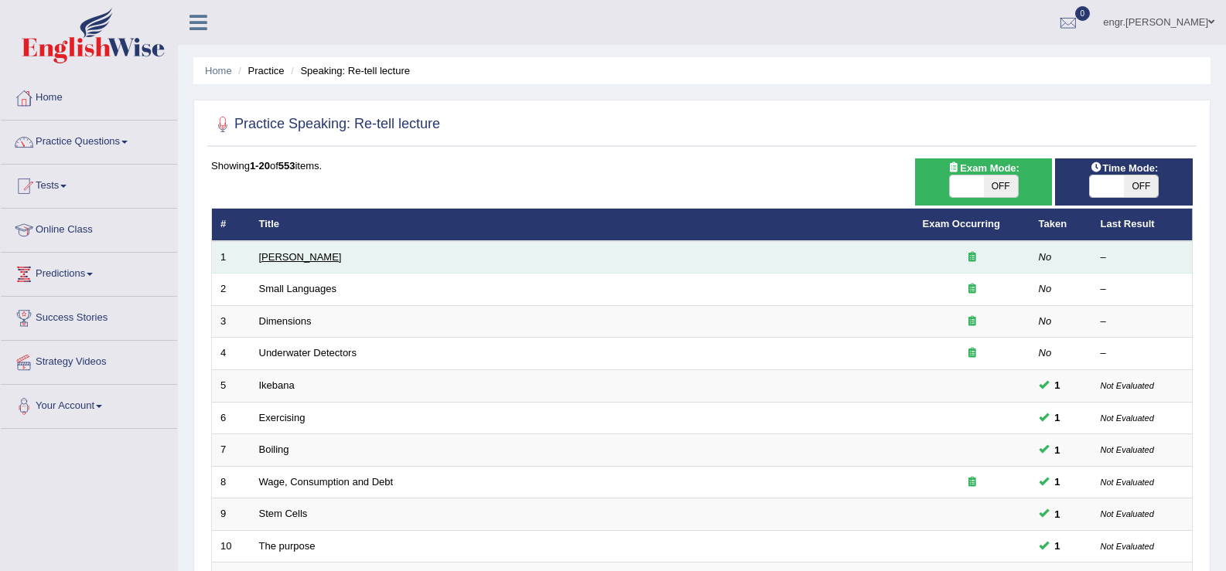
click at [306, 254] on link "[PERSON_NAME]" at bounding box center [300, 257] width 83 height 12
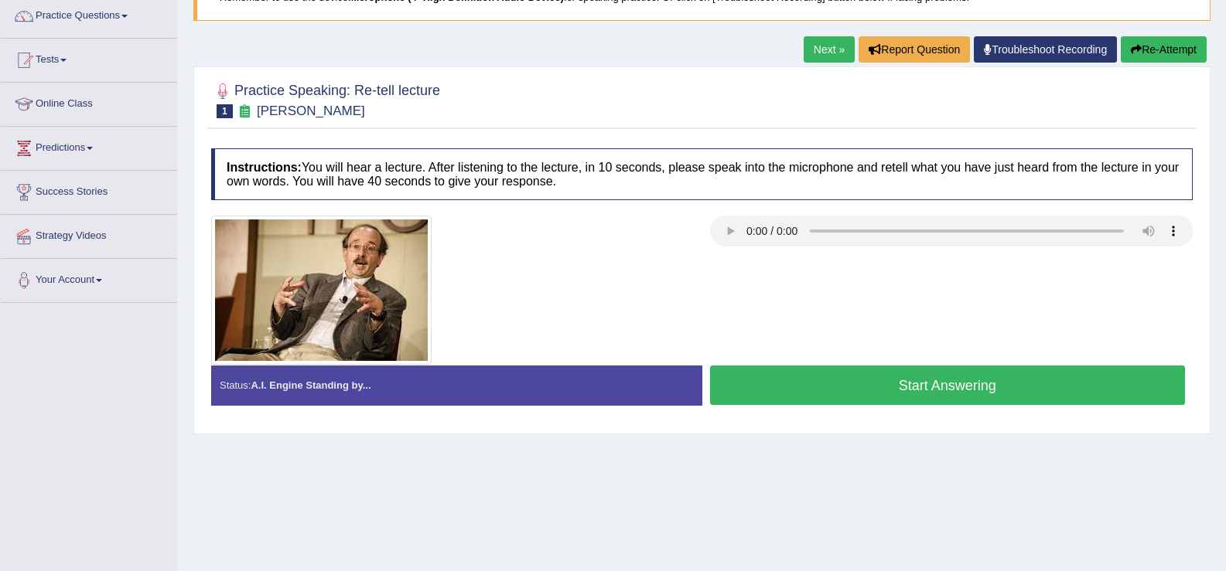
scroll to position [129, 0]
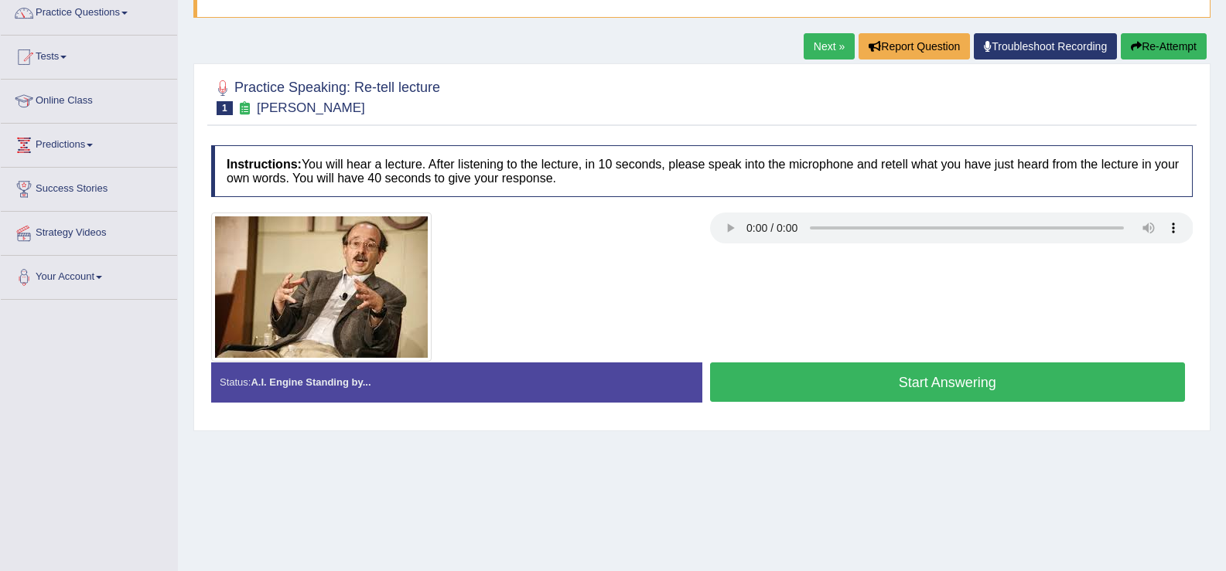
click at [810, 380] on button "Start Answering" at bounding box center [948, 382] width 476 height 39
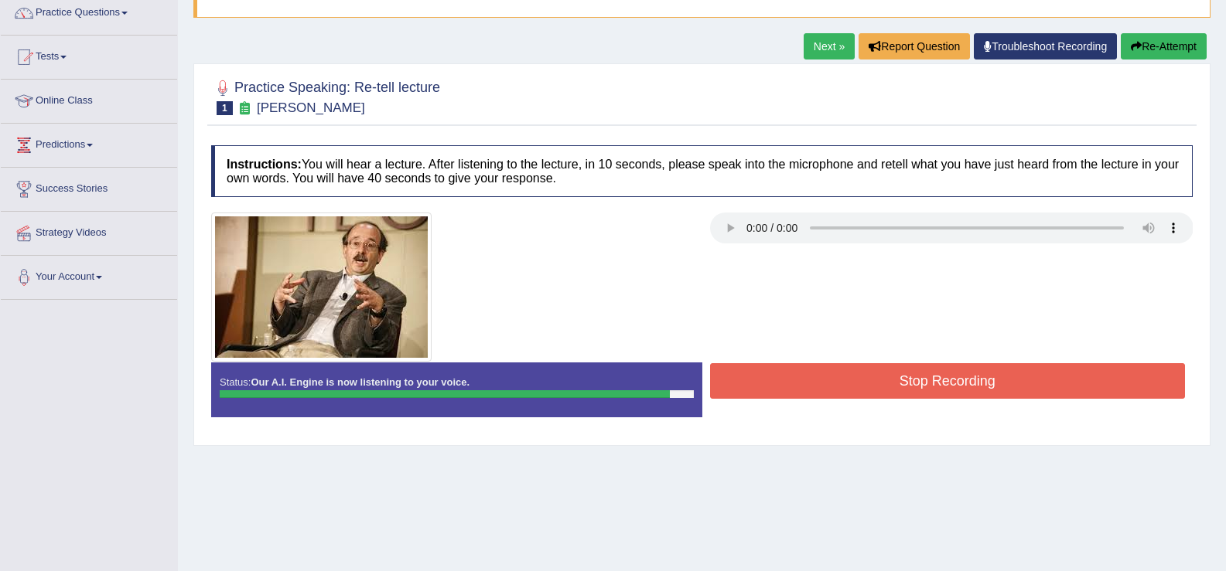
click at [802, 364] on button "Stop Recording" at bounding box center [948, 381] width 476 height 36
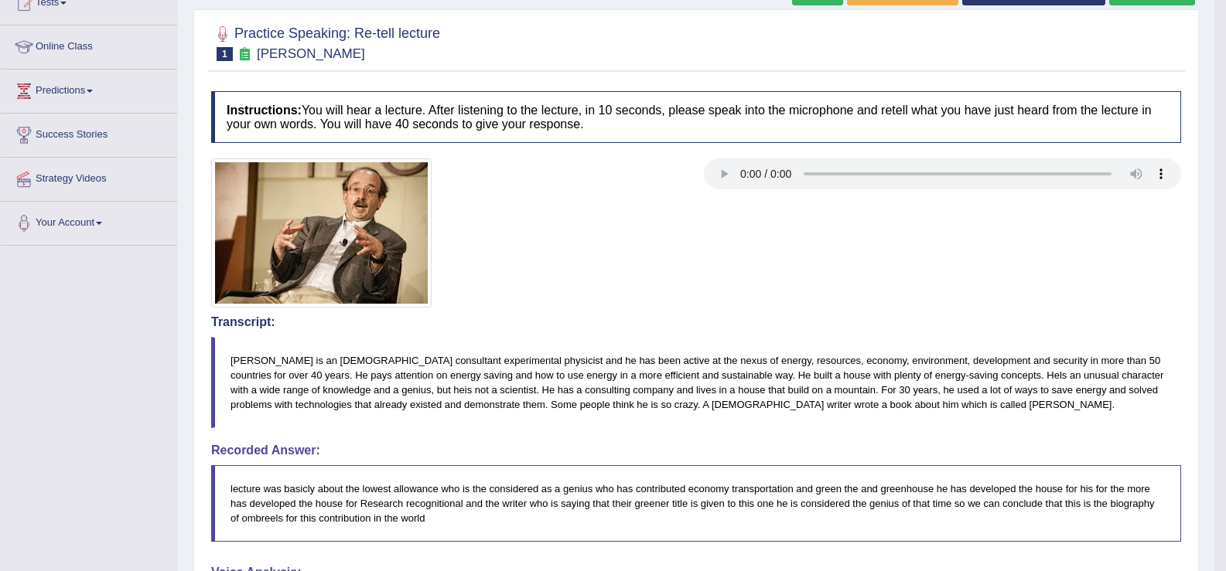
scroll to position [122, 0]
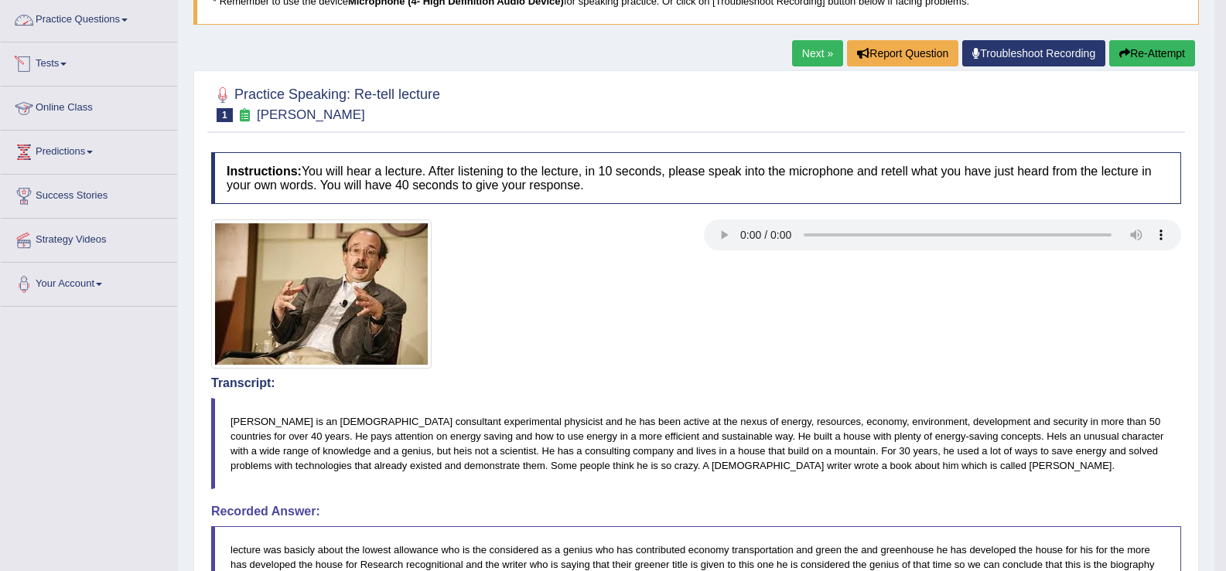
click at [135, 36] on link "Practice Questions" at bounding box center [89, 17] width 176 height 39
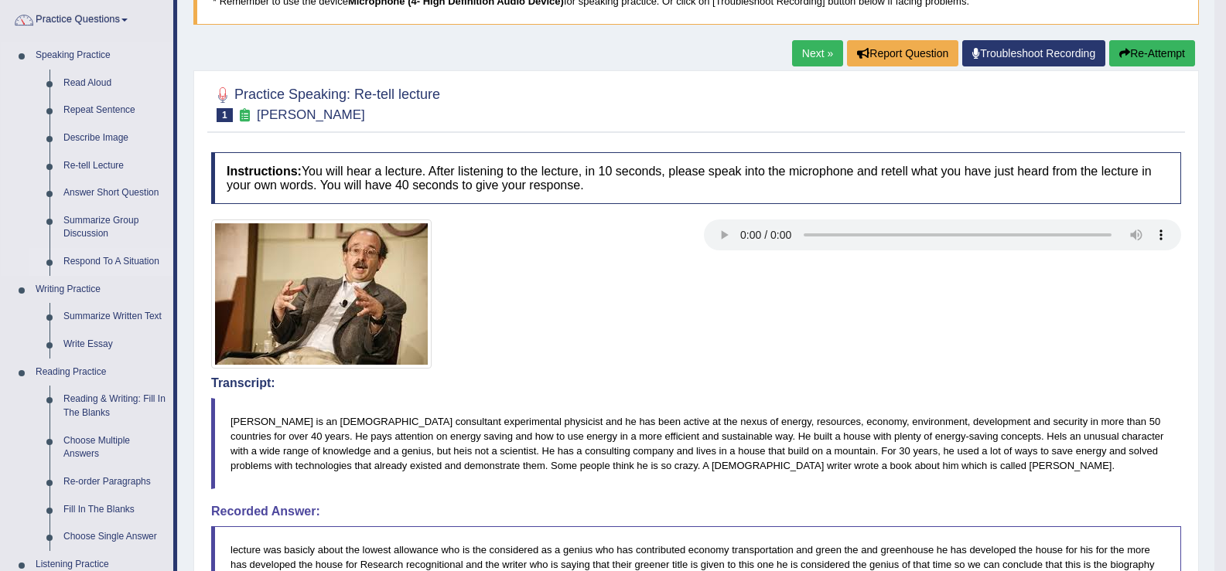
click at [114, 257] on link "Respond To A Situation" at bounding box center [114, 262] width 117 height 28
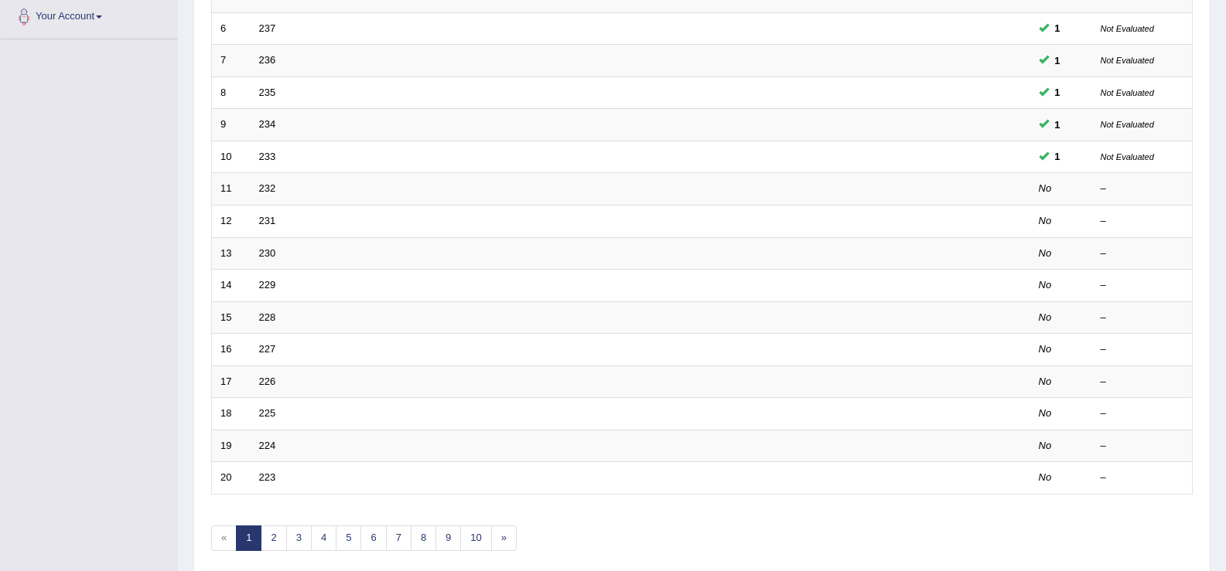
scroll to position [397, 0]
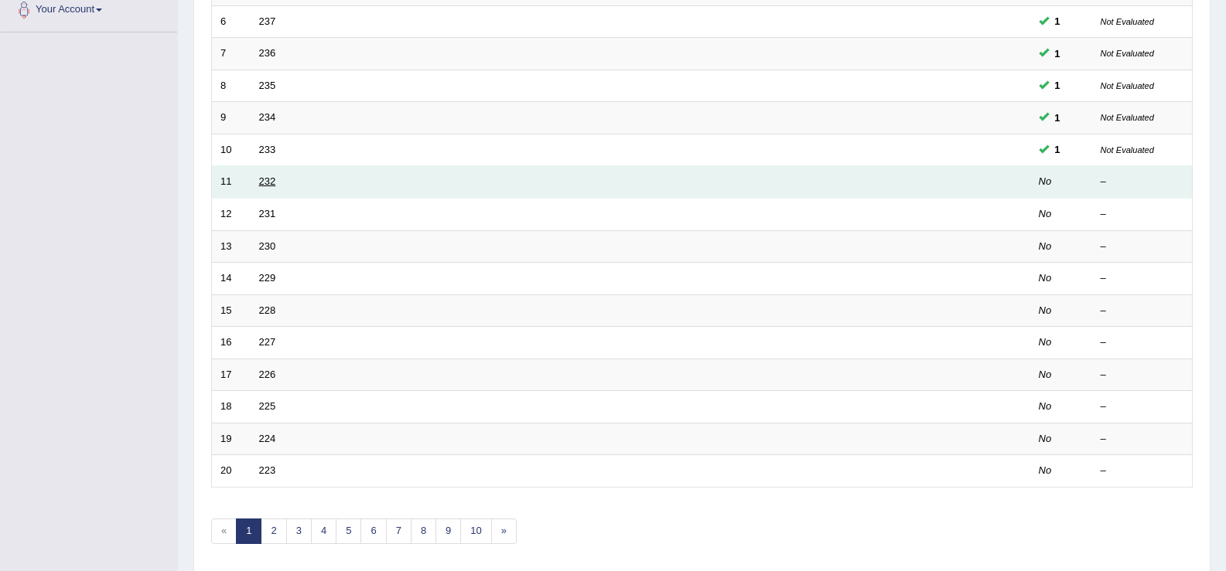
click at [266, 181] on link "232" at bounding box center [267, 182] width 17 height 12
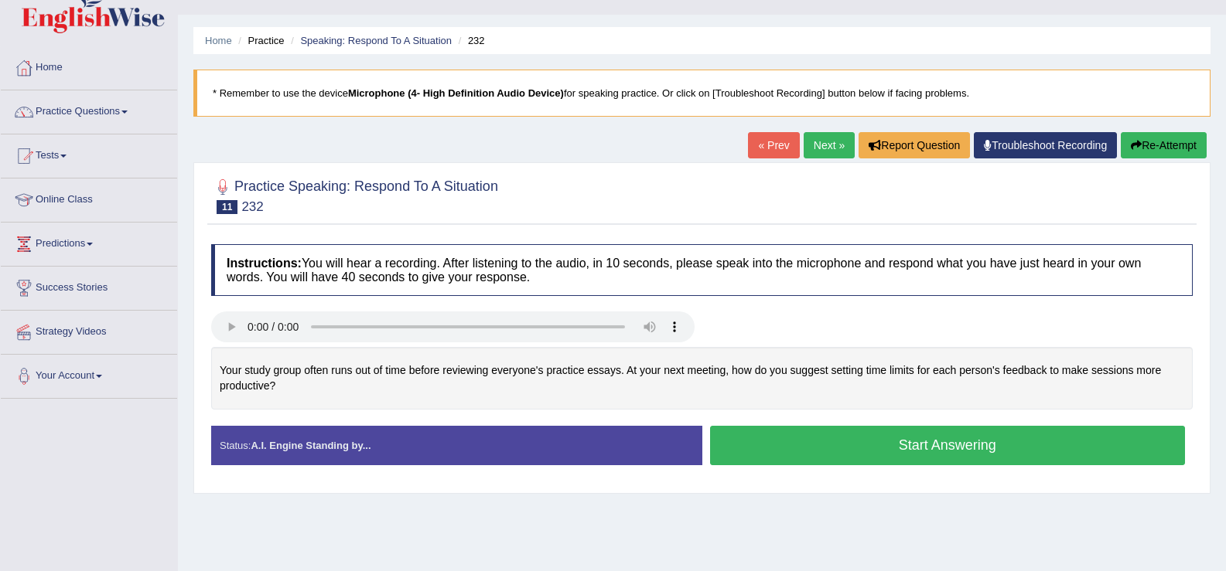
scroll to position [32, 0]
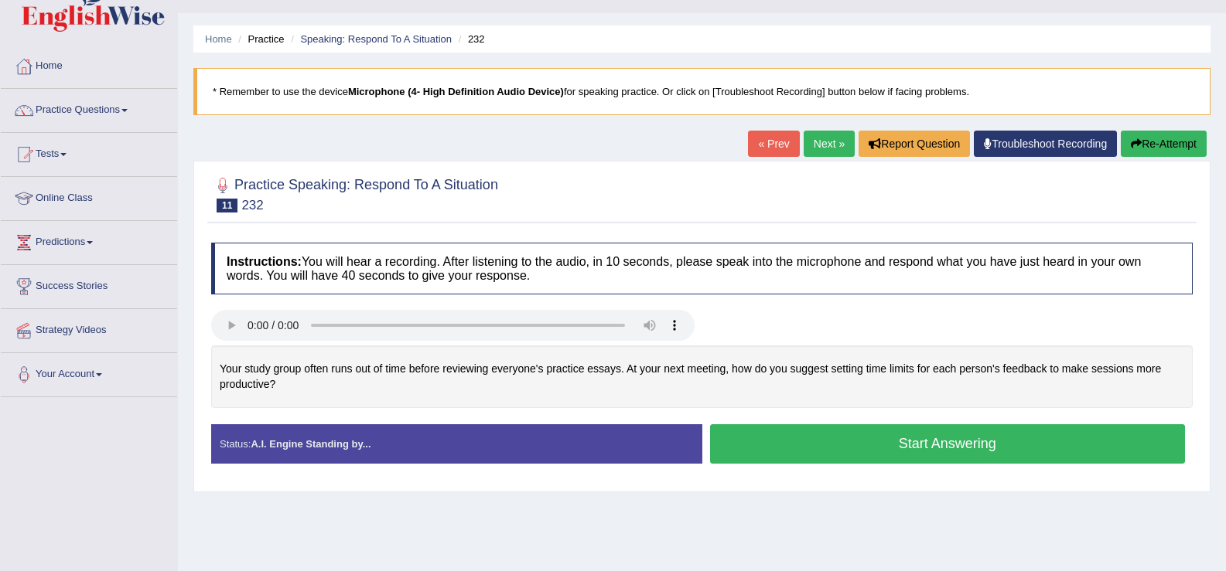
click at [800, 439] on button "Start Answering" at bounding box center [948, 443] width 476 height 39
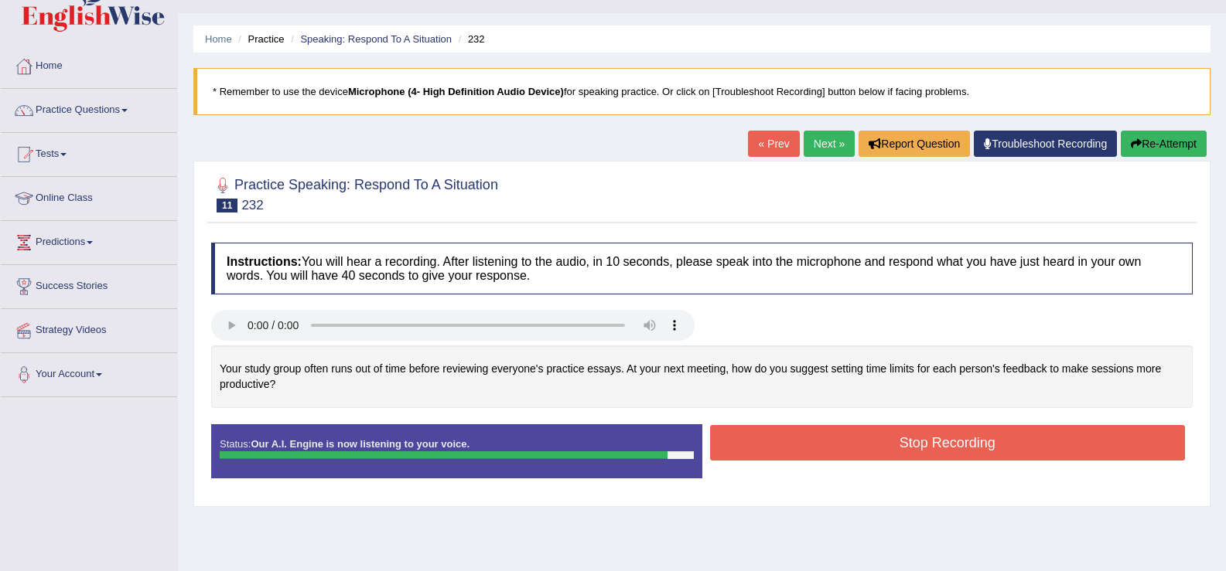
click at [809, 438] on button "Stop Recording" at bounding box center [948, 443] width 476 height 36
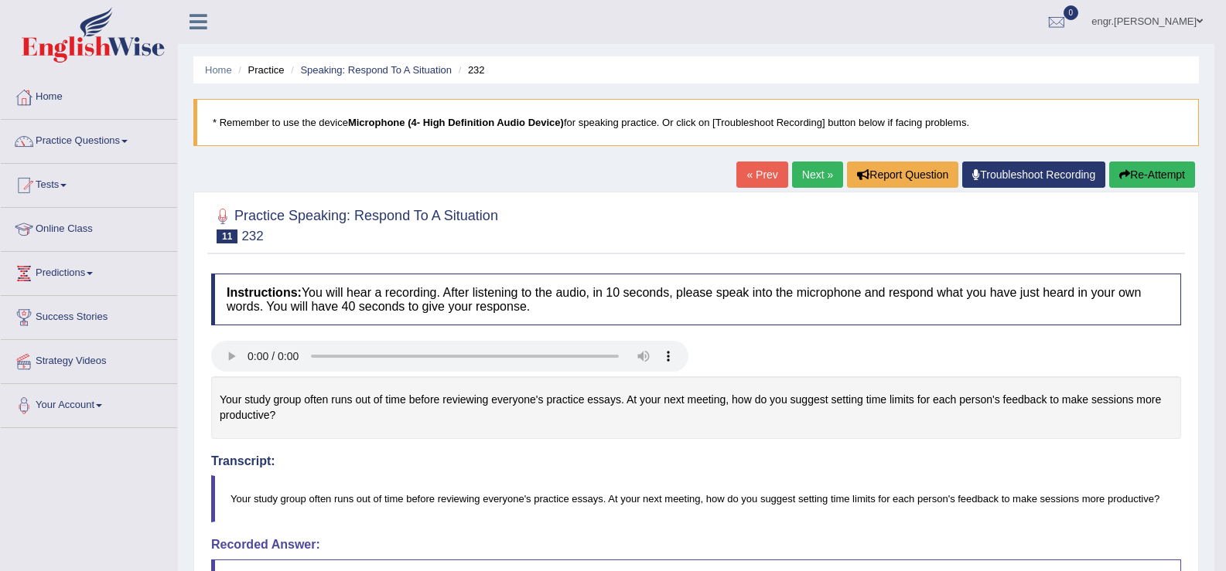
scroll to position [0, 0]
click at [810, 177] on link "Next »" at bounding box center [817, 175] width 51 height 26
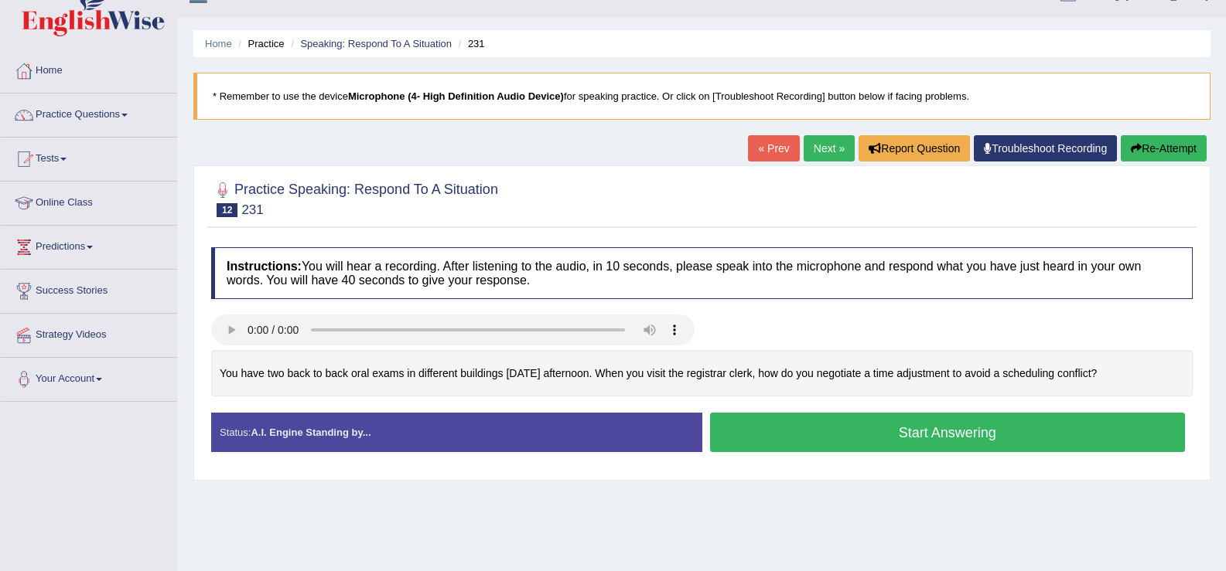
scroll to position [32, 0]
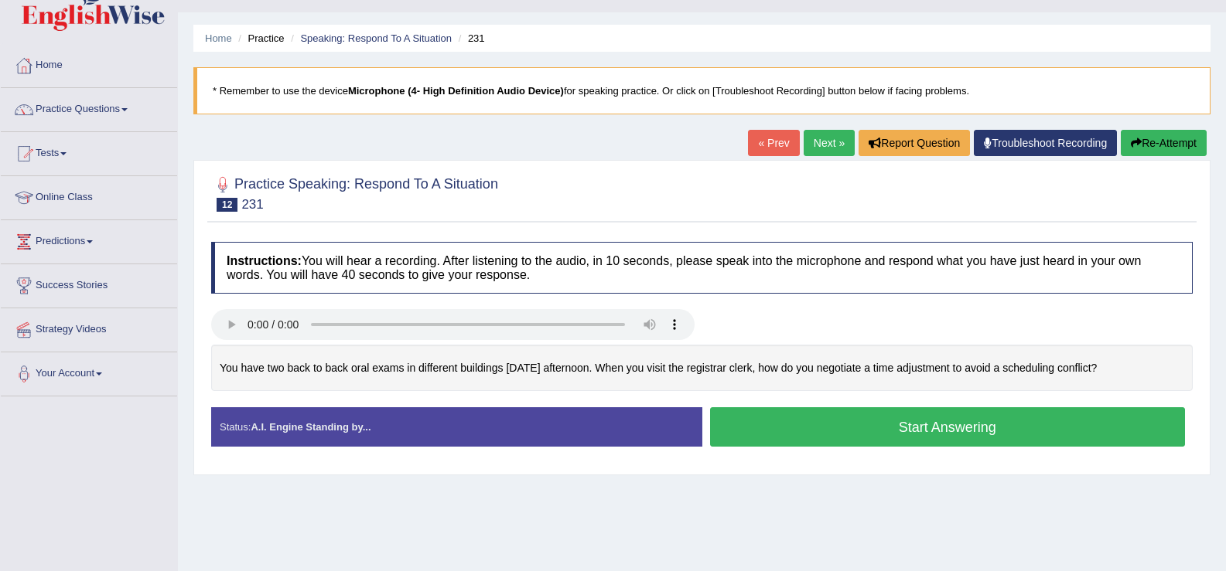
click at [828, 426] on button "Start Answering" at bounding box center [948, 426] width 476 height 39
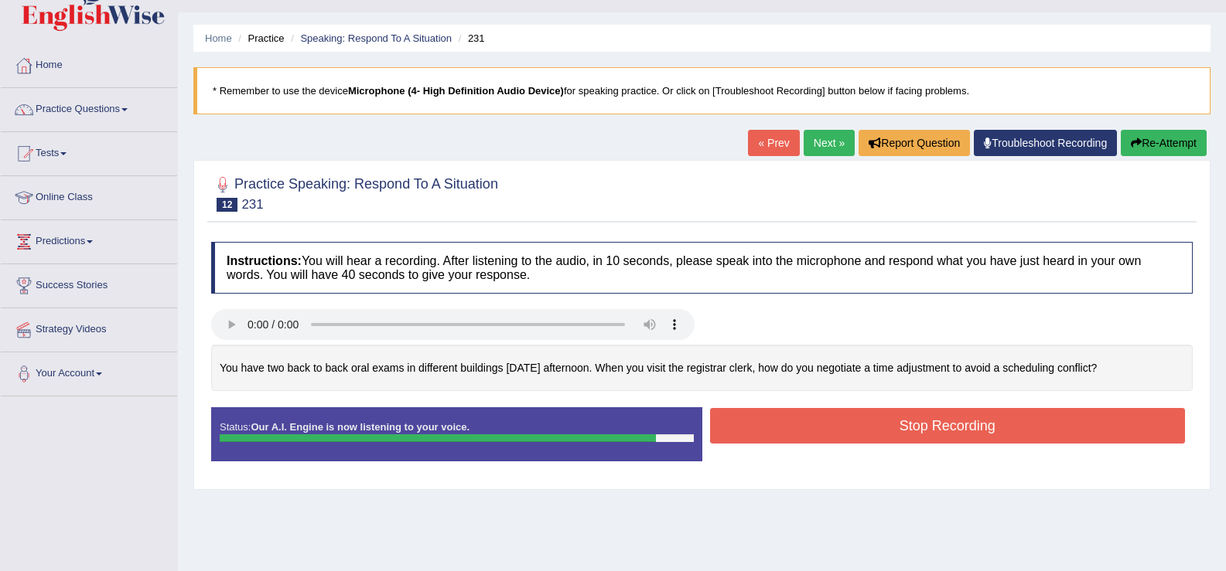
click at [846, 423] on button "Stop Recording" at bounding box center [948, 426] width 476 height 36
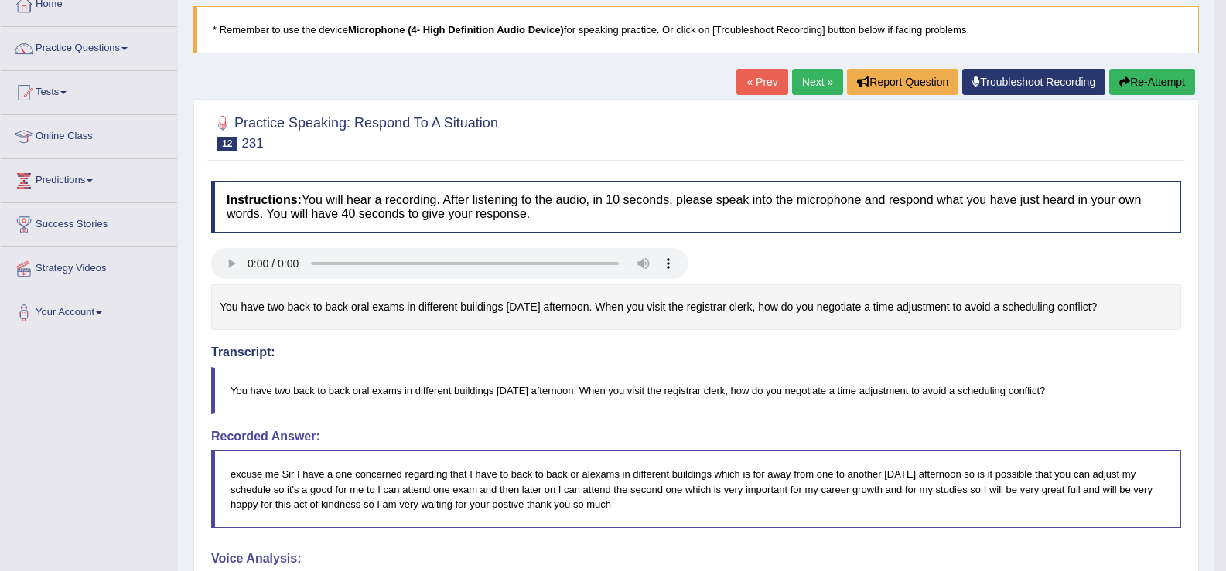
scroll to position [0, 0]
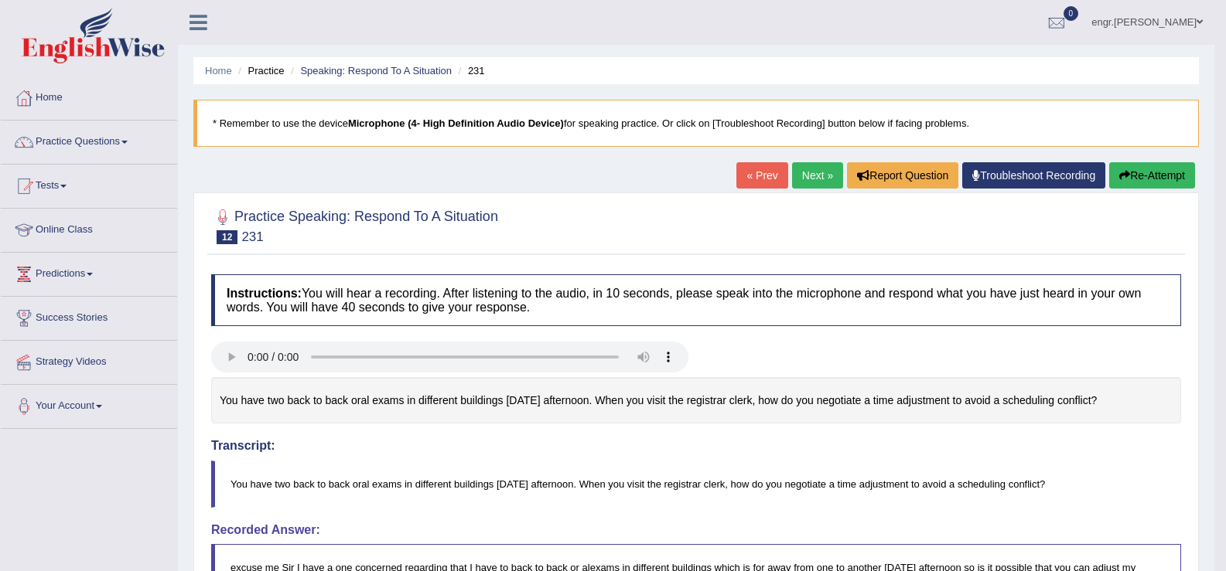
click at [1130, 178] on button "Re-Attempt" at bounding box center [1152, 175] width 86 height 26
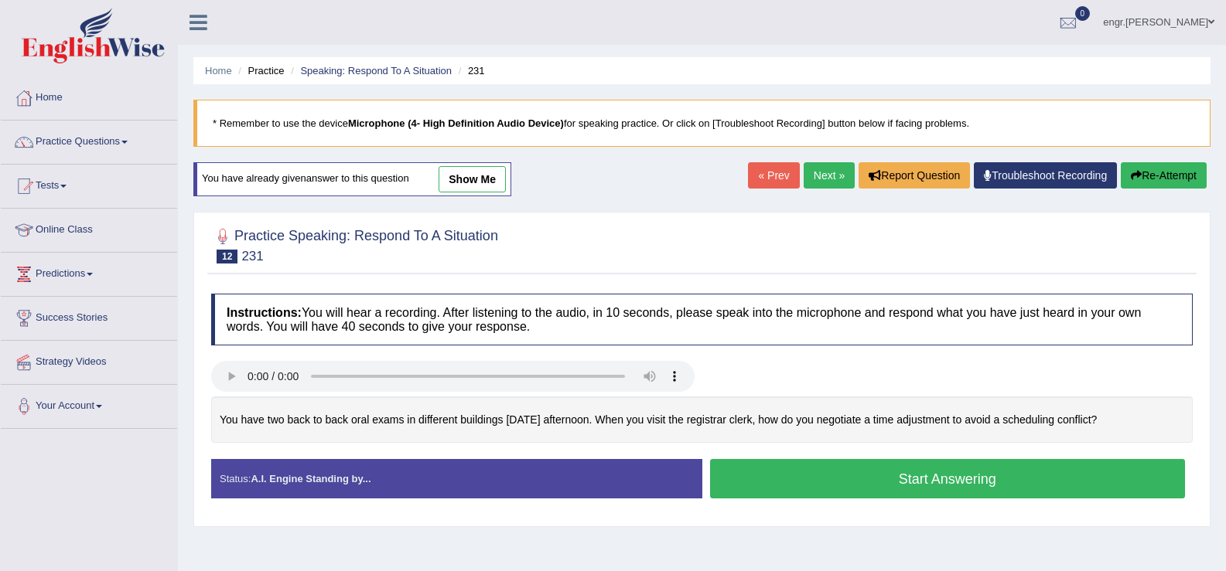
click at [820, 483] on button "Start Answering" at bounding box center [948, 478] width 476 height 39
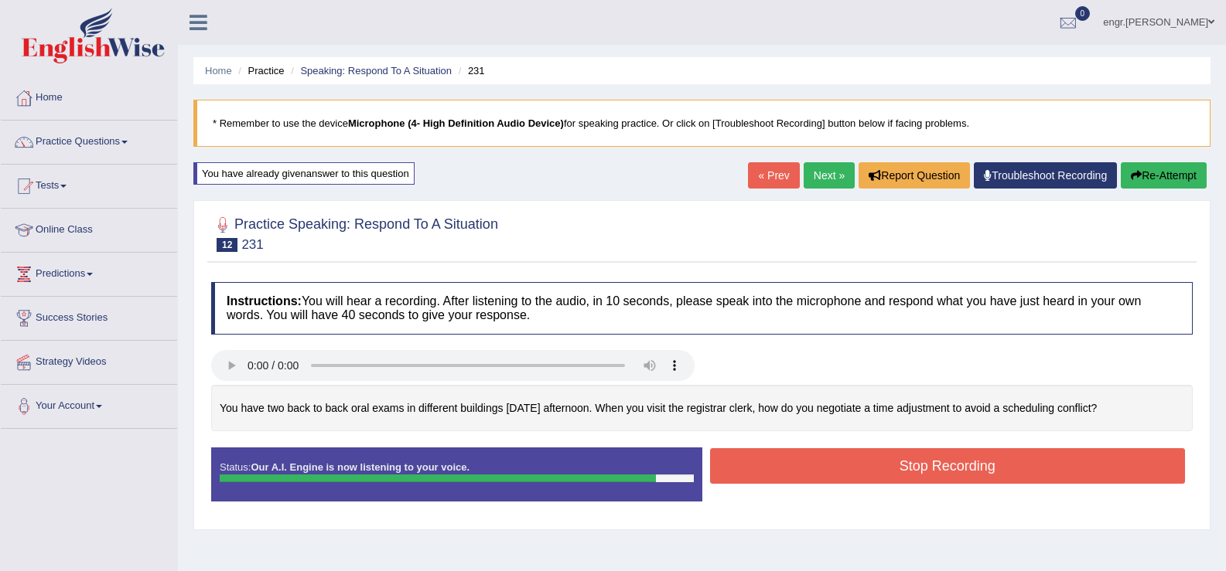
click at [843, 470] on button "Stop Recording" at bounding box center [948, 466] width 476 height 36
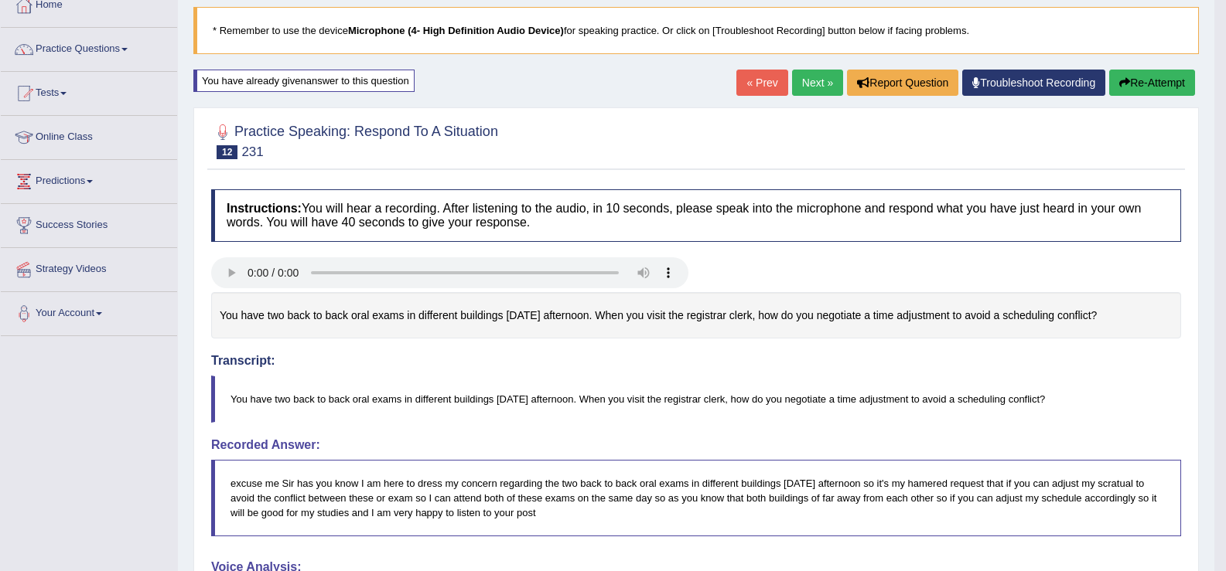
scroll to position [85, 0]
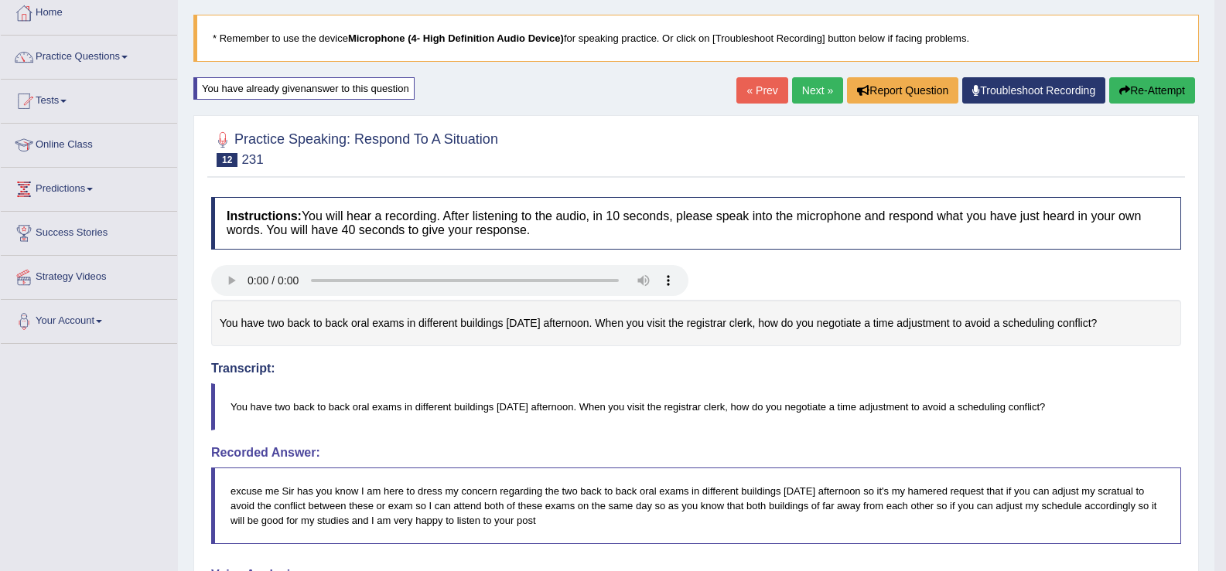
click at [802, 85] on link "Next »" at bounding box center [817, 90] width 51 height 26
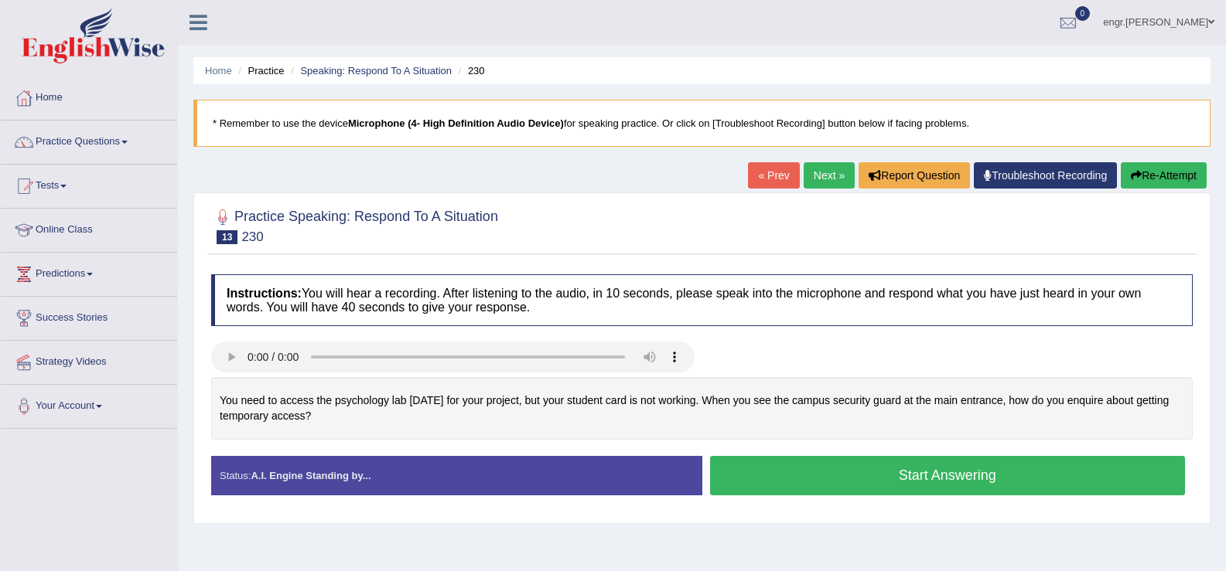
click at [769, 473] on button "Start Answering" at bounding box center [948, 475] width 476 height 39
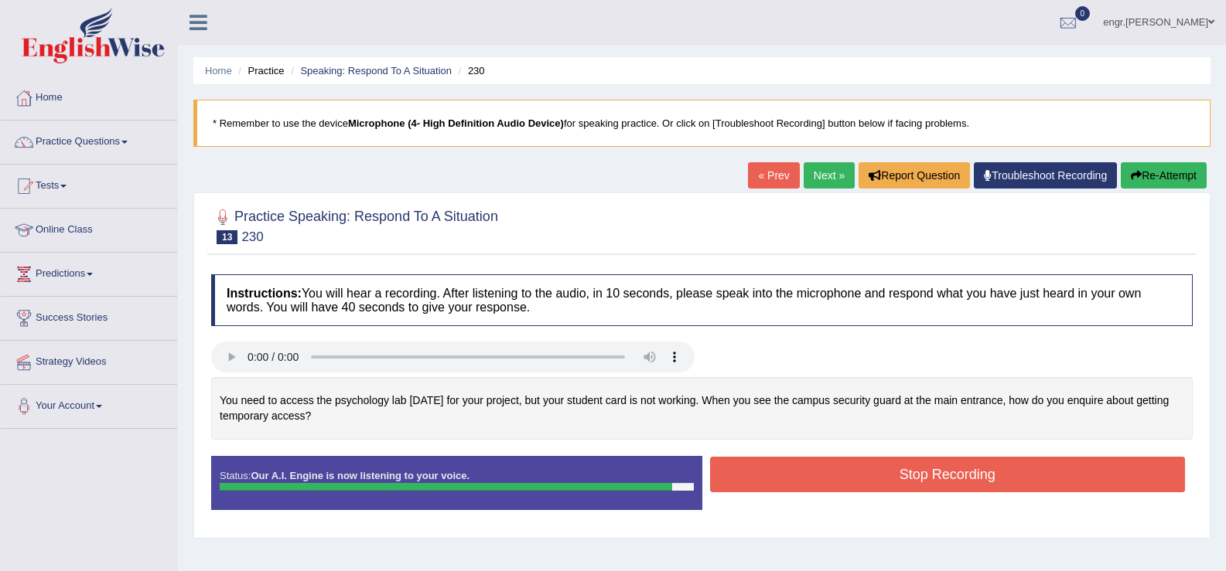
click at [806, 476] on button "Stop Recording" at bounding box center [948, 475] width 476 height 36
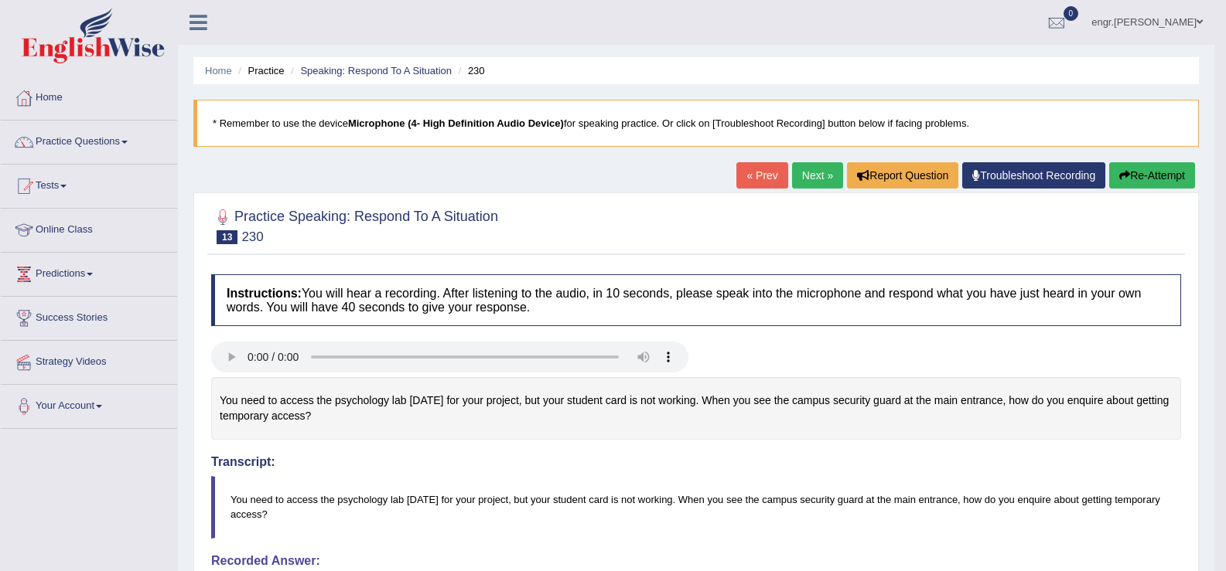
click at [813, 178] on link "Next »" at bounding box center [817, 175] width 51 height 26
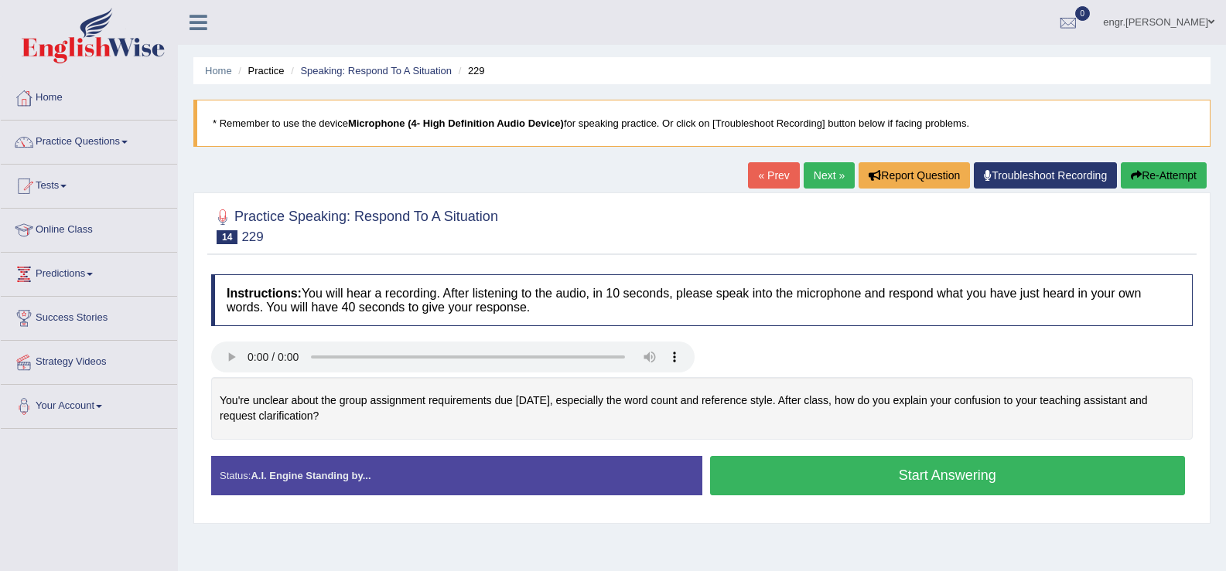
click at [851, 475] on button "Start Answering" at bounding box center [948, 475] width 476 height 39
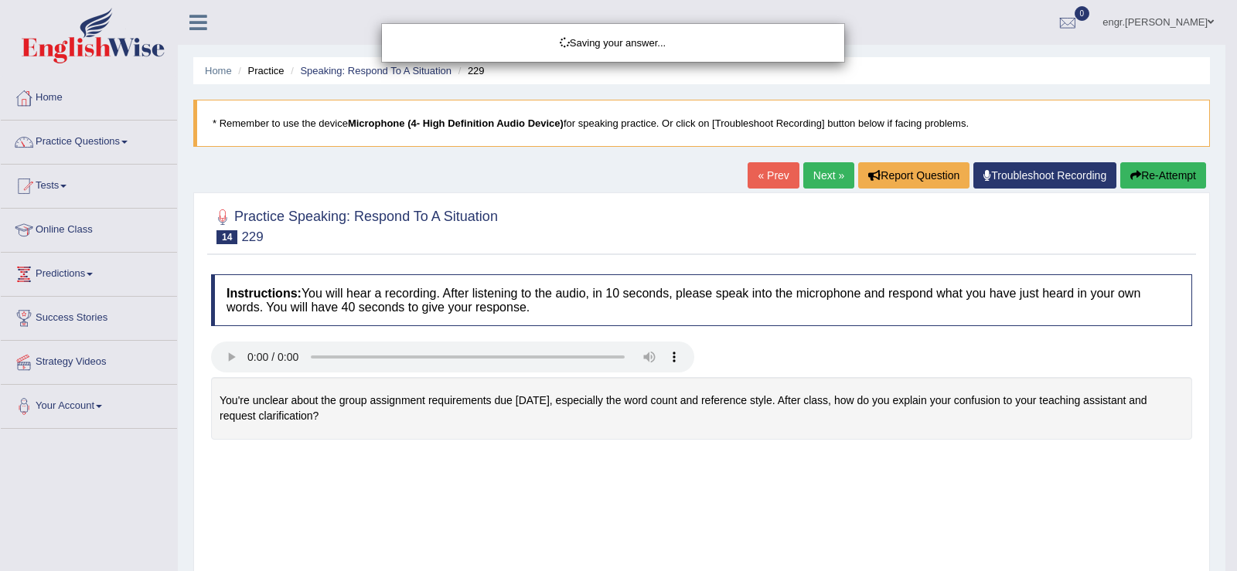
click at [853, 473] on div "Saving your answer..." at bounding box center [618, 285] width 1237 height 571
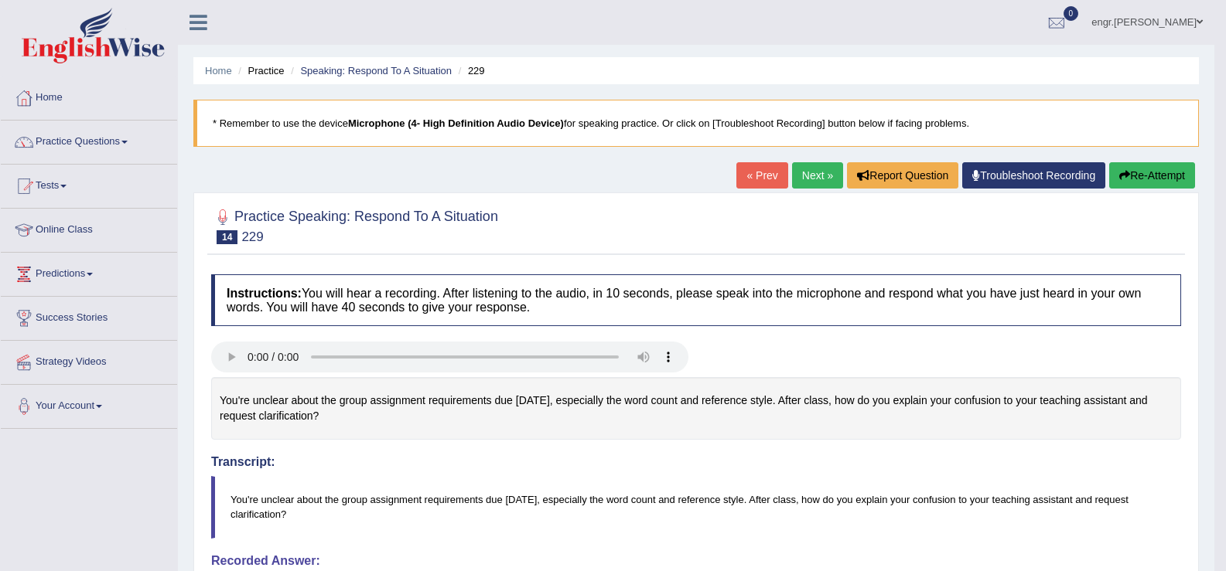
click at [813, 171] on link "Next »" at bounding box center [817, 175] width 51 height 26
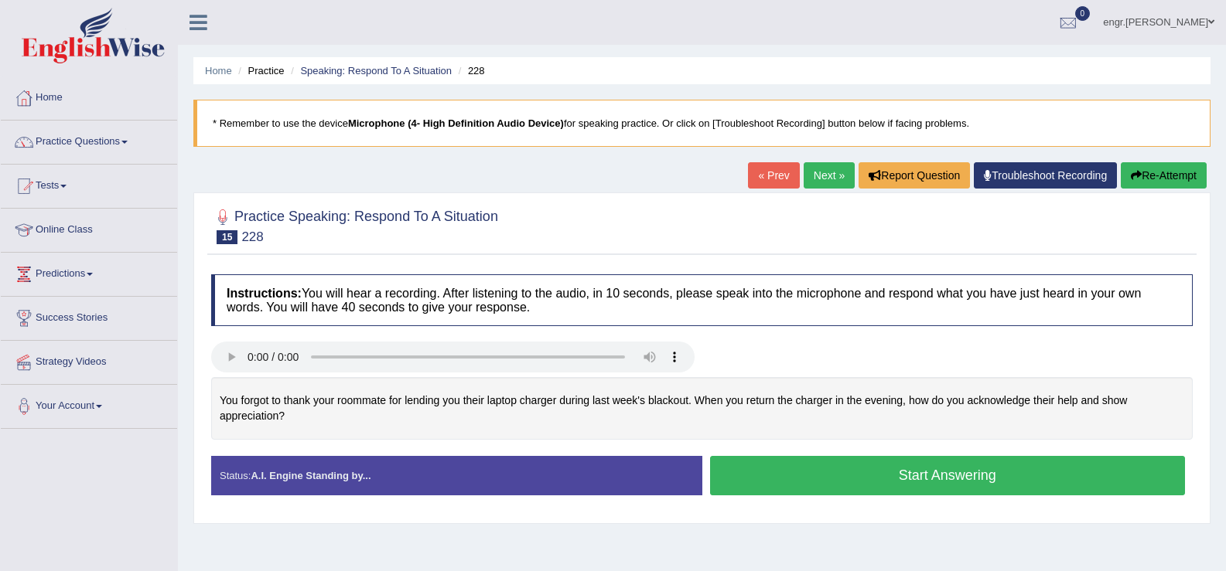
click at [776, 476] on button "Start Answering" at bounding box center [948, 475] width 476 height 39
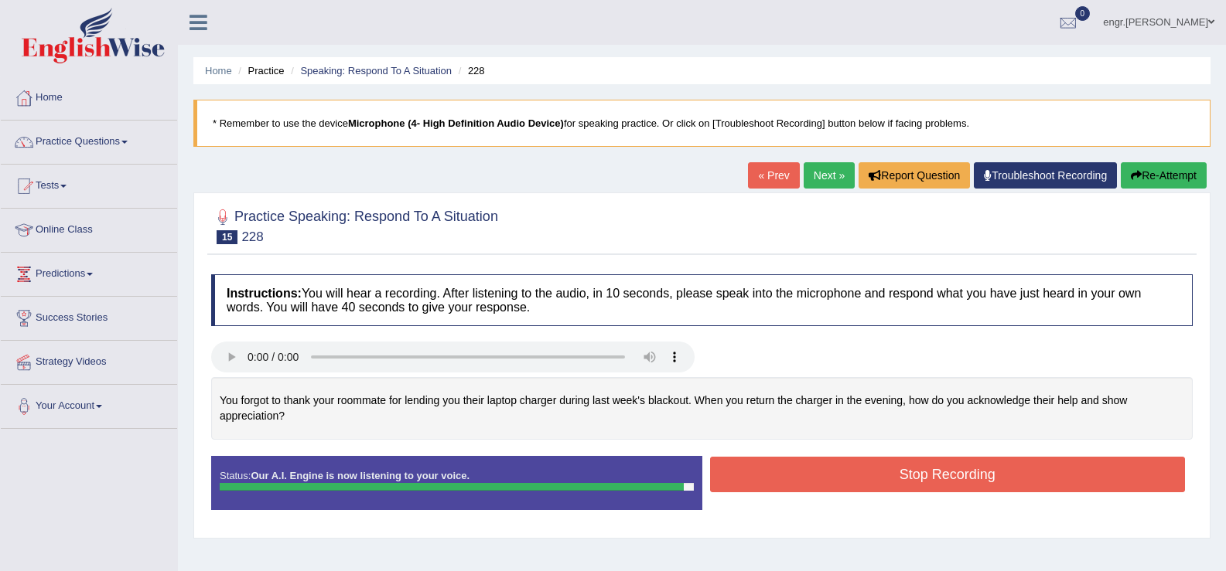
click at [813, 486] on button "Stop Recording" at bounding box center [948, 475] width 476 height 36
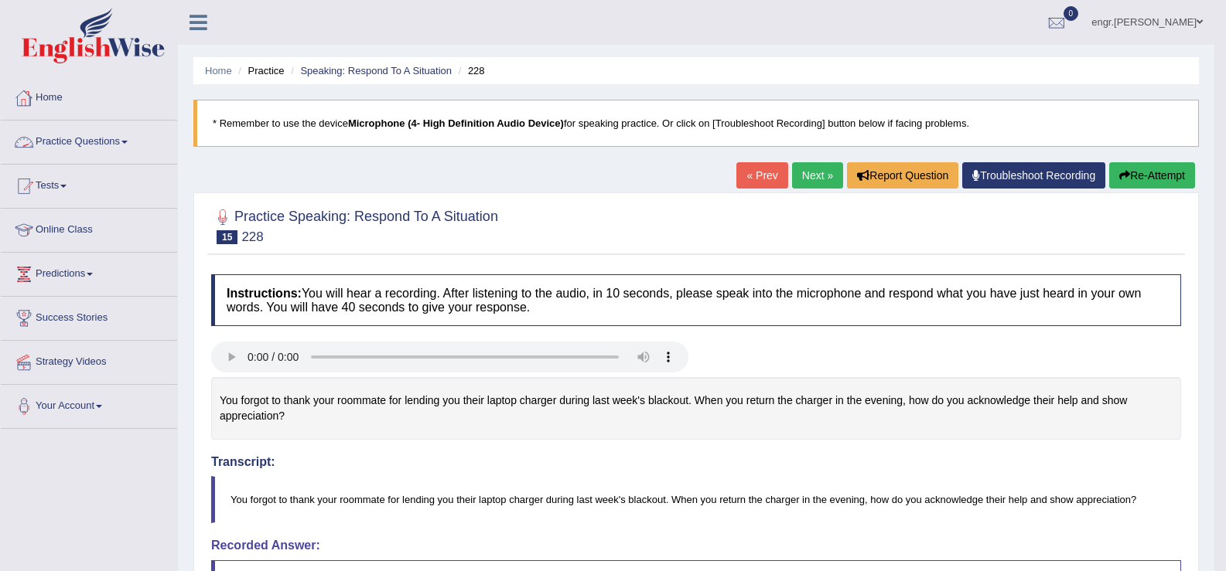
click at [70, 138] on link "Practice Questions" at bounding box center [89, 140] width 176 height 39
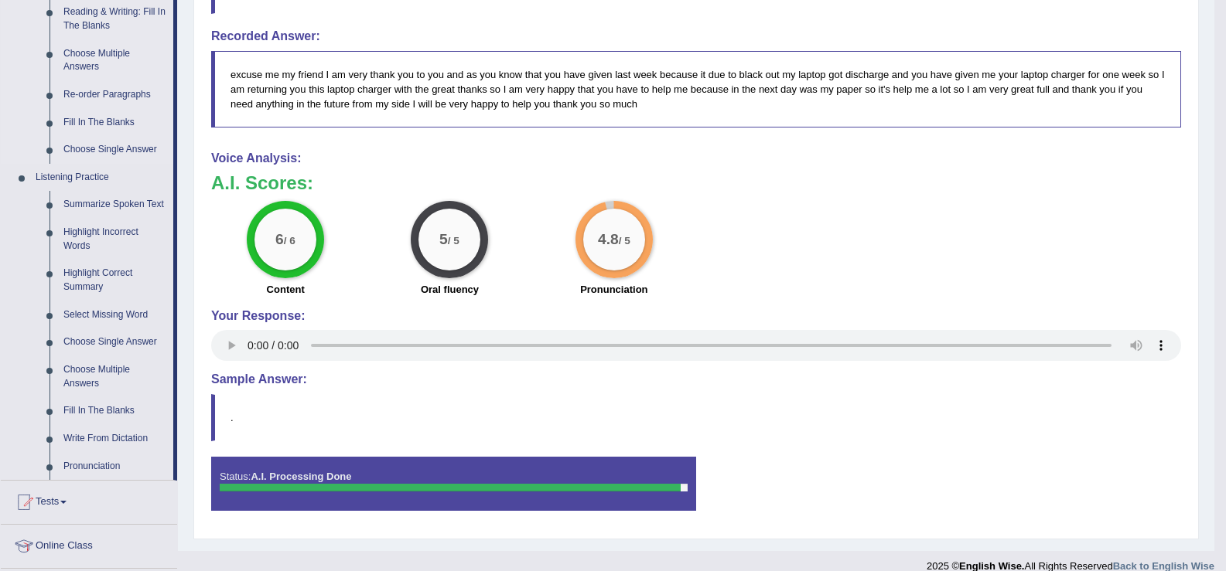
scroll to position [516, 0]
